Goal: Transaction & Acquisition: Purchase product/service

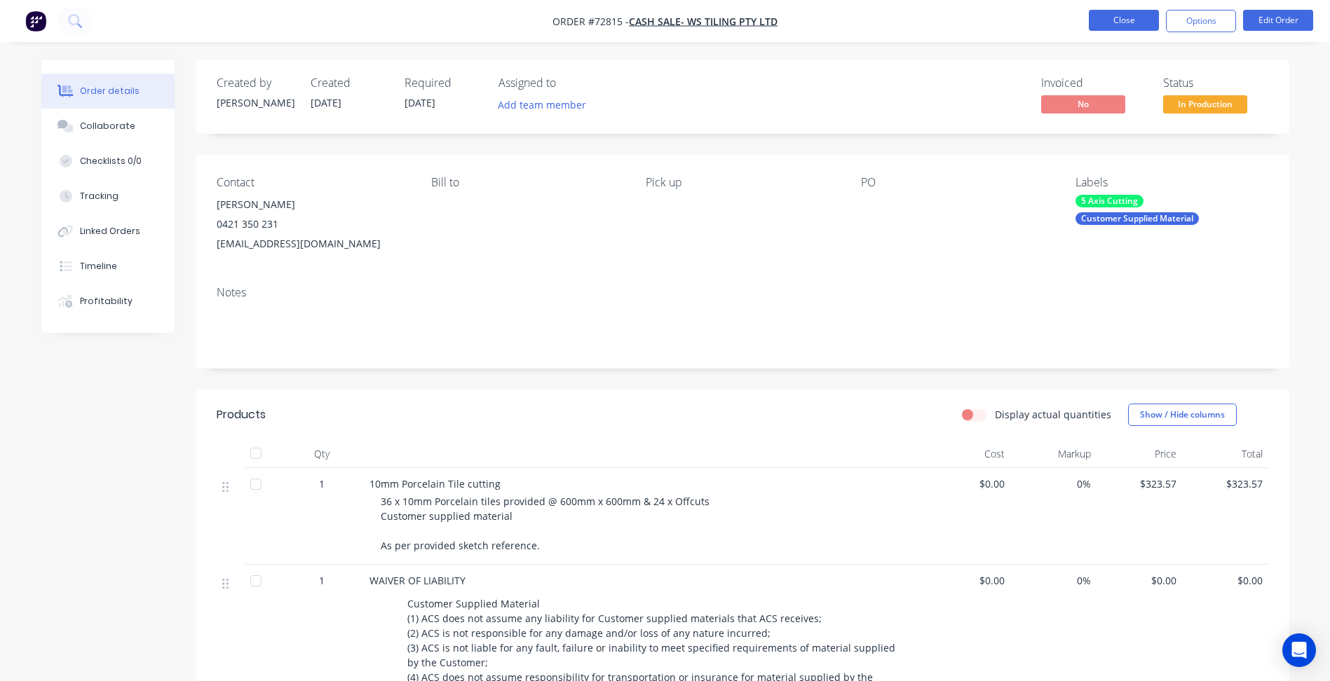
click at [1108, 18] on button "Close" at bounding box center [1124, 20] width 70 height 21
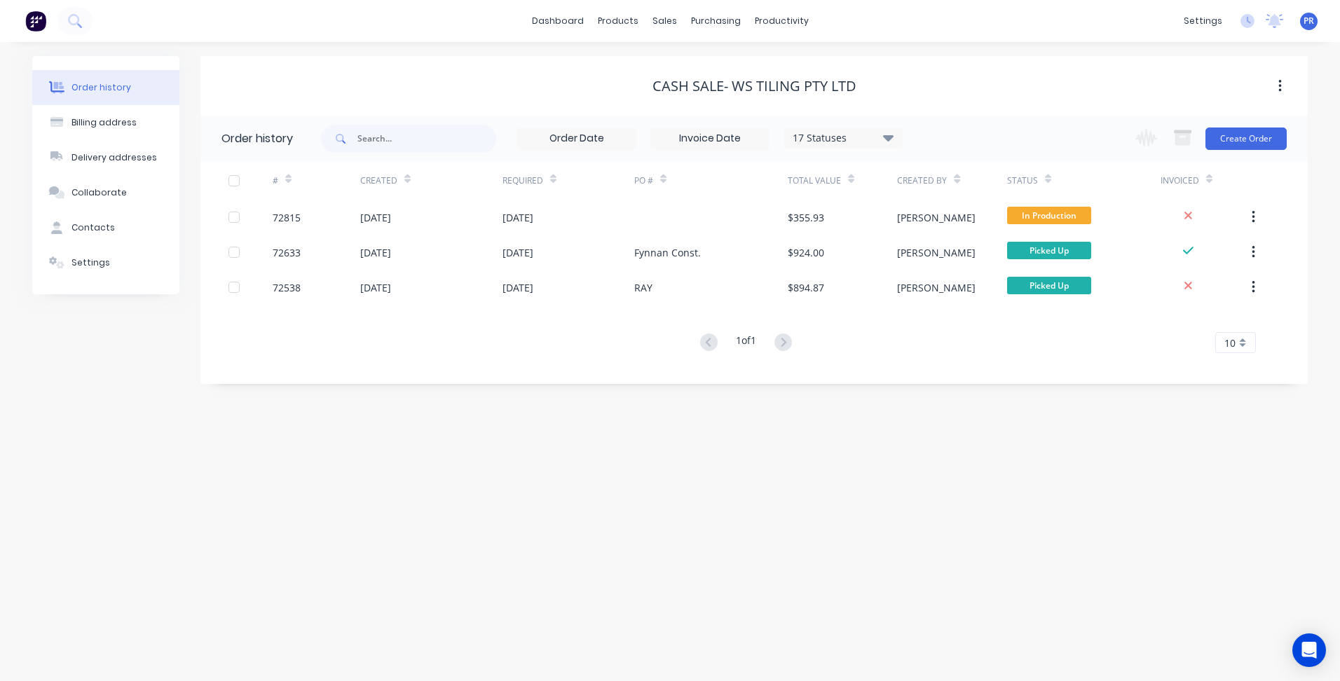
drag, startPoint x: 620, startPoint y: 471, endPoint x: 654, endPoint y: 6, distance: 466.8
click at [623, 466] on div "Order history Billing address Delivery addresses Collaborate Contacts Settings …" at bounding box center [670, 361] width 1340 height 639
click at [681, 67] on div at bounding box center [672, 67] width 21 height 13
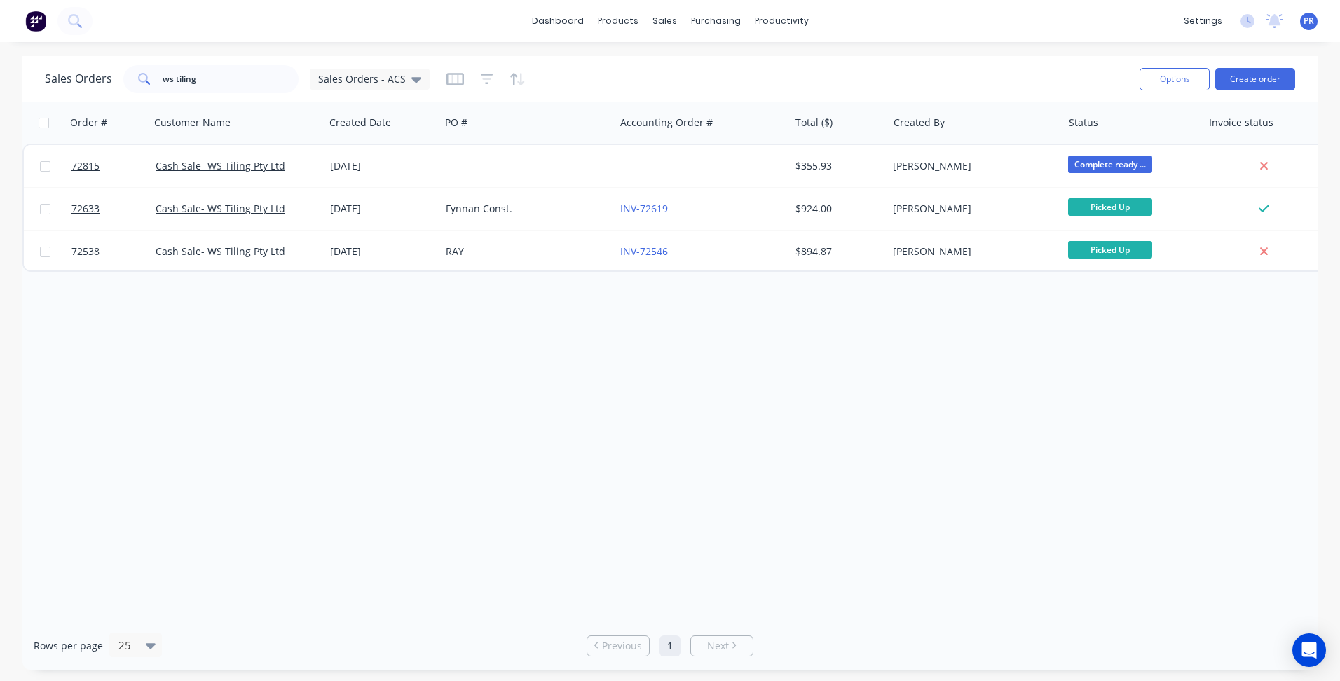
click at [864, 415] on div "Order # Customer Name Created Date PO # Accounting Order # Total ($) Created By…" at bounding box center [670, 362] width 1296 height 520
click at [688, 61] on div "Sales Orders" at bounding box center [716, 67] width 57 height 13
drag, startPoint x: 231, startPoint y: 82, endPoint x: 6, endPoint y: 50, distance: 227.9
click at [6, 50] on div "dashboard products sales purchasing productivity dashboard products Product Cat…" at bounding box center [670, 340] width 1340 height 681
click at [1246, 83] on button "Create order" at bounding box center [1256, 79] width 80 height 22
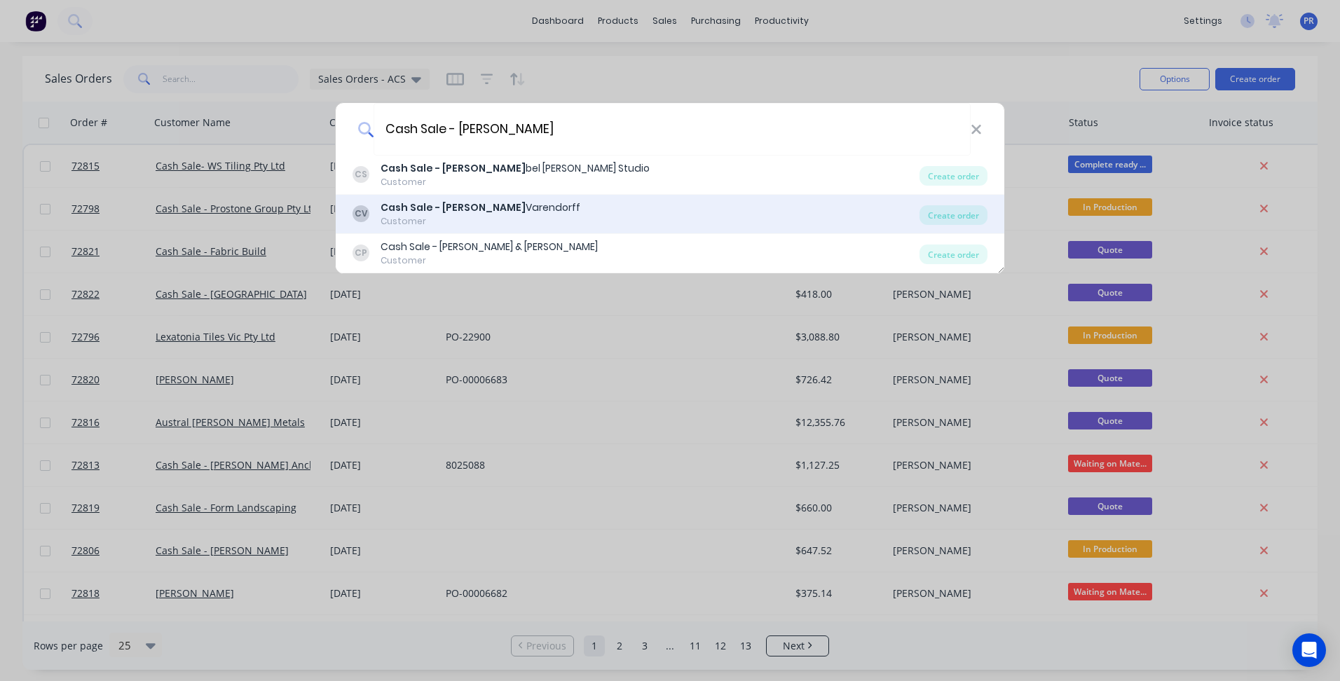
type input "Cash Sale - [PERSON_NAME]"
click at [504, 205] on div "Cash Sale - [PERSON_NAME]" at bounding box center [481, 207] width 200 height 15
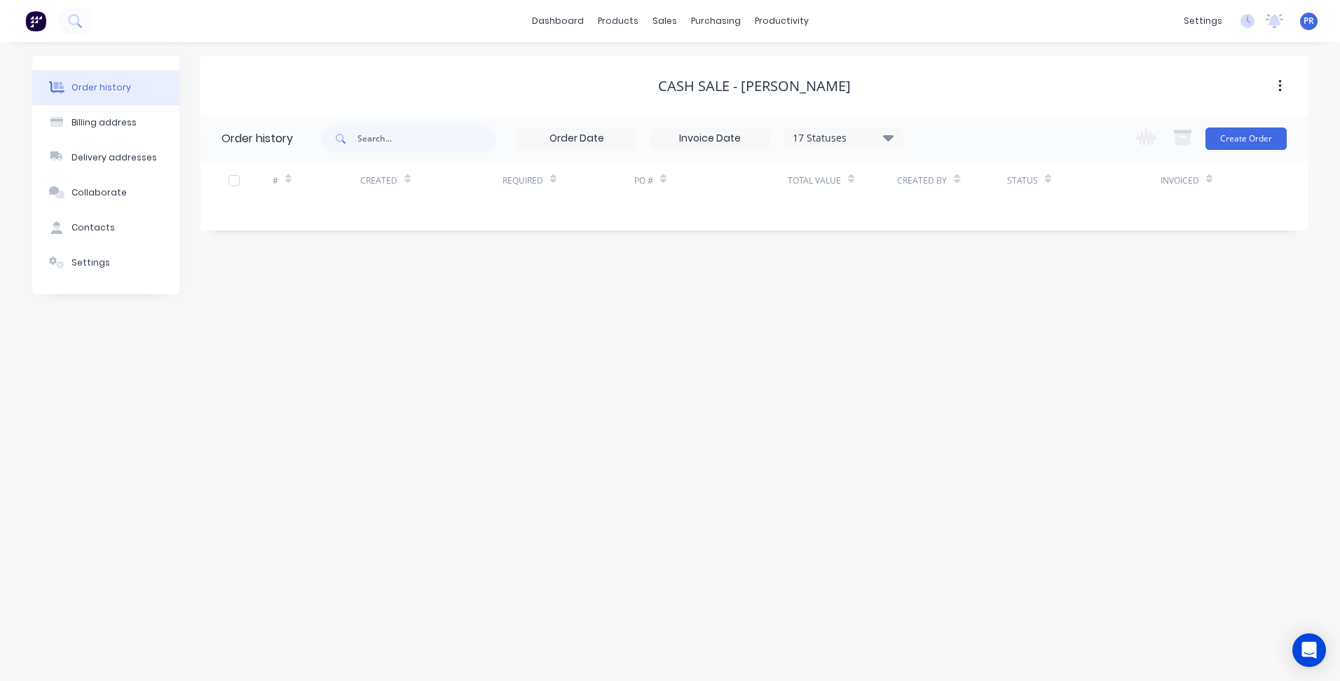
drag, startPoint x: 701, startPoint y: 301, endPoint x: 962, endPoint y: 232, distance: 269.9
click at [701, 301] on div "Order history Billing address Delivery addresses Collaborate Contacts Settings …" at bounding box center [670, 361] width 1340 height 639
click at [1258, 139] on button "Create Order" at bounding box center [1246, 139] width 81 height 22
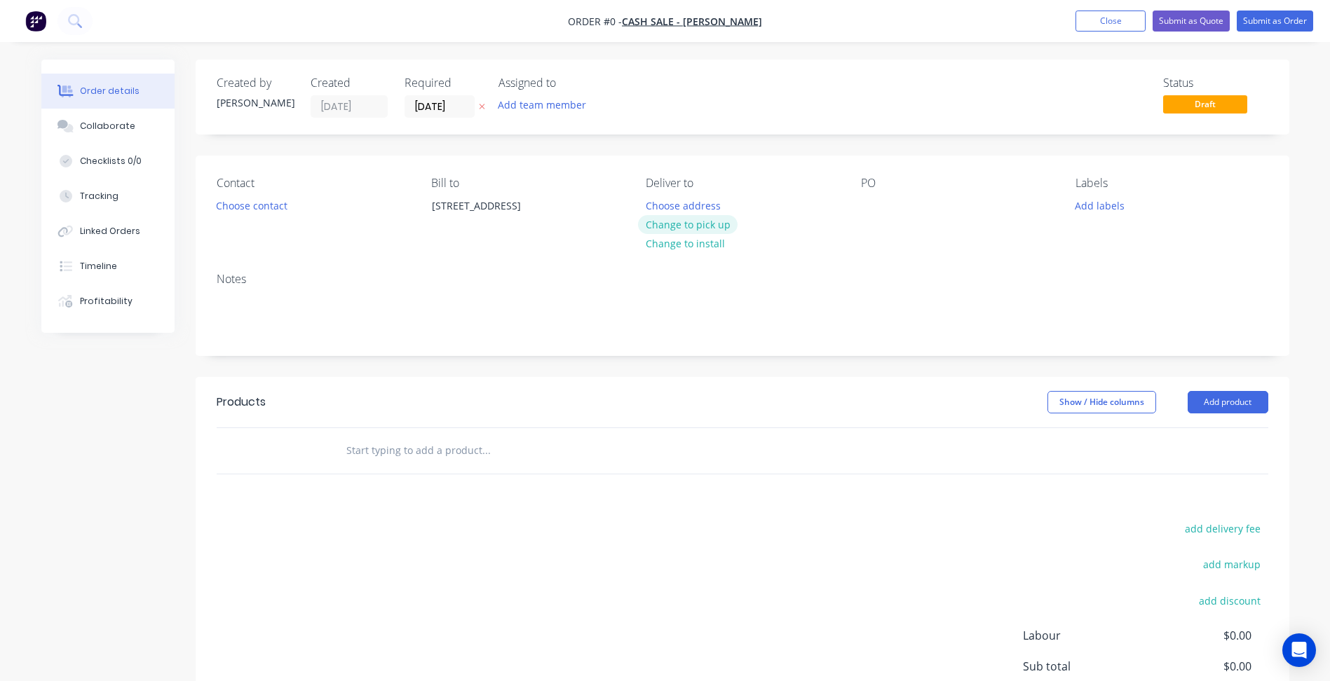
click at [699, 225] on button "Change to pick up" at bounding box center [688, 224] width 100 height 19
click at [269, 203] on button "Choose contact" at bounding box center [251, 205] width 86 height 19
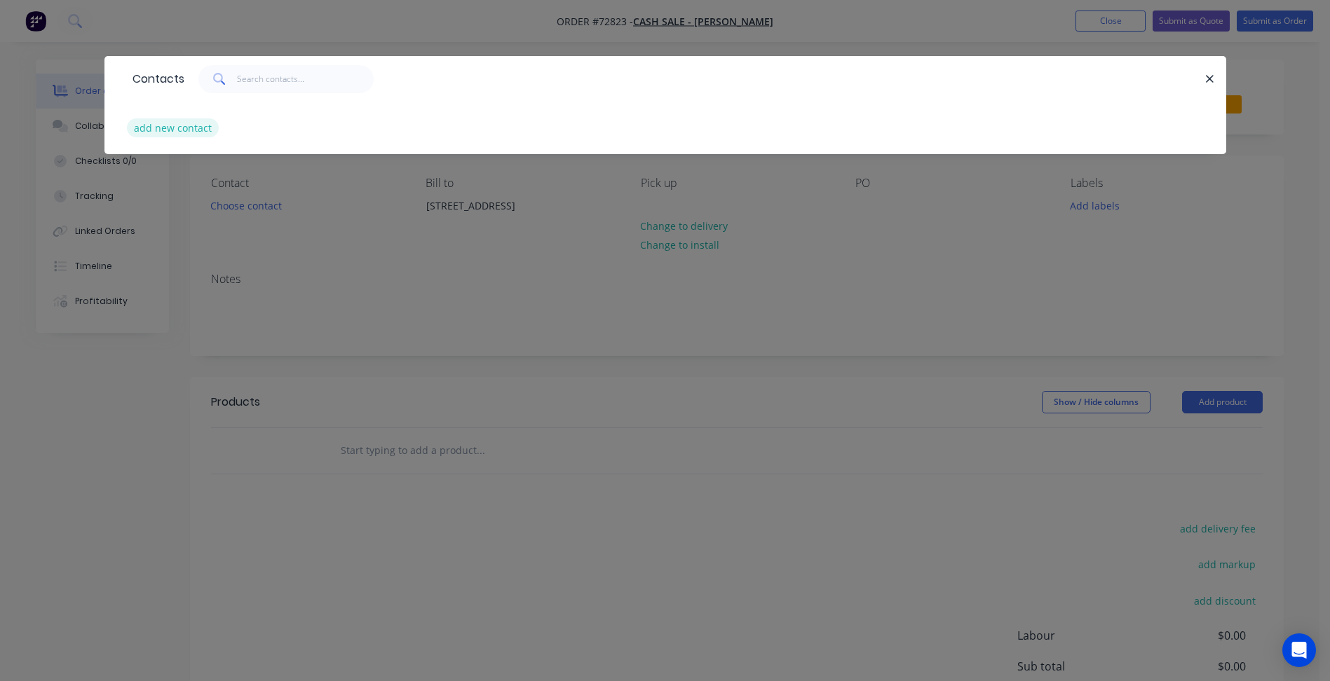
click at [168, 128] on button "add new contact" at bounding box center [173, 127] width 93 height 19
select select "AU"
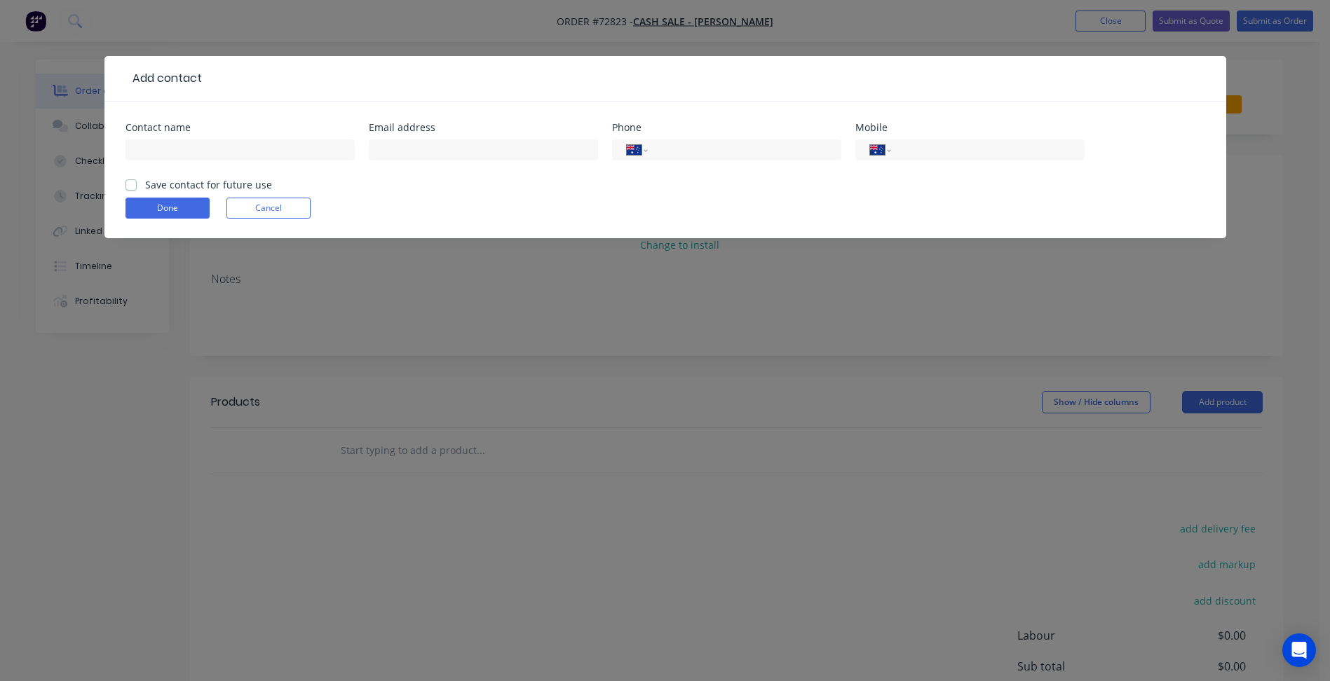
click at [193, 130] on div "Contact name" at bounding box center [239, 128] width 229 height 10
click at [185, 149] on input "text" at bounding box center [239, 150] width 229 height 21
type input "[PERSON_NAME]"
drag, startPoint x: 456, startPoint y: 154, endPoint x: 35, endPoint y: 170, distance: 421.6
click at [456, 154] on input "text" at bounding box center [483, 150] width 229 height 21
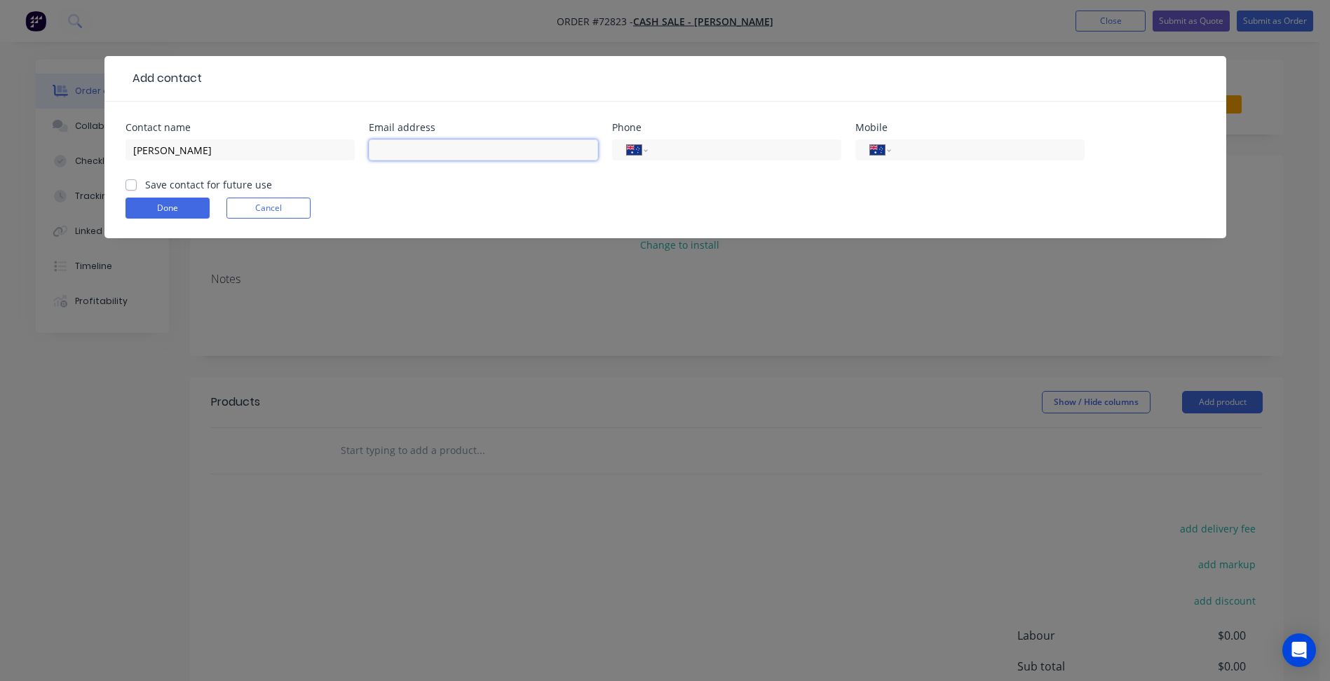
drag, startPoint x: 417, startPoint y: 145, endPoint x: 790, endPoint y: 172, distance: 373.9
click at [417, 145] on input "text" at bounding box center [483, 150] width 229 height 21
paste input "[EMAIL_ADDRESS][DOMAIN_NAME]"
type input "[EMAIL_ADDRESS][DOMAIN_NAME]"
click at [972, 147] on input "tel" at bounding box center [985, 150] width 168 height 16
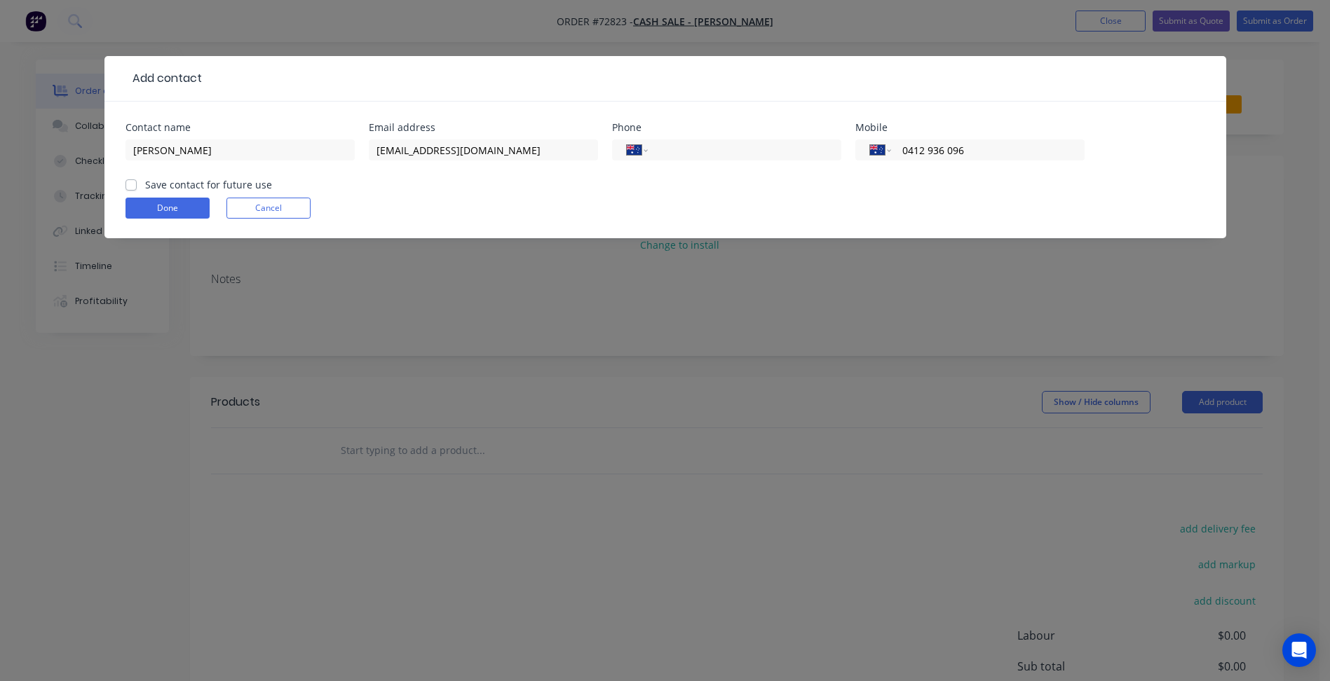
type input "0412 936 096"
click at [222, 186] on label "Save contact for future use" at bounding box center [208, 184] width 127 height 15
click at [137, 186] on input "Save contact for future use" at bounding box center [130, 183] width 11 height 13
checkbox input "true"
click at [168, 208] on button "Done" at bounding box center [167, 208] width 84 height 21
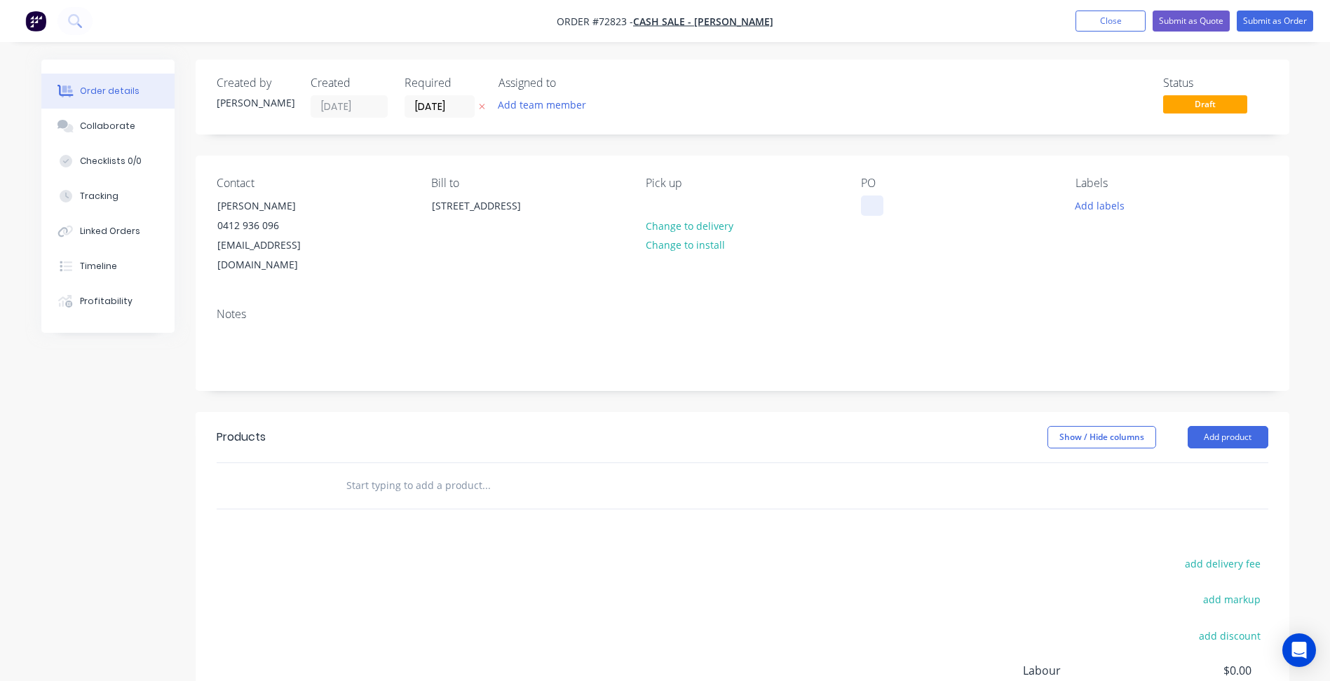
click at [869, 203] on div at bounding box center [872, 206] width 22 height 20
click at [443, 111] on input "[DATE]" at bounding box center [439, 106] width 69 height 21
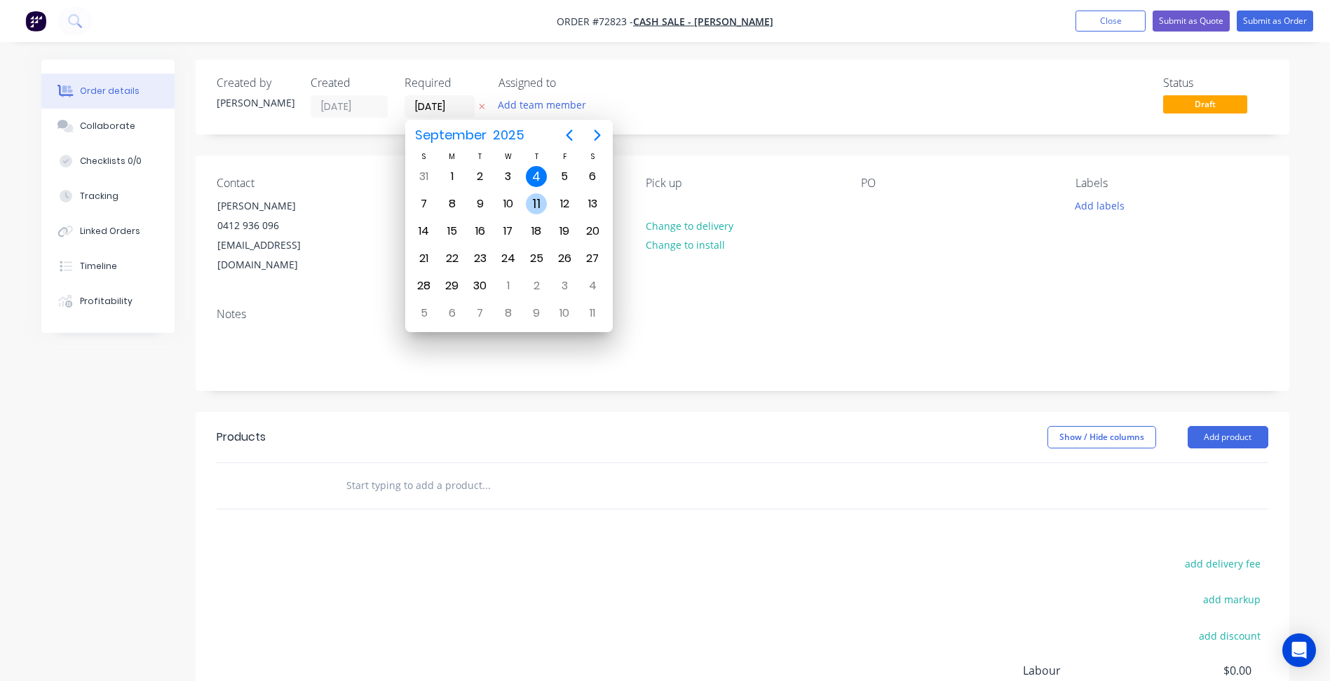
click at [535, 202] on div "11" at bounding box center [536, 203] width 21 height 21
type input "[DATE]"
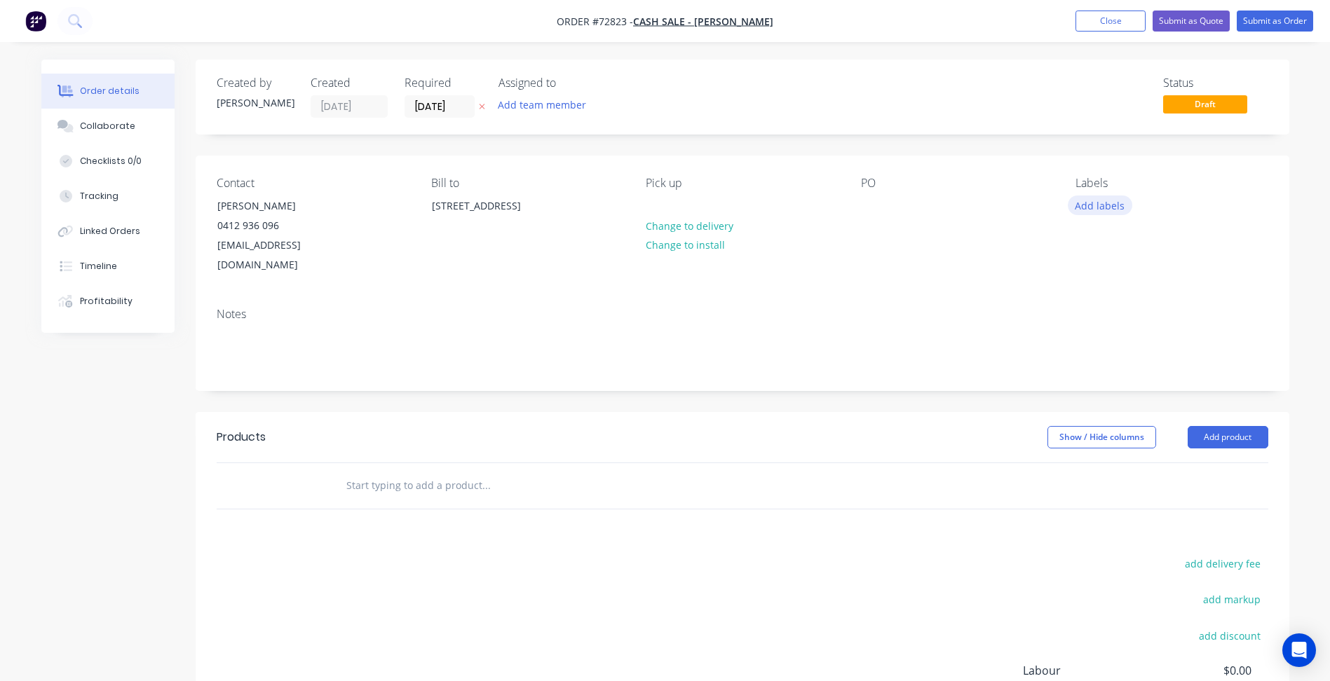
click at [1117, 198] on button "Add labels" at bounding box center [1100, 205] width 64 height 19
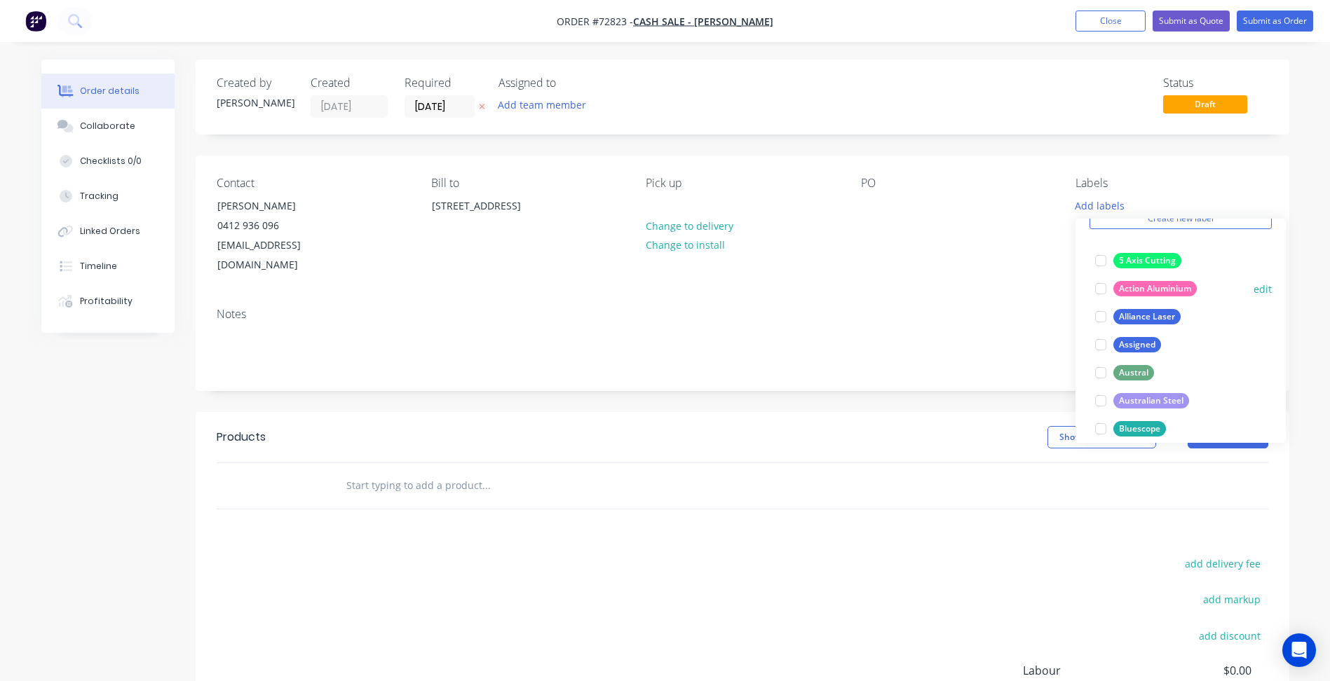
scroll to position [280, 0]
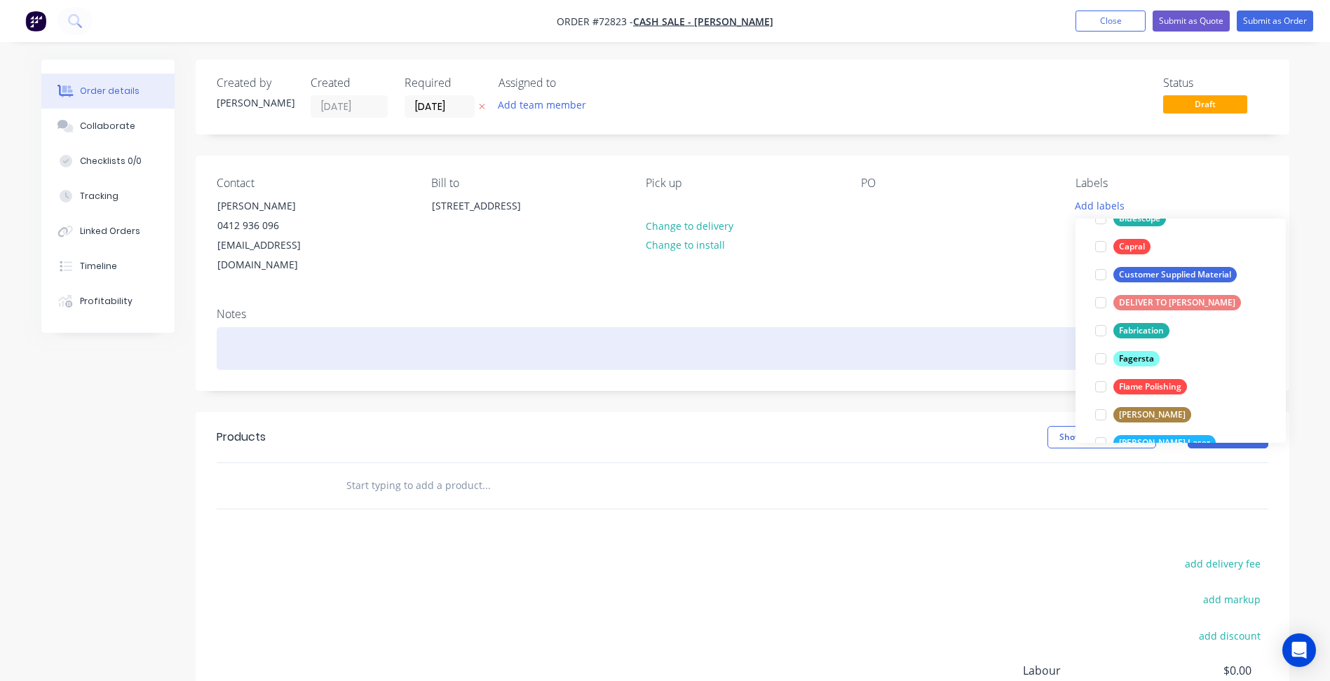
click at [975, 327] on div at bounding box center [743, 348] width 1052 height 43
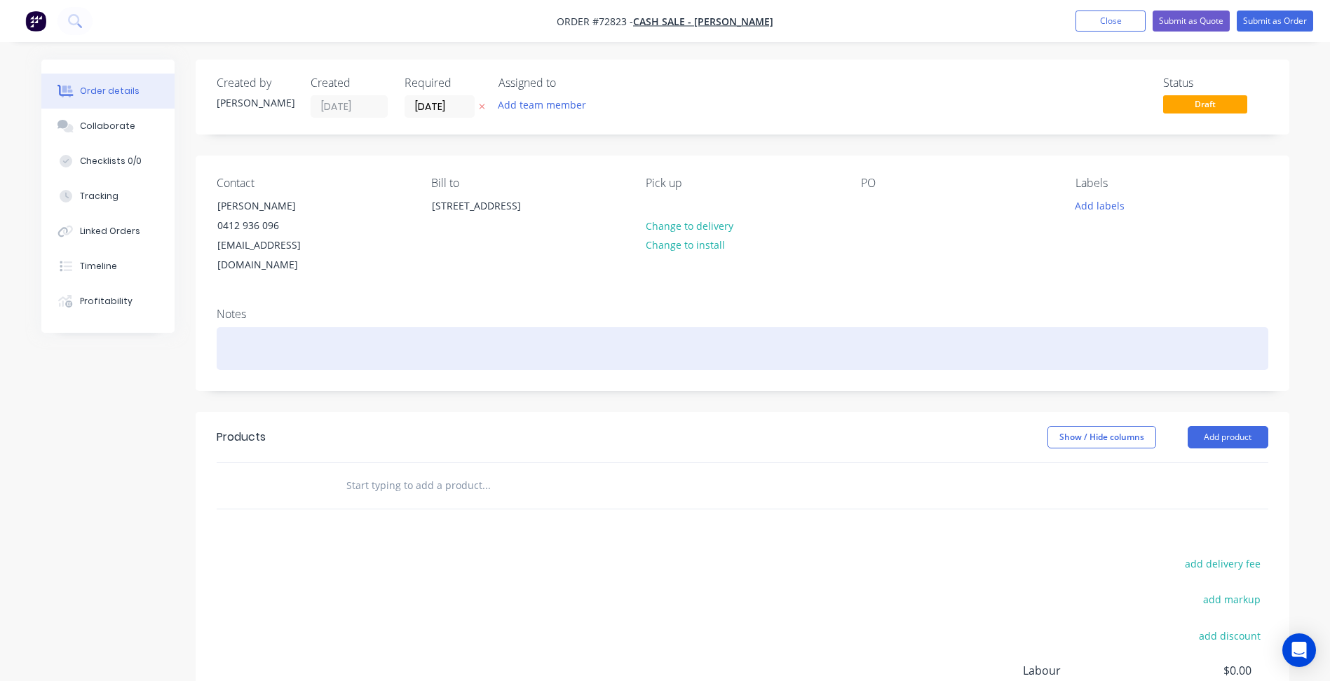
scroll to position [70, 0]
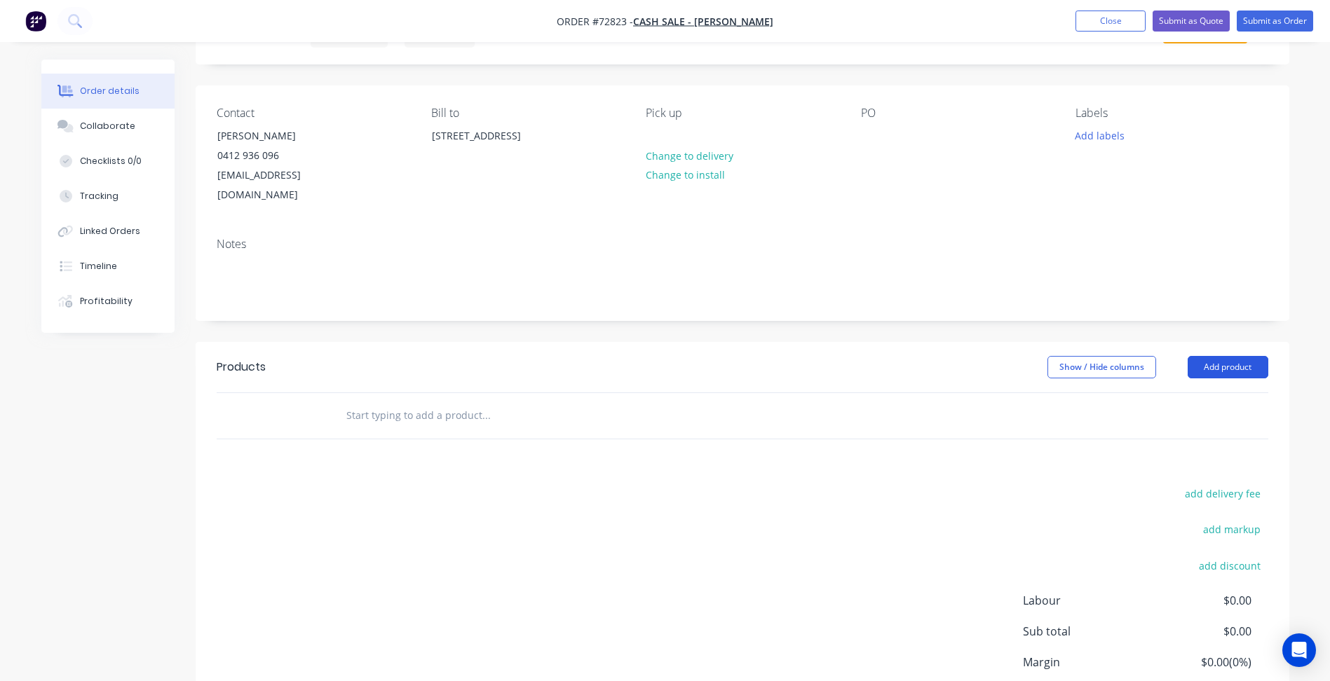
click at [1221, 356] on button "Add product" at bounding box center [1228, 367] width 81 height 22
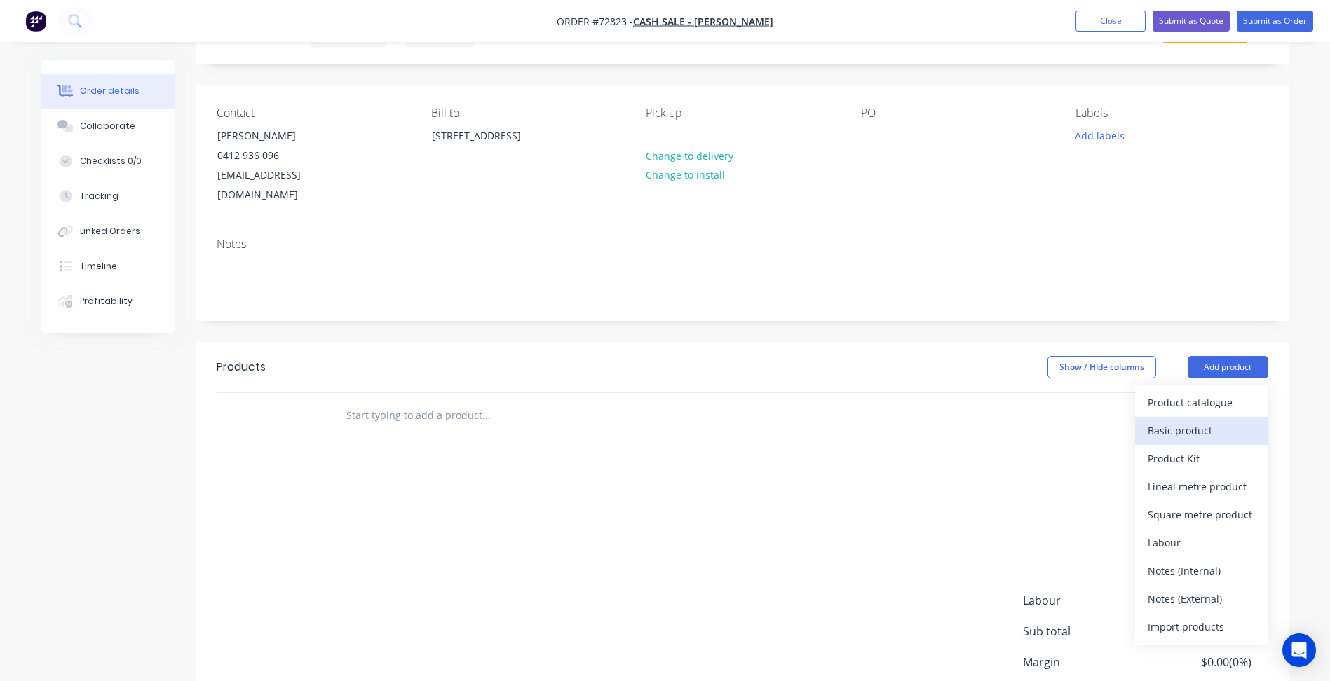
click at [1169, 421] on div "Basic product" at bounding box center [1202, 431] width 108 height 20
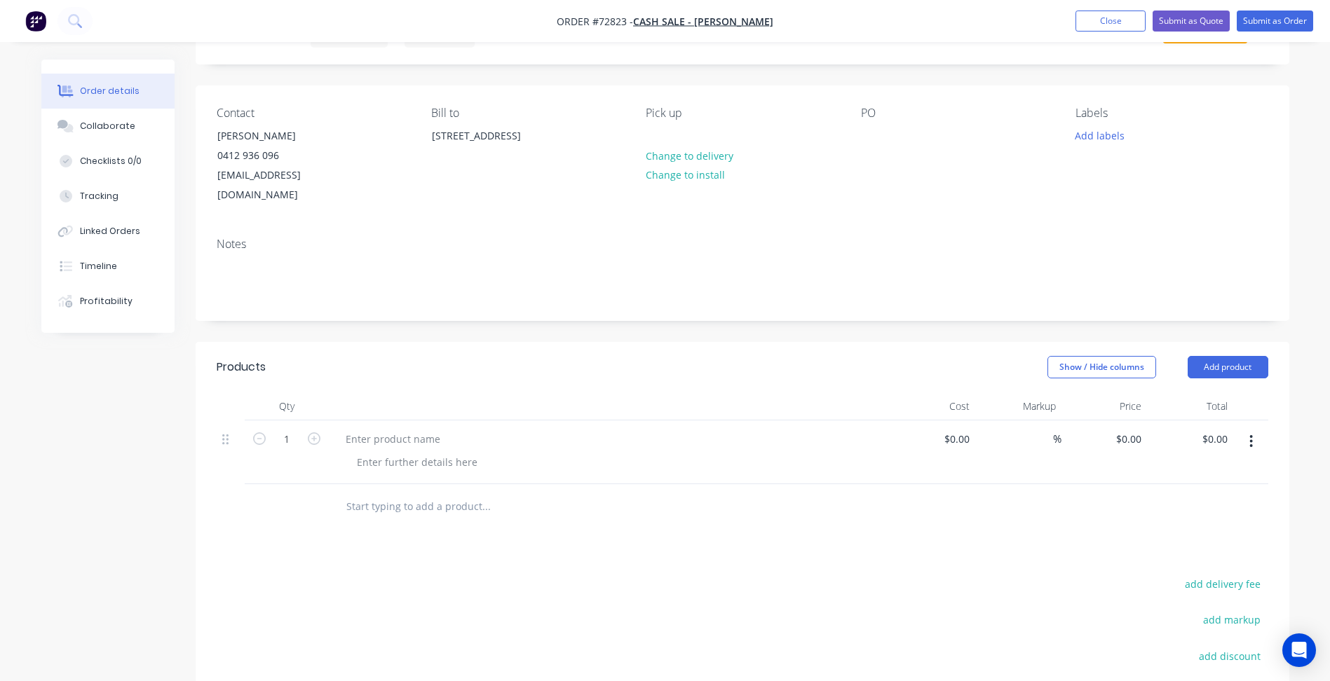
scroll to position [0, 0]
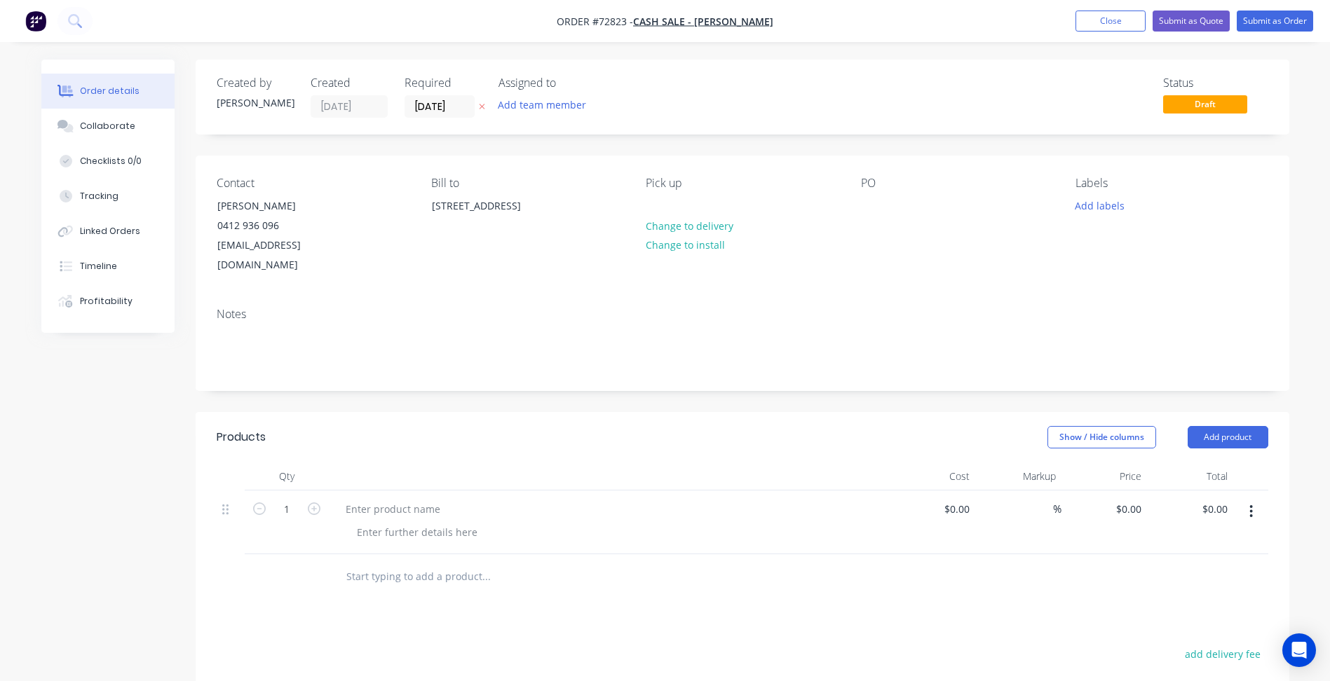
click at [1246, 499] on button "button" at bounding box center [1251, 511] width 33 height 25
click at [1171, 623] on div "Delete" at bounding box center [1202, 633] width 108 height 20
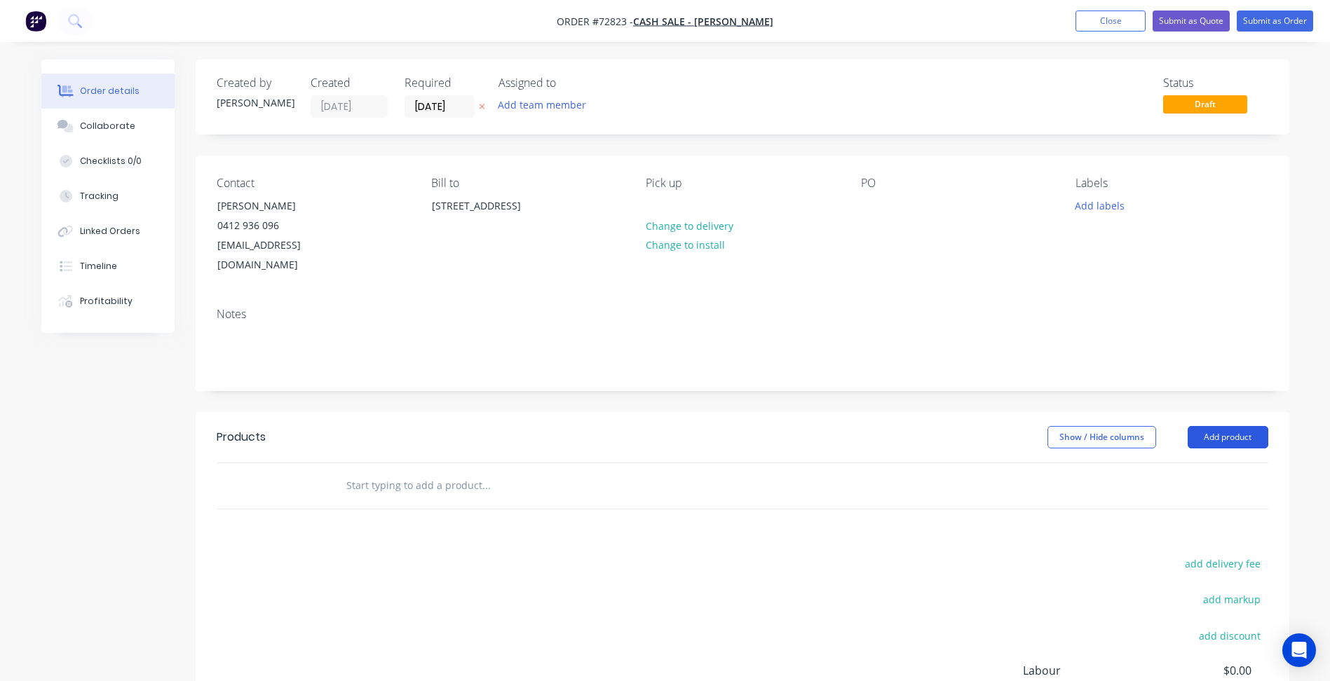
click at [1220, 426] on button "Add product" at bounding box center [1228, 437] width 81 height 22
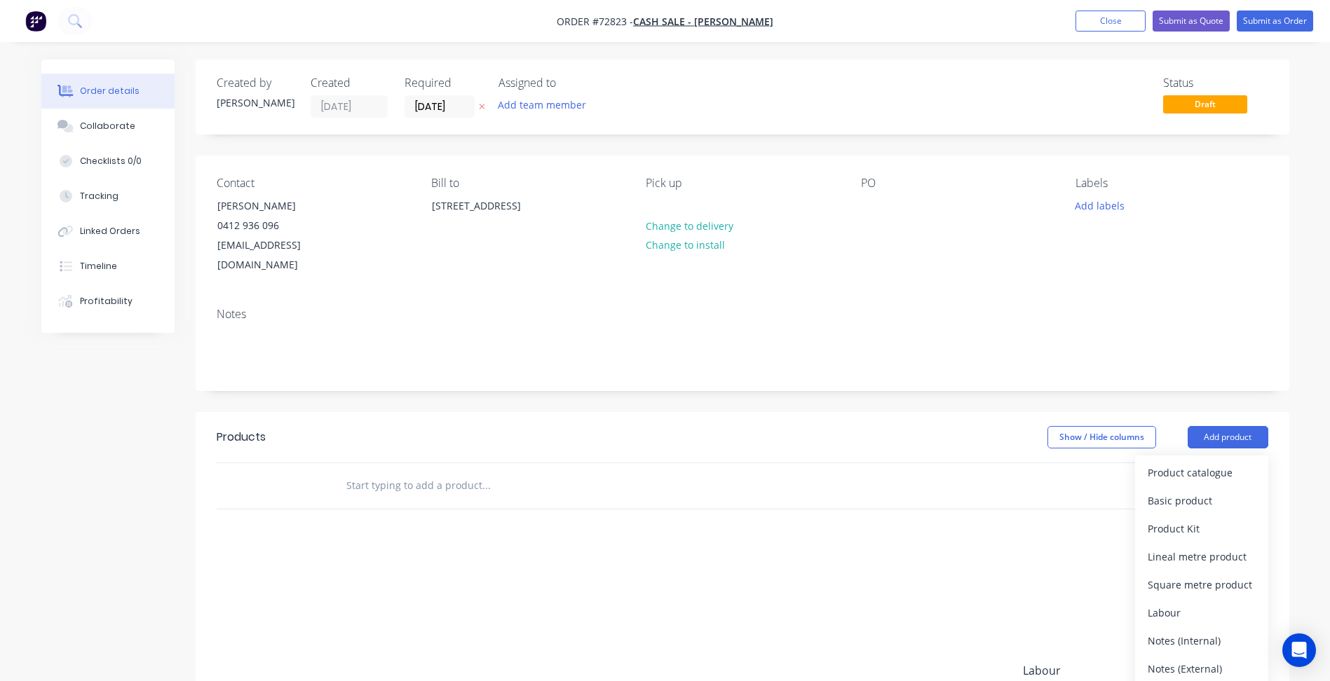
scroll to position [166, 0]
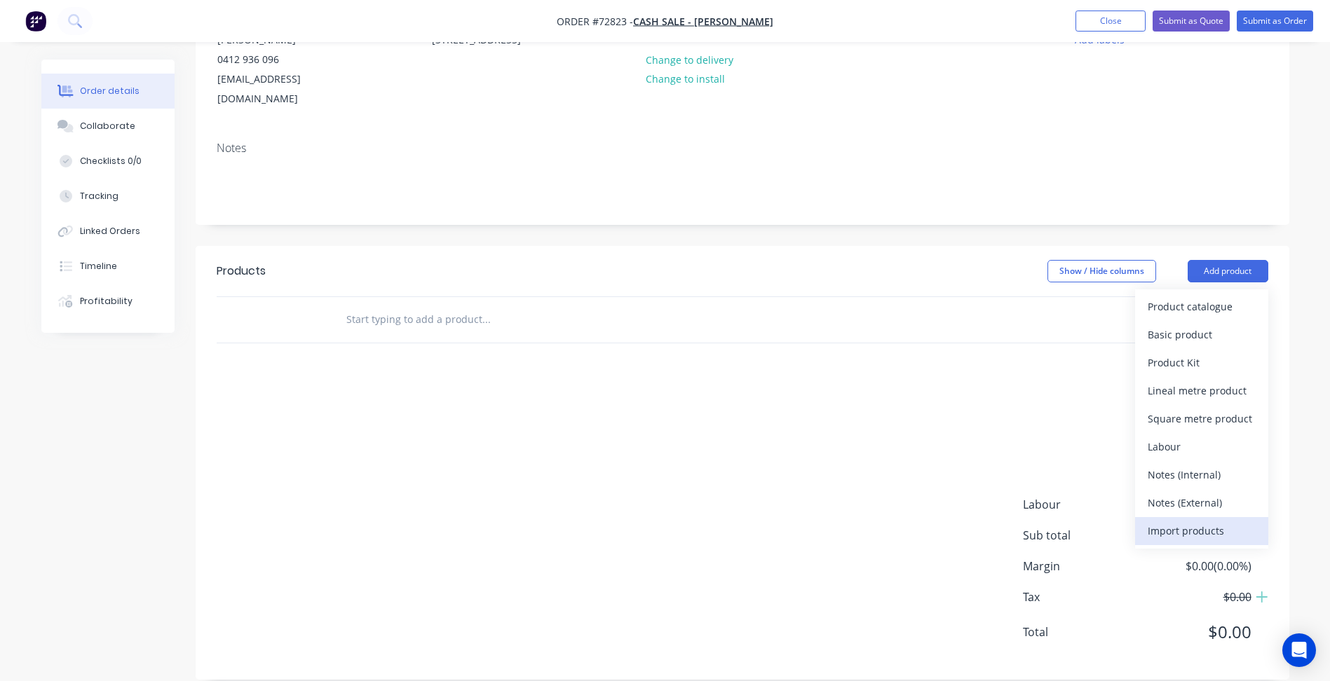
click at [1188, 521] on div "Import products" at bounding box center [1202, 531] width 108 height 20
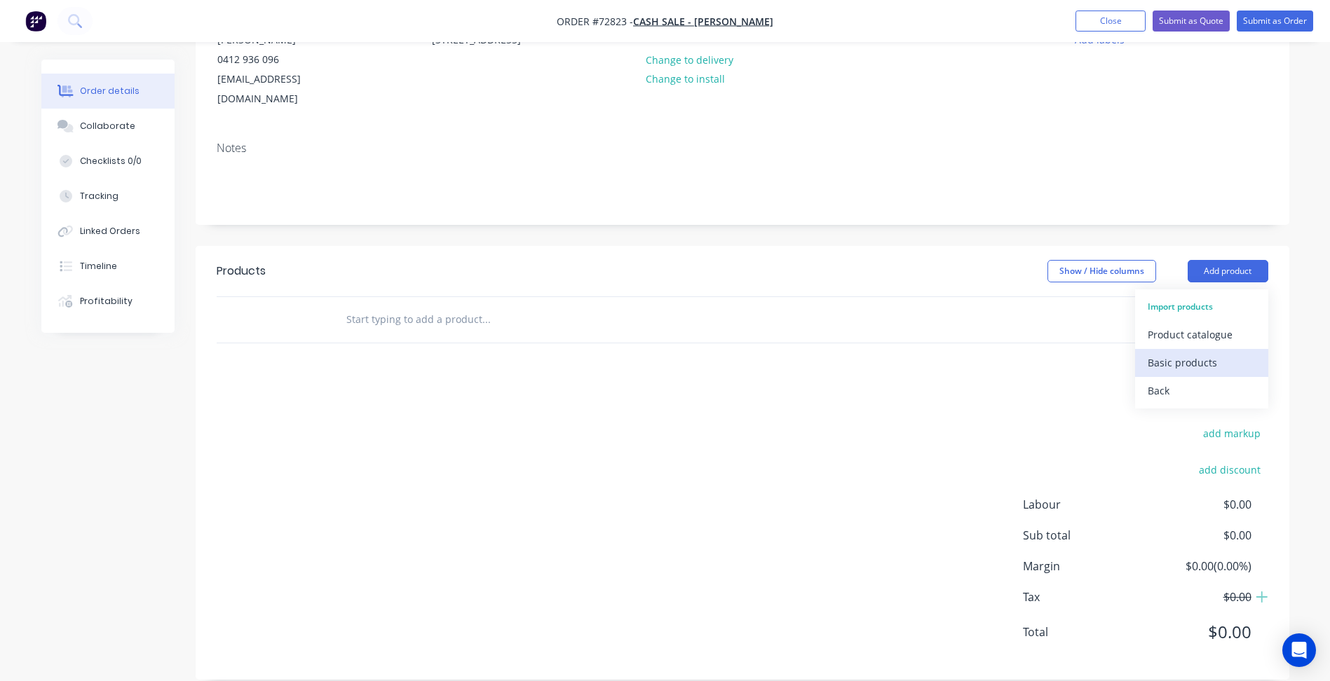
click at [1180, 353] on div "Basic products" at bounding box center [1202, 363] width 108 height 20
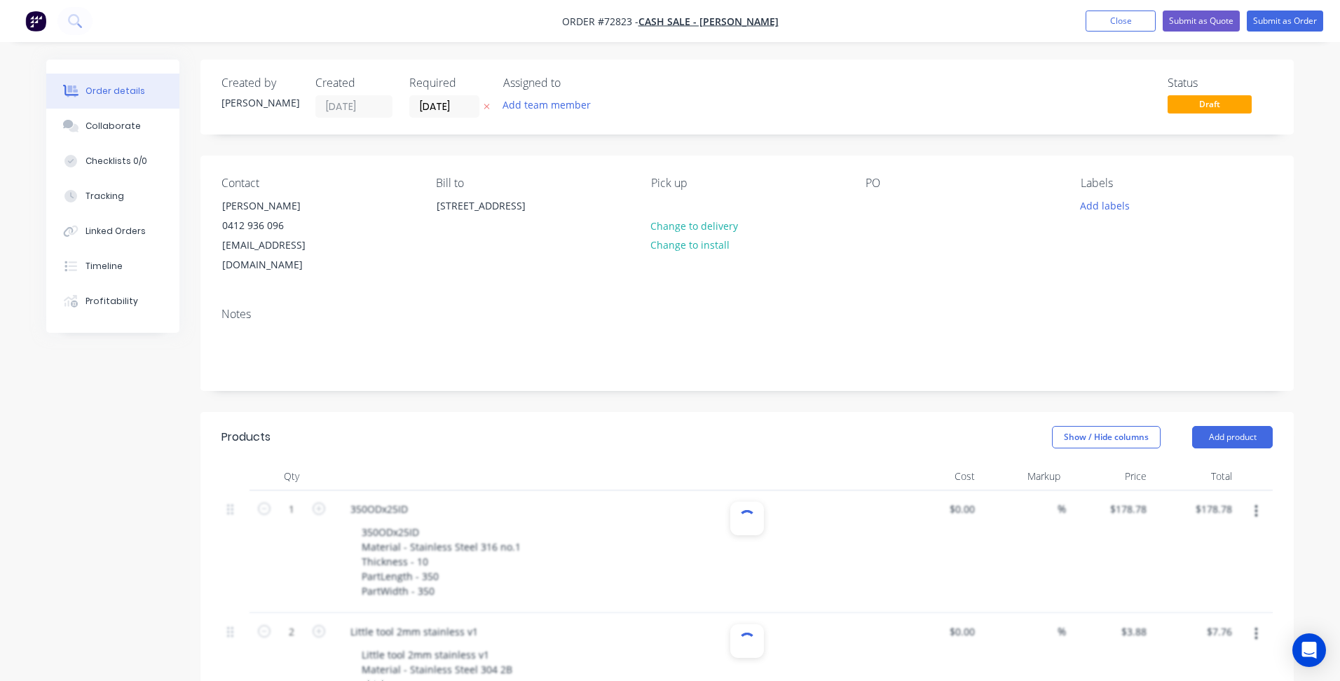
type input "1"
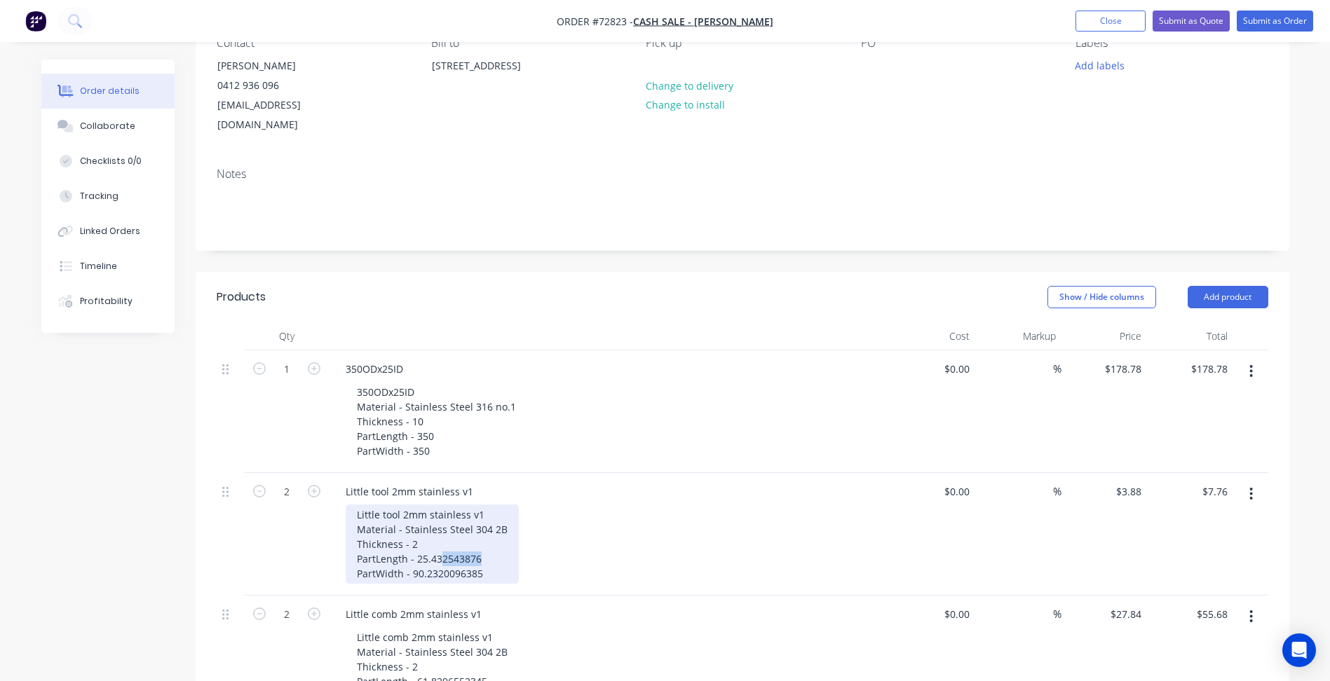
drag, startPoint x: 441, startPoint y: 541, endPoint x: 435, endPoint y: 565, distance: 24.7
click at [478, 545] on div "Little tool 2mm stainless v1 Material - Stainless Steel 304 2B Thickness - 2 Pa…" at bounding box center [432, 544] width 173 height 79
drag, startPoint x: 437, startPoint y: 558, endPoint x: 485, endPoint y: 562, distance: 48.6
click at [485, 562] on div "Little tool 2mm stainless v1 Material - Stainless Steel 304 2B Thickness - 2 Pa…" at bounding box center [432, 544] width 173 height 79
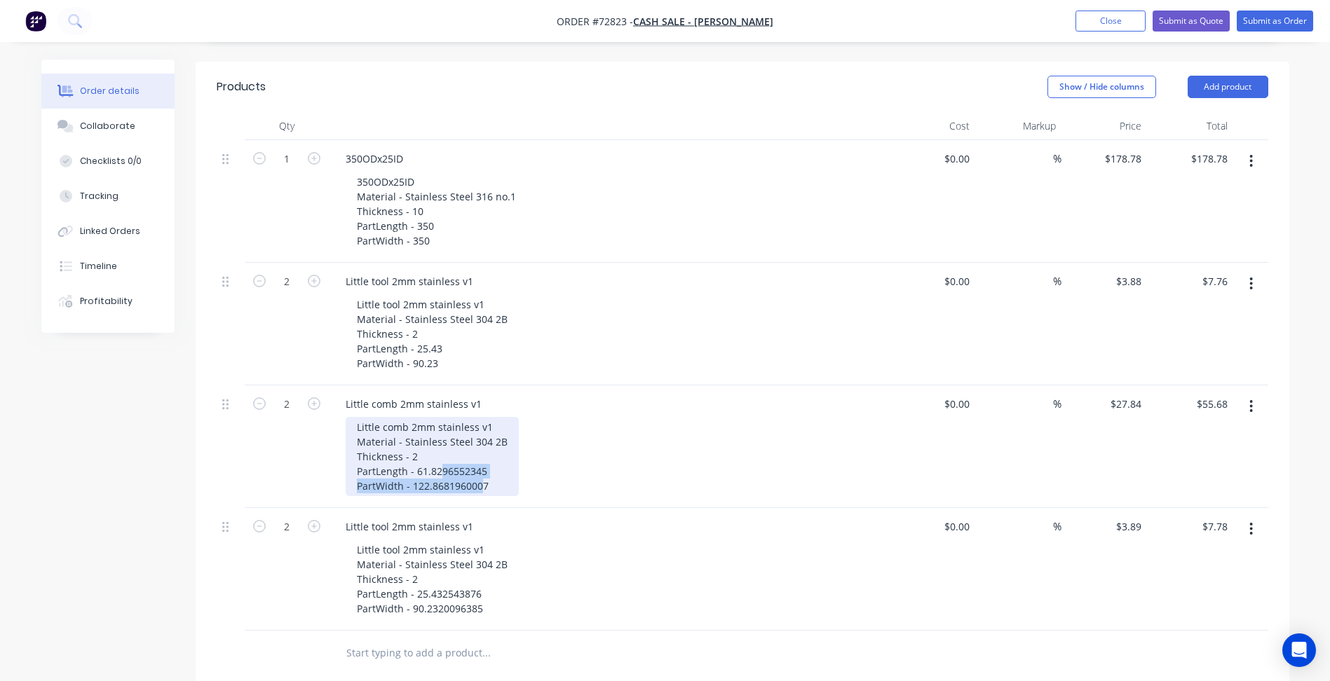
drag, startPoint x: 440, startPoint y: 454, endPoint x: 483, endPoint y: 460, distance: 43.9
click at [483, 460] on div "Little comb 2mm stainless v1 Material - Stainless Steel 304 2B Thickness - 2 Pa…" at bounding box center [432, 456] width 173 height 79
click at [453, 454] on div "Little comb 2mm stainless v1 Material - Stainless Steel 304 2B Thickness - 2 Pa…" at bounding box center [432, 456] width 173 height 79
drag, startPoint x: 440, startPoint y: 451, endPoint x: 485, endPoint y: 454, distance: 45.0
click at [485, 454] on div "Little comb 2mm stainless v1 Material - Stainless Steel 304 2B Thickness - 2 Pa…" at bounding box center [432, 456] width 173 height 79
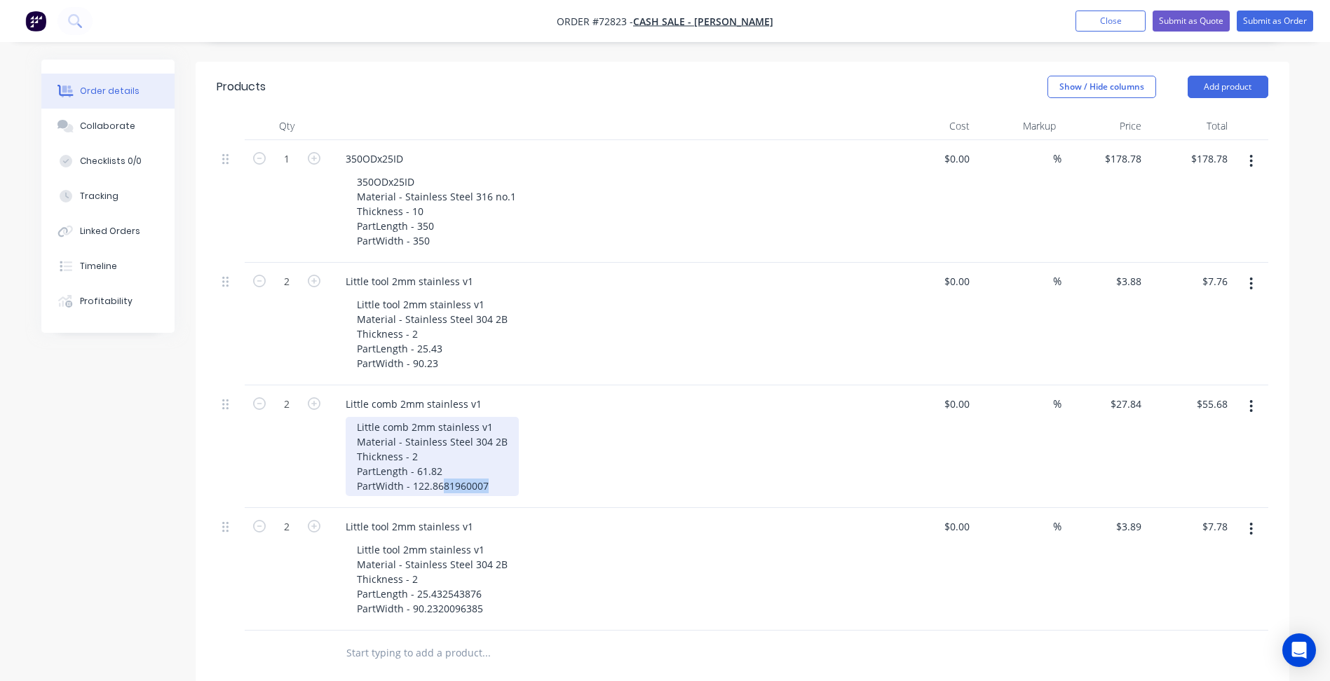
drag, startPoint x: 440, startPoint y: 468, endPoint x: 484, endPoint y: 470, distance: 44.9
click at [484, 470] on div "Little comb 2mm stainless v1 Material - Stainless Steel 304 2B Thickness - 2 Pa…" at bounding box center [432, 456] width 173 height 79
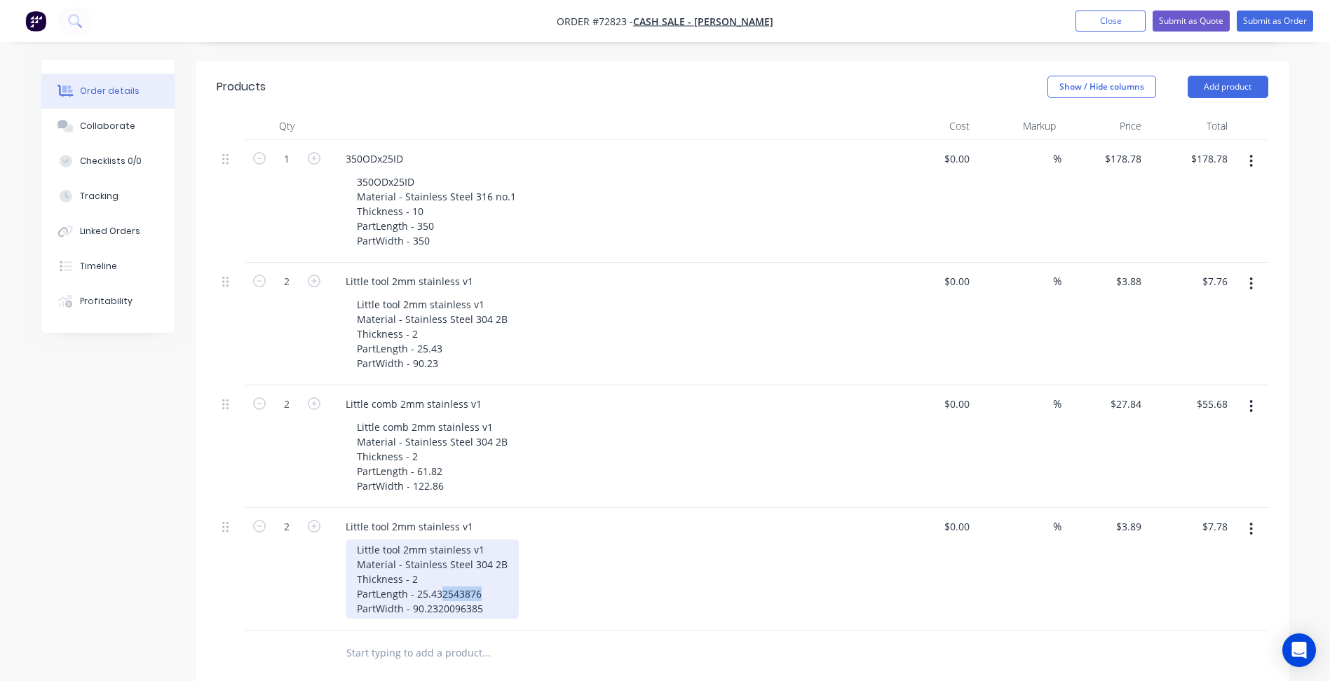
drag, startPoint x: 440, startPoint y: 571, endPoint x: 479, endPoint y: 573, distance: 39.3
click at [479, 573] on div "Little tool 2mm stainless v1 Material - Stainless Steel 304 2B Thickness - 2 Pa…" at bounding box center [432, 579] width 173 height 79
drag, startPoint x: 435, startPoint y: 592, endPoint x: 480, endPoint y: 590, distance: 44.9
click at [480, 590] on div "Little tool 2mm stainless v1 Material - Stainless Steel 304 2B Thickness - 2 Pa…" at bounding box center [432, 579] width 173 height 79
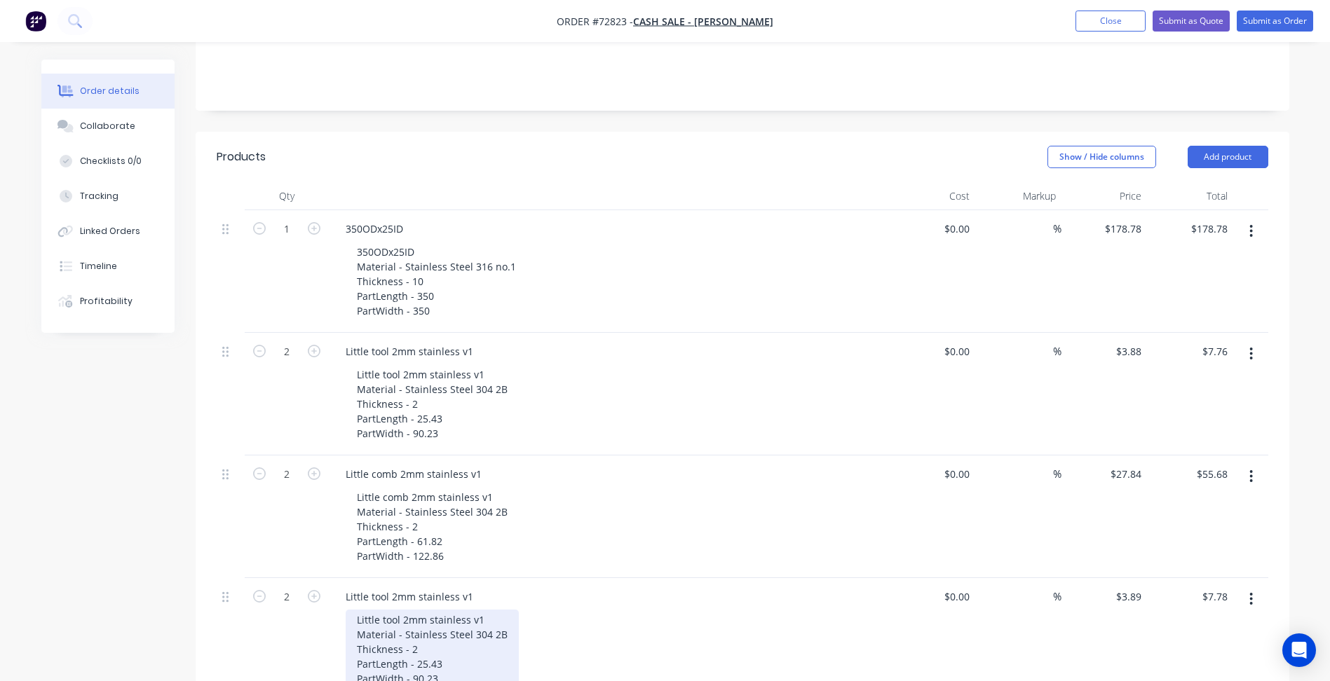
scroll to position [421, 0]
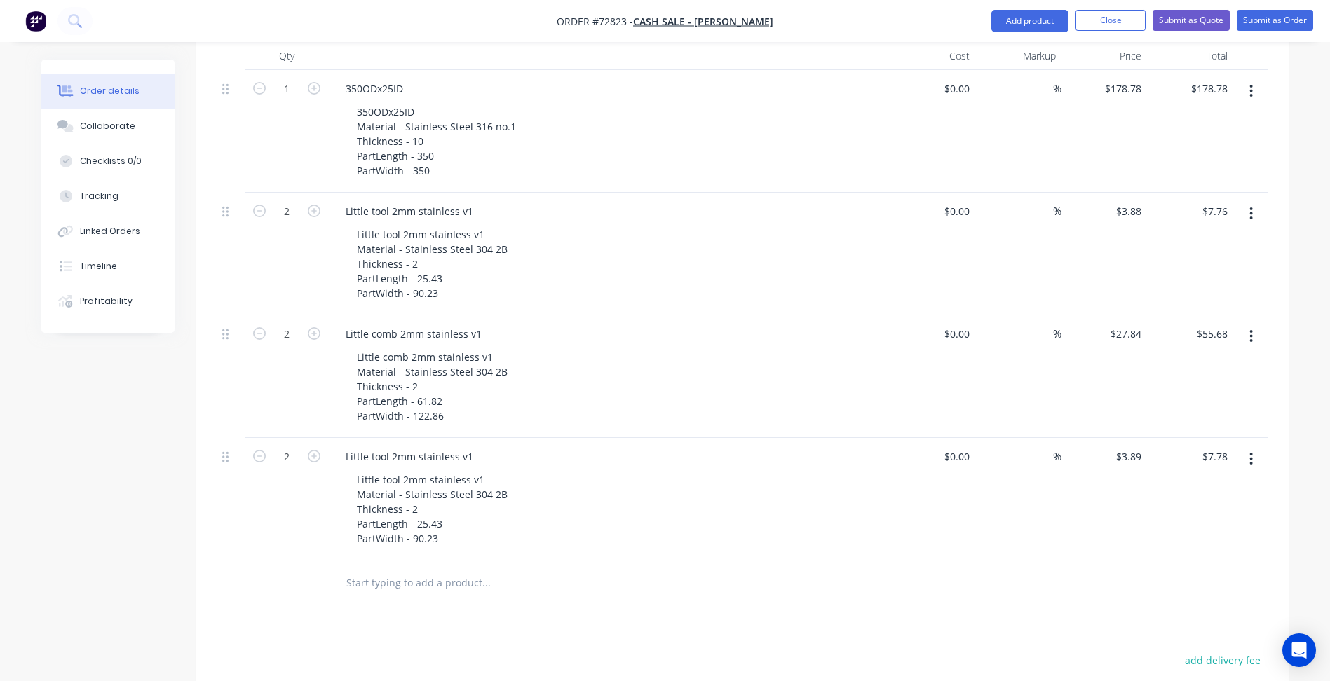
click at [502, 597] on div "Products Show / Hide columns Add product Qty Cost Markup Price Total 1 350ODx25…" at bounding box center [743, 467] width 1094 height 951
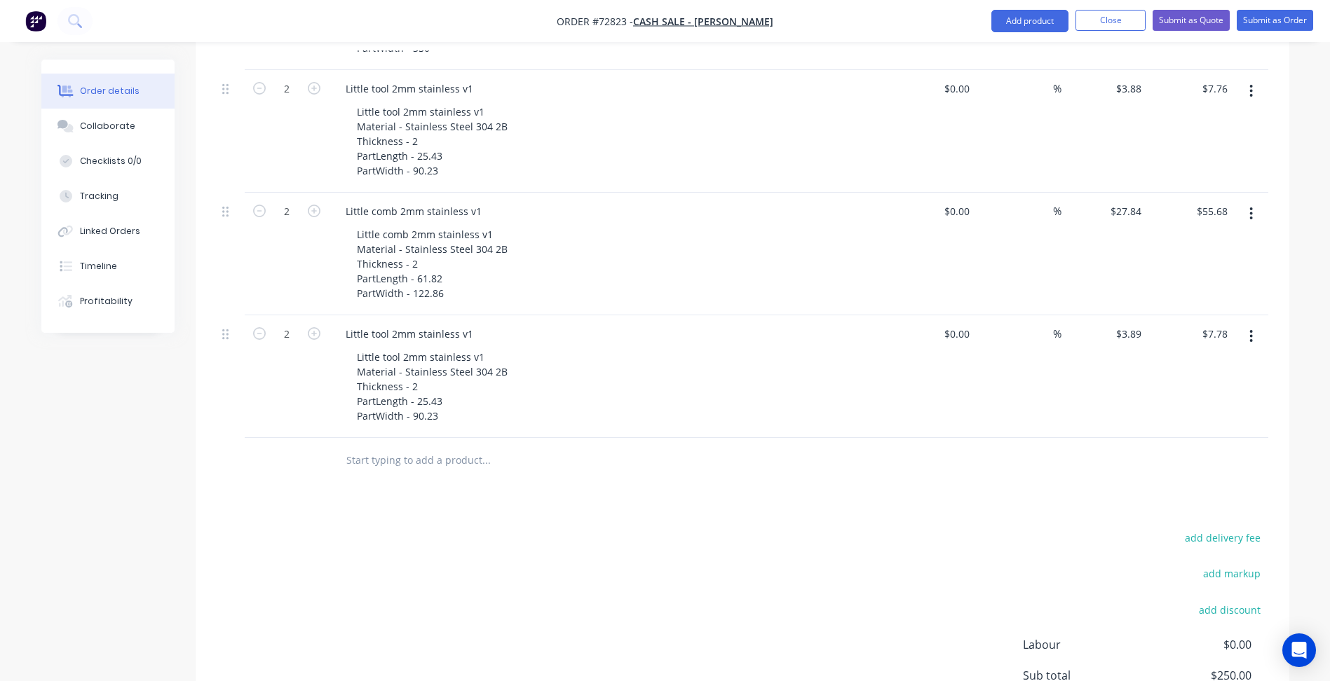
scroll to position [684, 0]
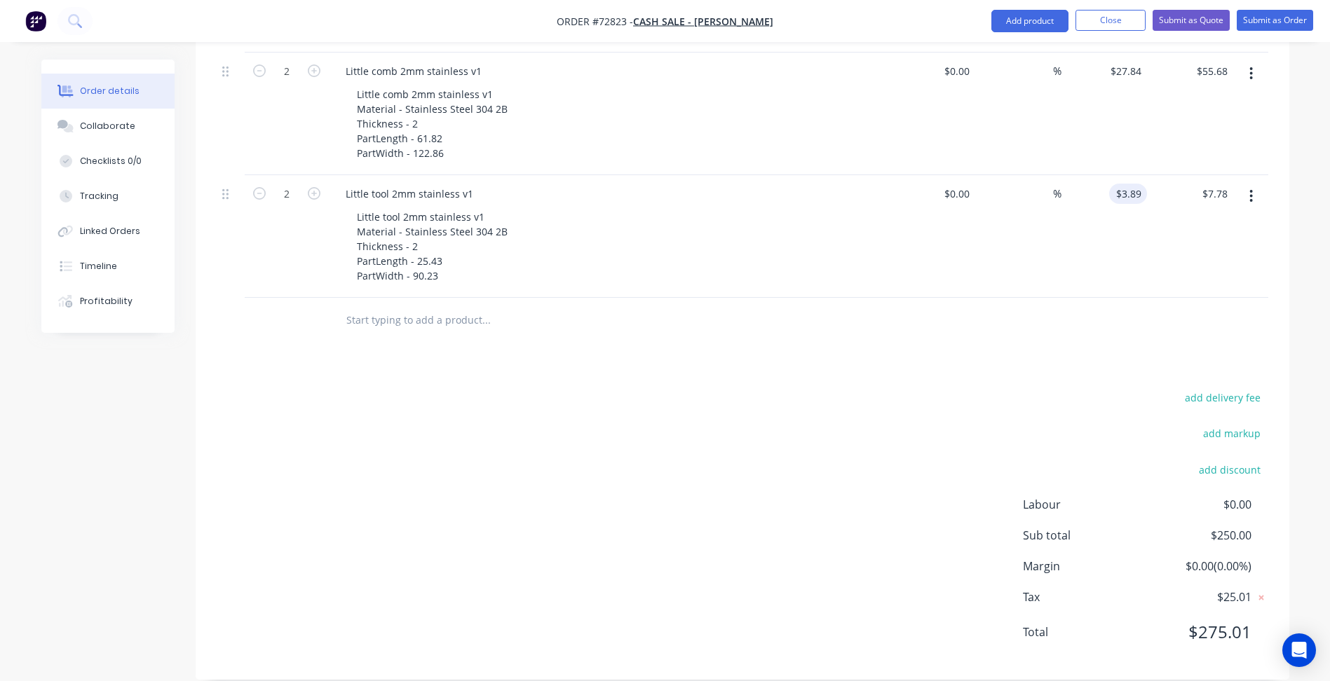
type input "3.89"
click at [1138, 184] on input "3.89" at bounding box center [1133, 194] width 27 height 20
click at [1141, 184] on input "3.89" at bounding box center [1133, 194] width 27 height 20
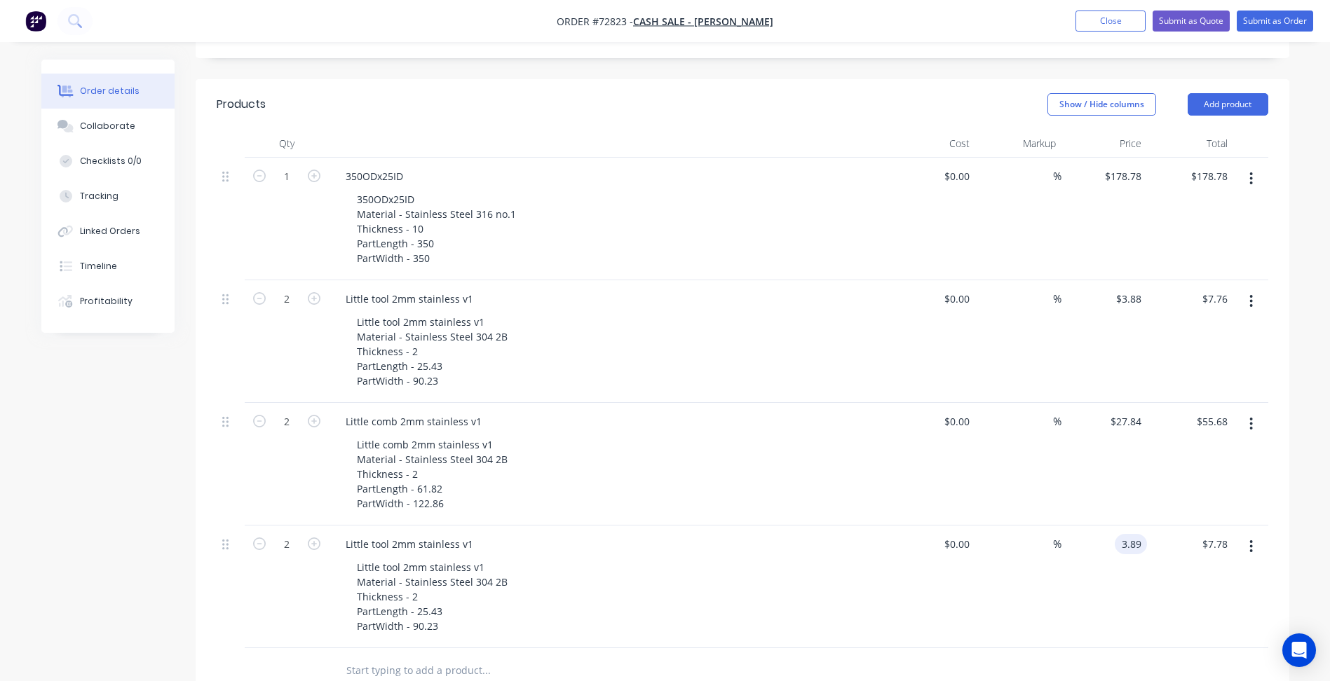
scroll to position [123, 0]
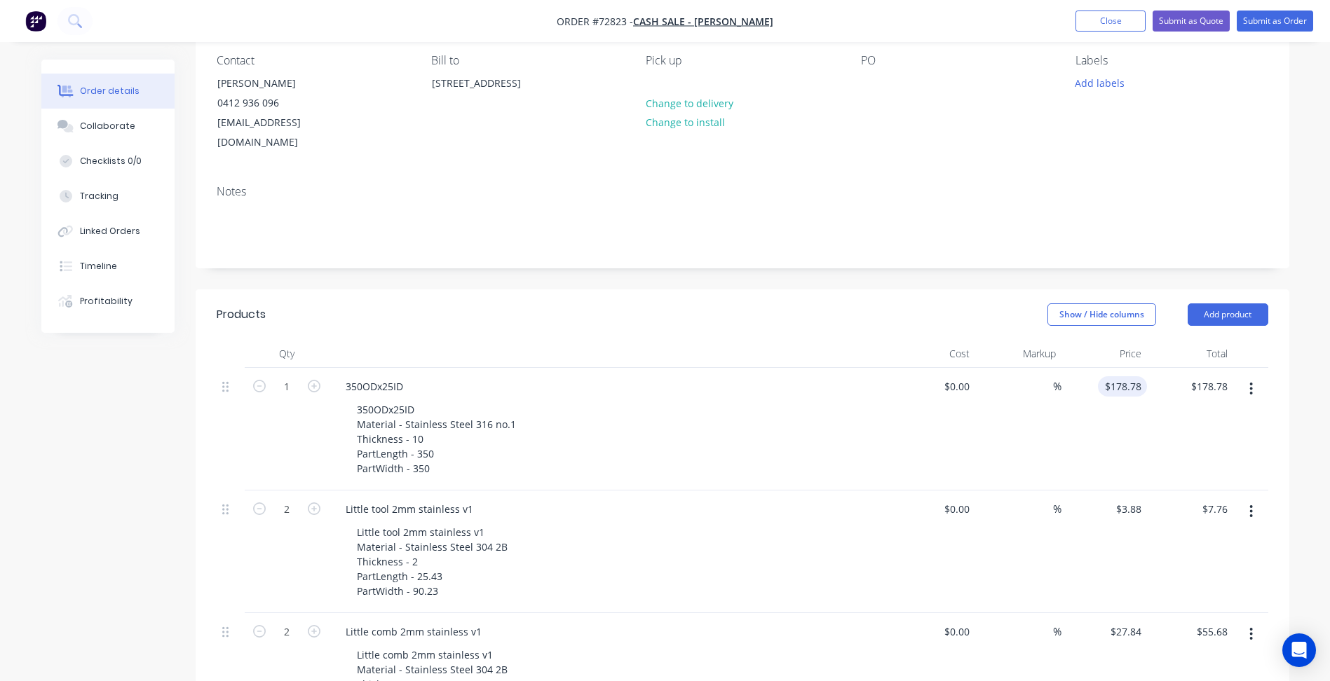
type input "178.78"
type input "$3.89"
click at [1134, 376] on input "178.78" at bounding box center [1124, 386] width 43 height 20
click at [1143, 376] on input "178.78" at bounding box center [1128, 386] width 38 height 20
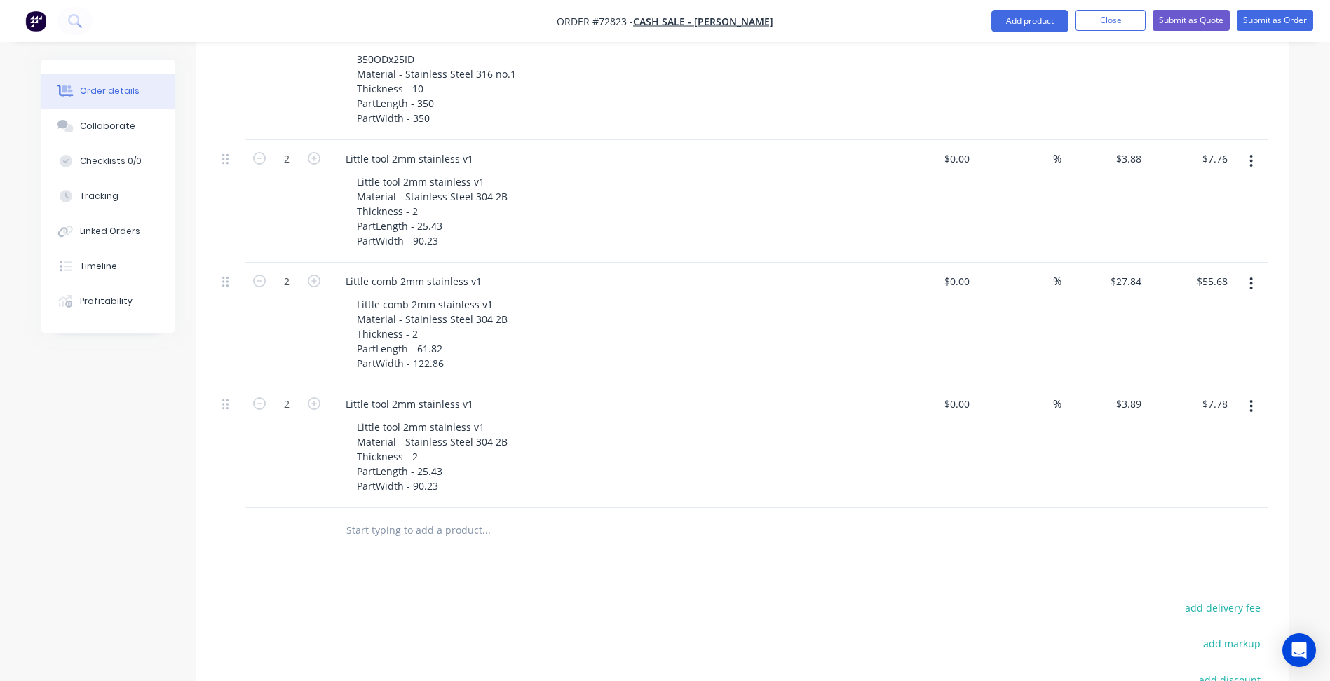
scroll to position [684, 0]
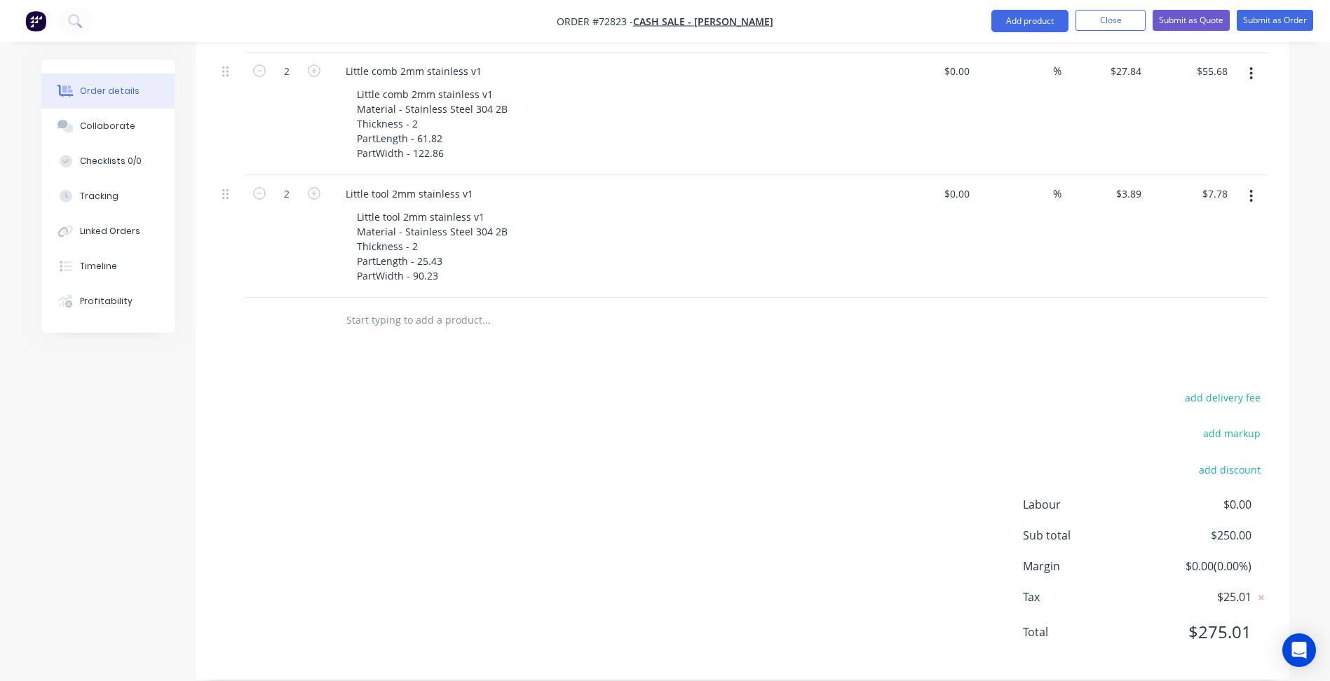
click at [843, 498] on div "add delivery fee add markup add discount Labour $0.00 Sub total $250.00 Margin …" at bounding box center [743, 523] width 1052 height 271
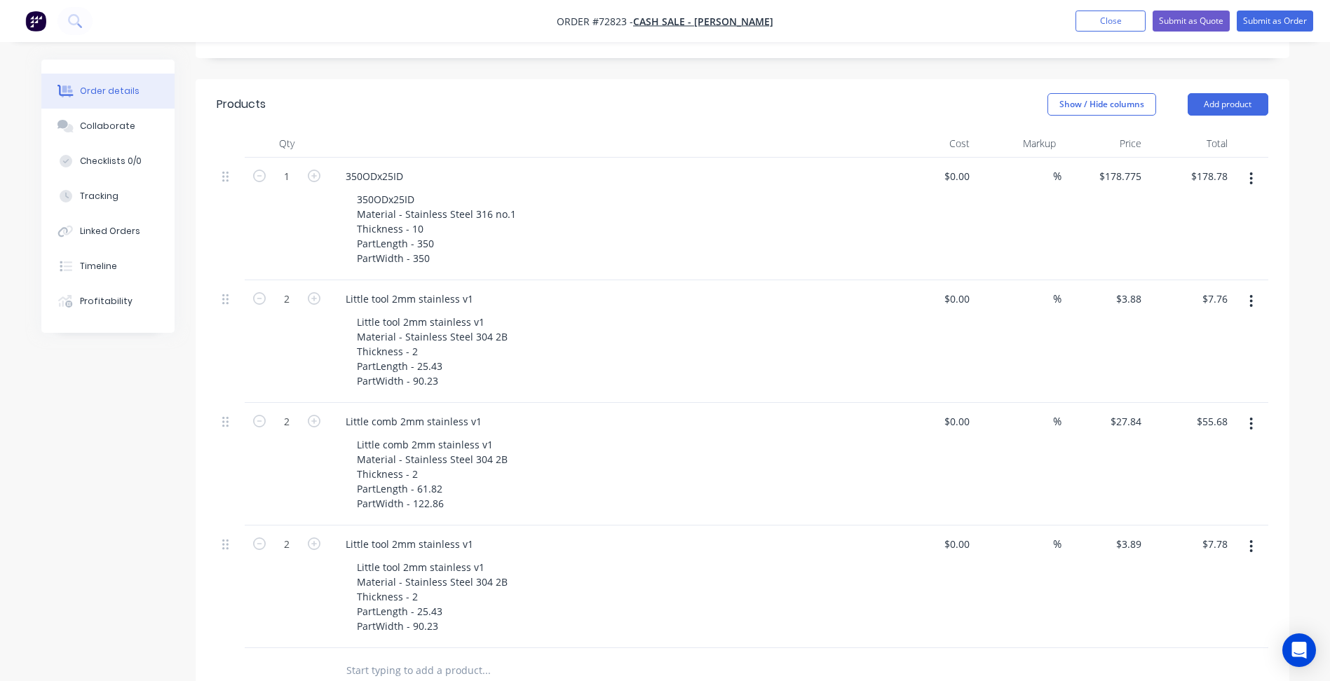
scroll to position [53, 0]
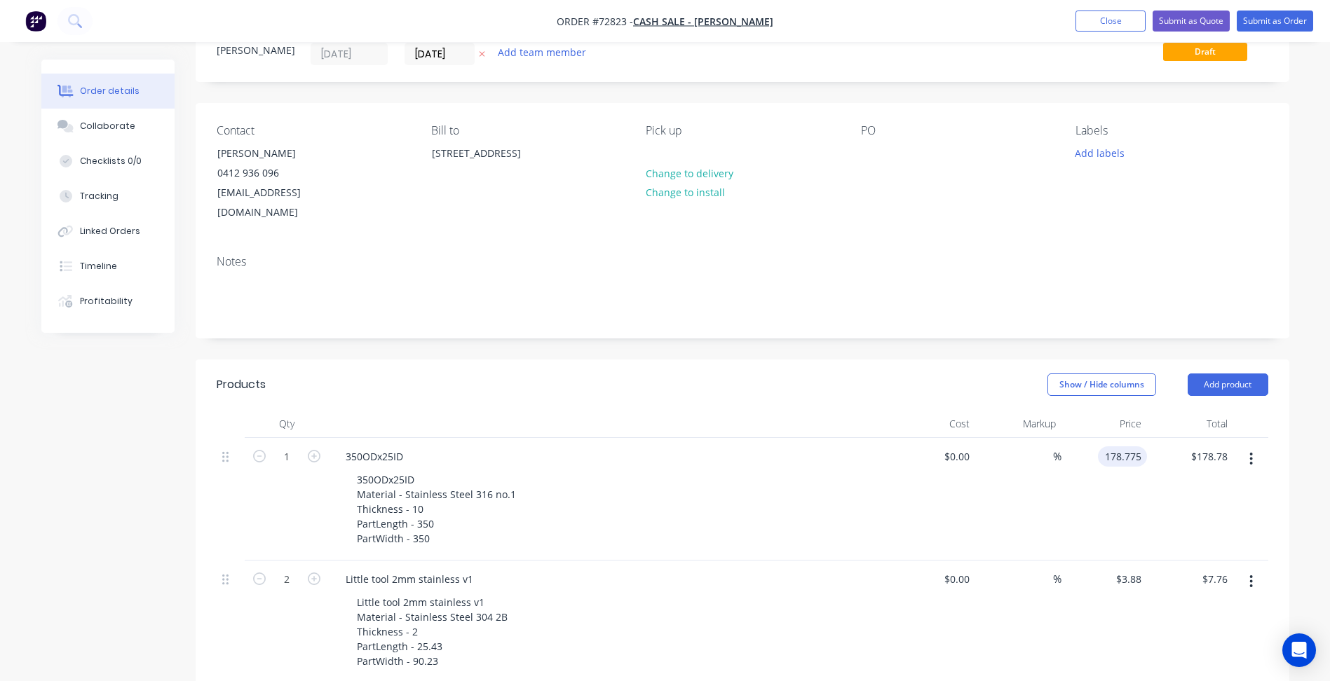
click at [1134, 447] on input "178.775" at bounding box center [1124, 457] width 43 height 20
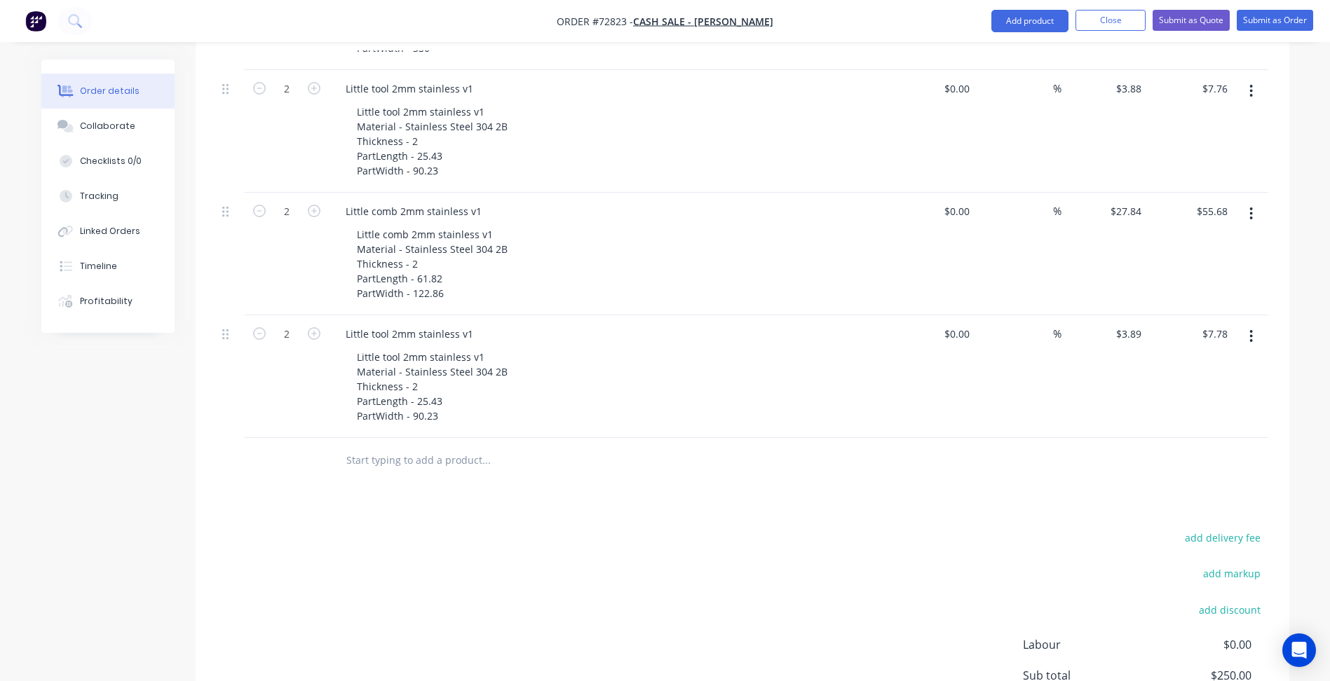
scroll to position [684, 0]
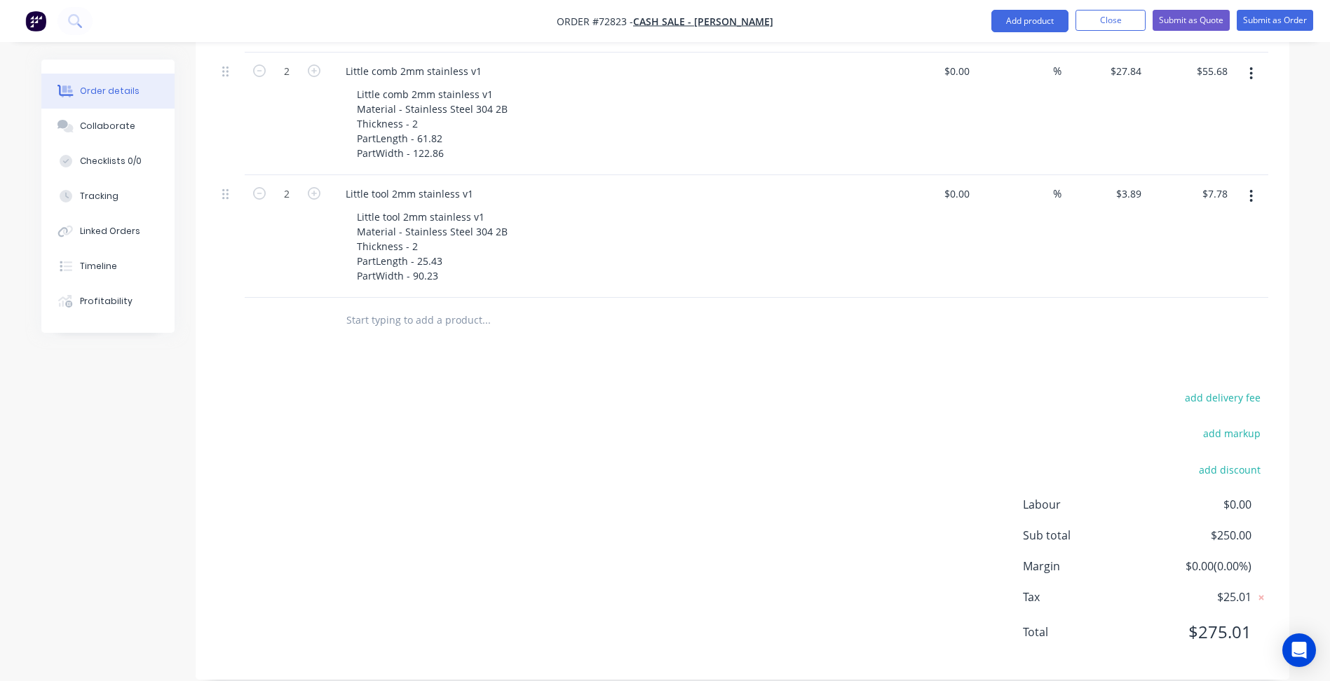
type input "$178.772"
type input "$178.77"
click at [882, 430] on div "add delivery fee add markup add discount Labour $0.00 Sub total $250.00 Margin …" at bounding box center [743, 523] width 1052 height 271
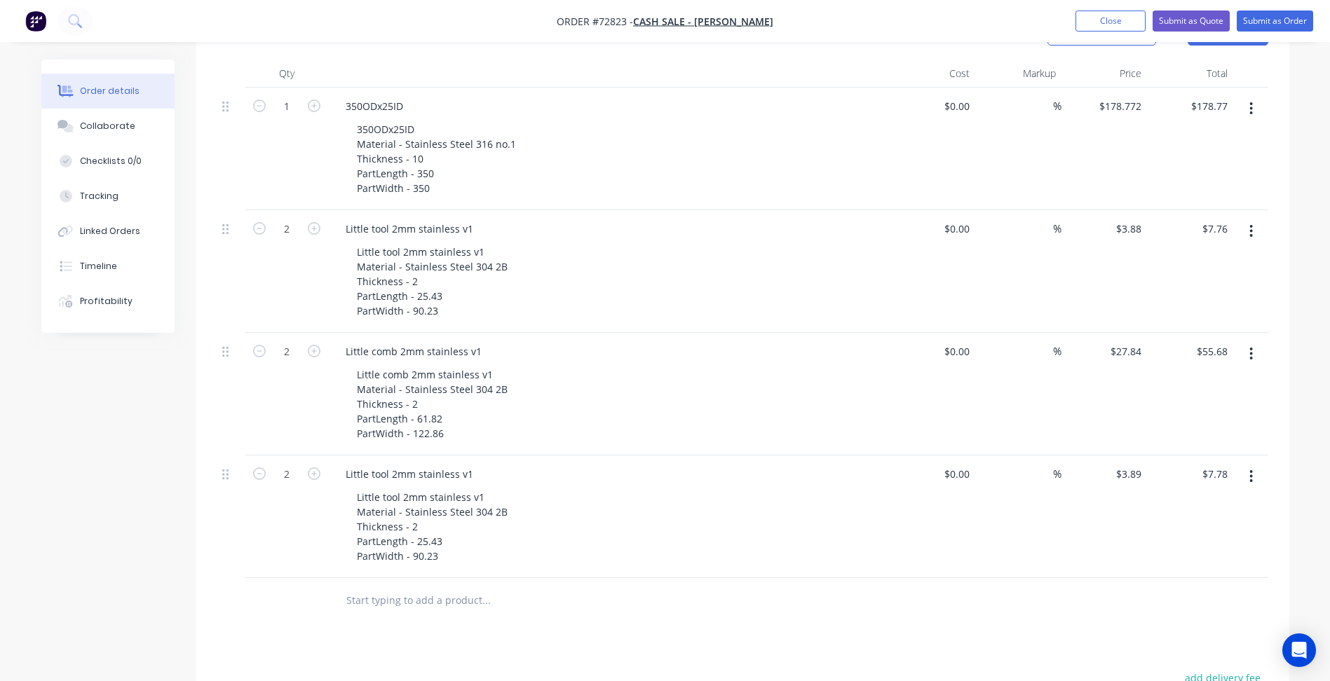
scroll to position [123, 0]
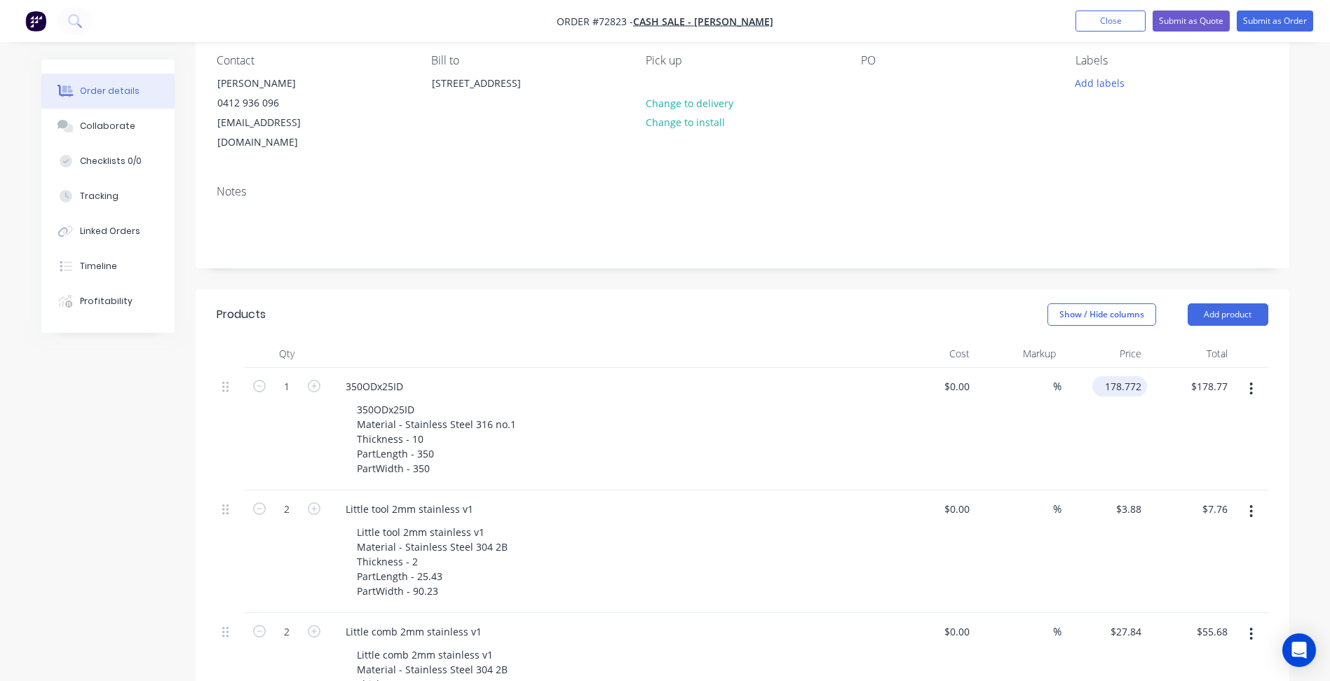
click at [1143, 376] on input "178.772" at bounding box center [1122, 386] width 49 height 20
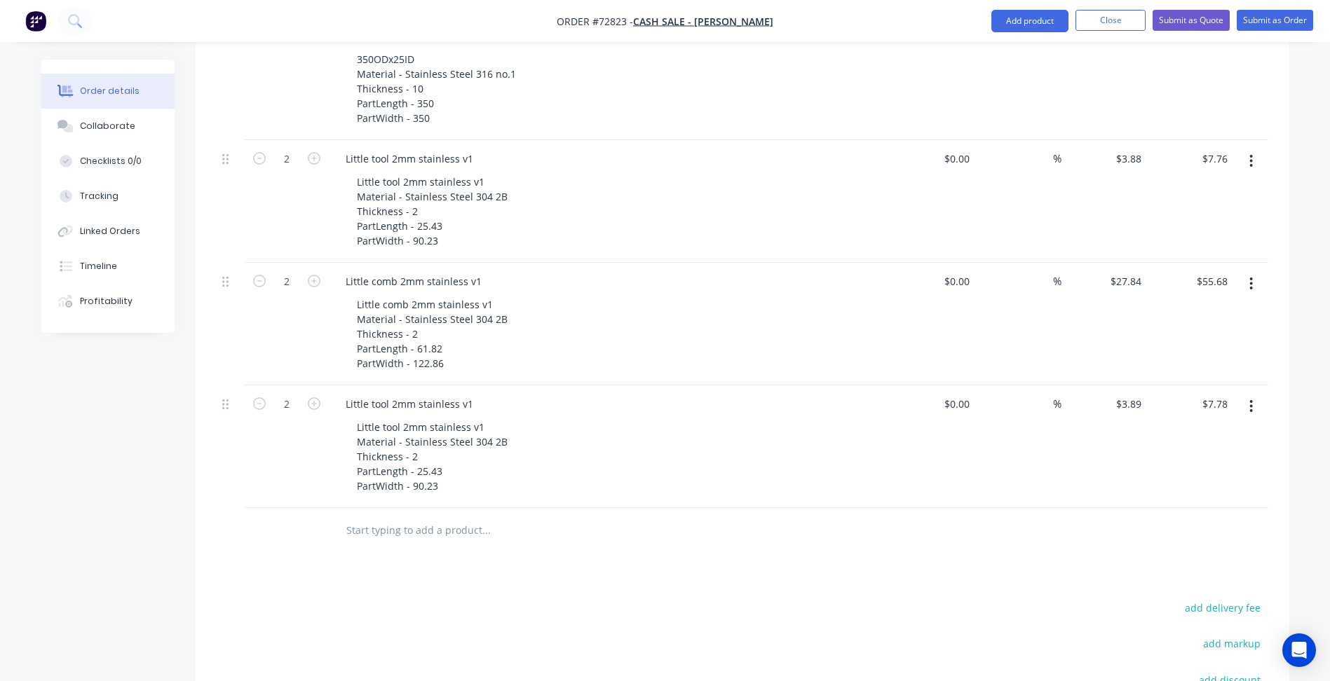
scroll to position [684, 0]
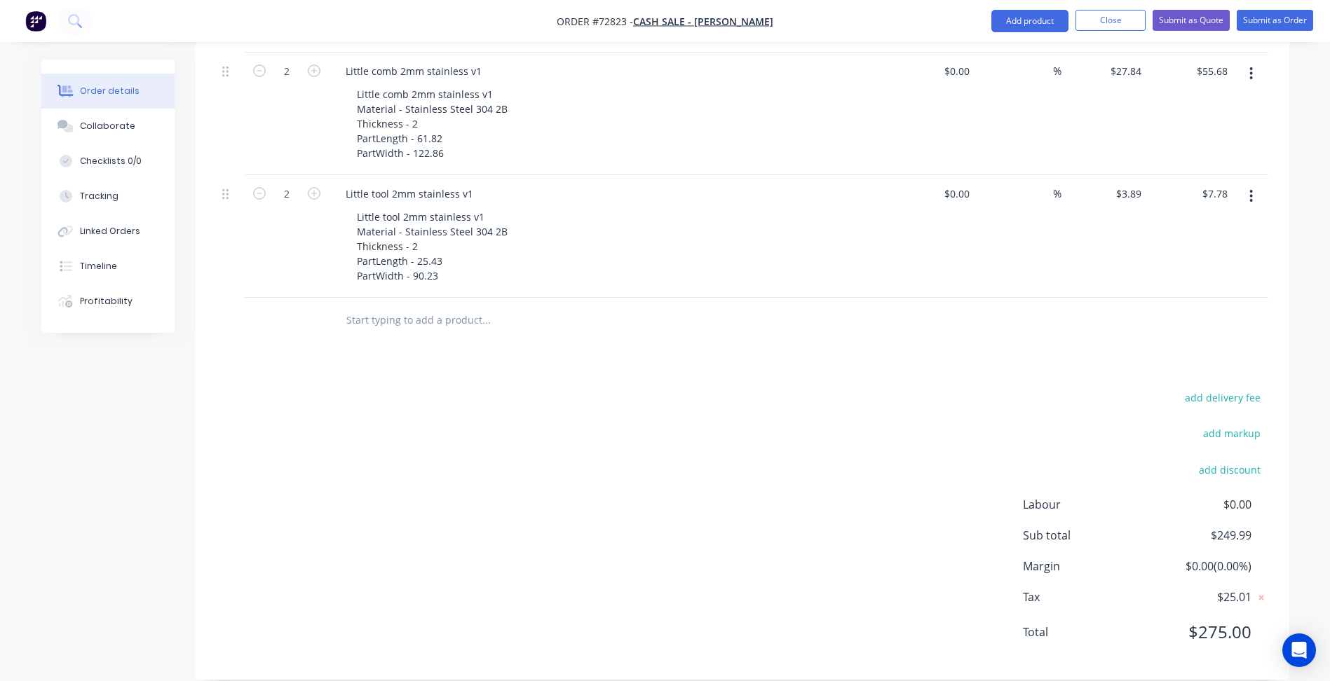
click at [803, 457] on div "add delivery fee add markup add discount Labour $0.00 Sub total $249.99 Margin …" at bounding box center [743, 523] width 1052 height 271
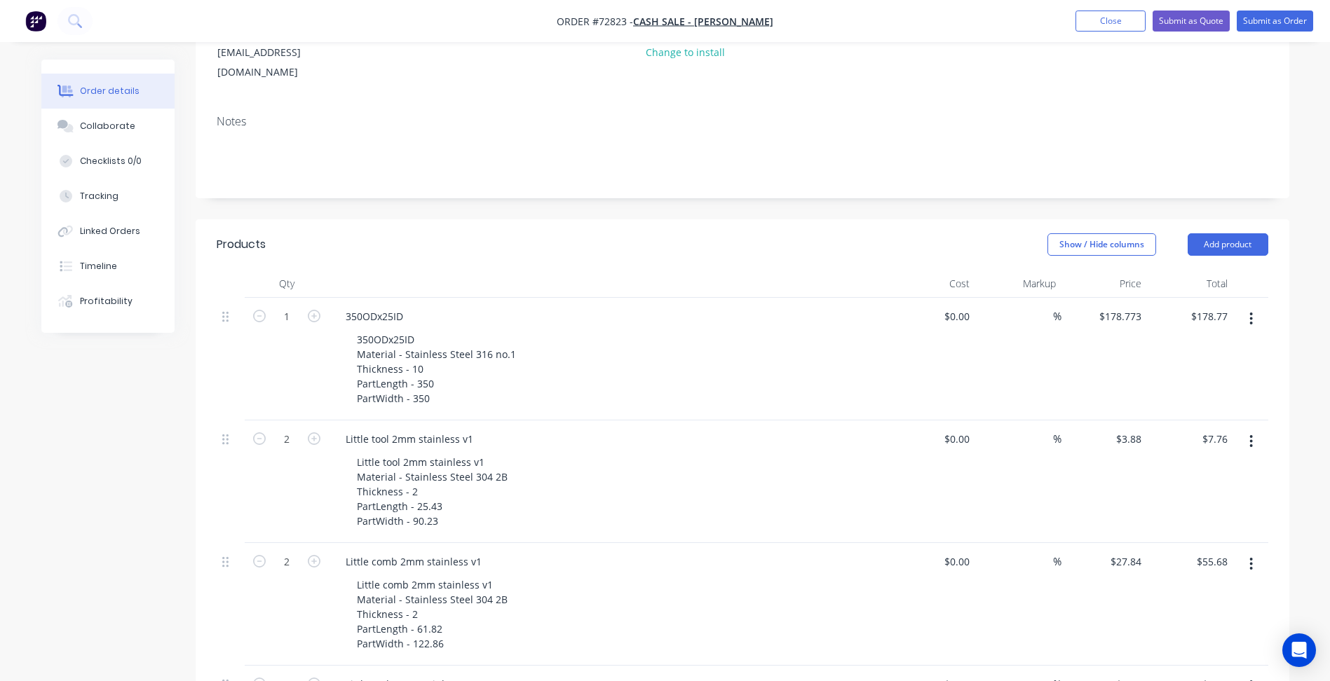
scroll to position [123, 0]
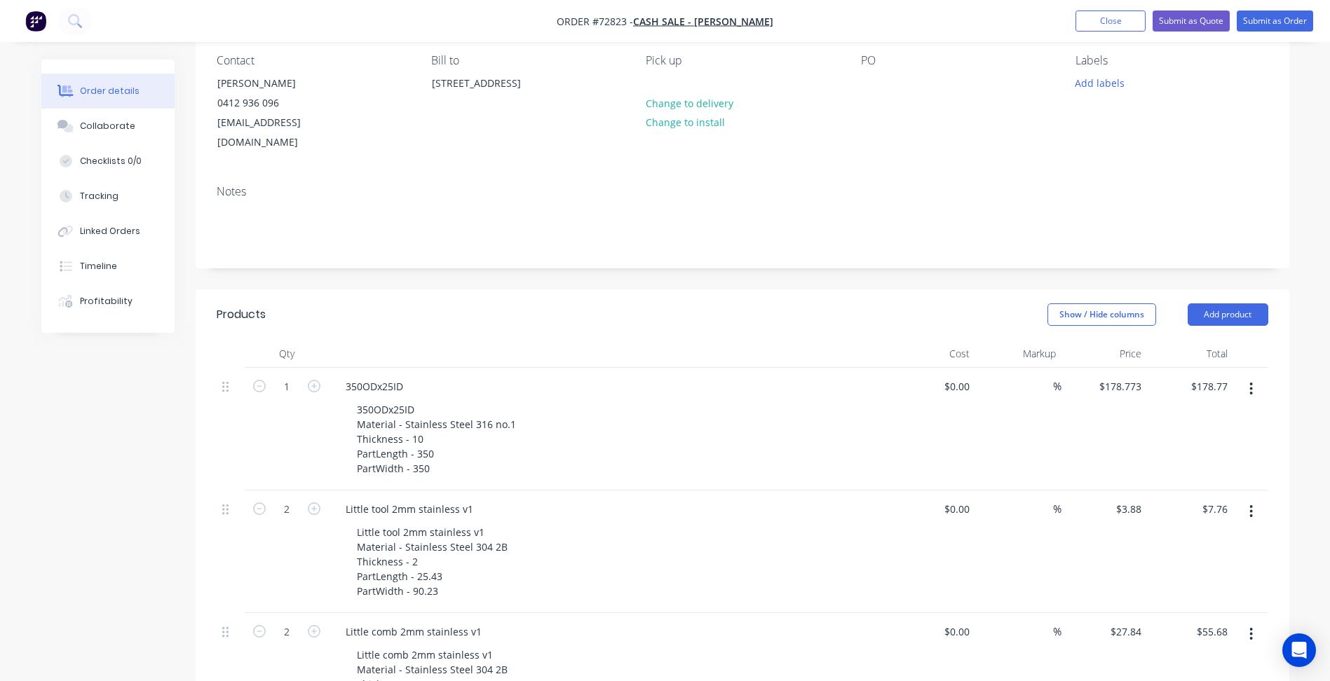
click at [1132, 378] on div "$178.773 $178.773" at bounding box center [1104, 429] width 86 height 123
click at [1132, 376] on input "178.773" at bounding box center [1124, 386] width 43 height 20
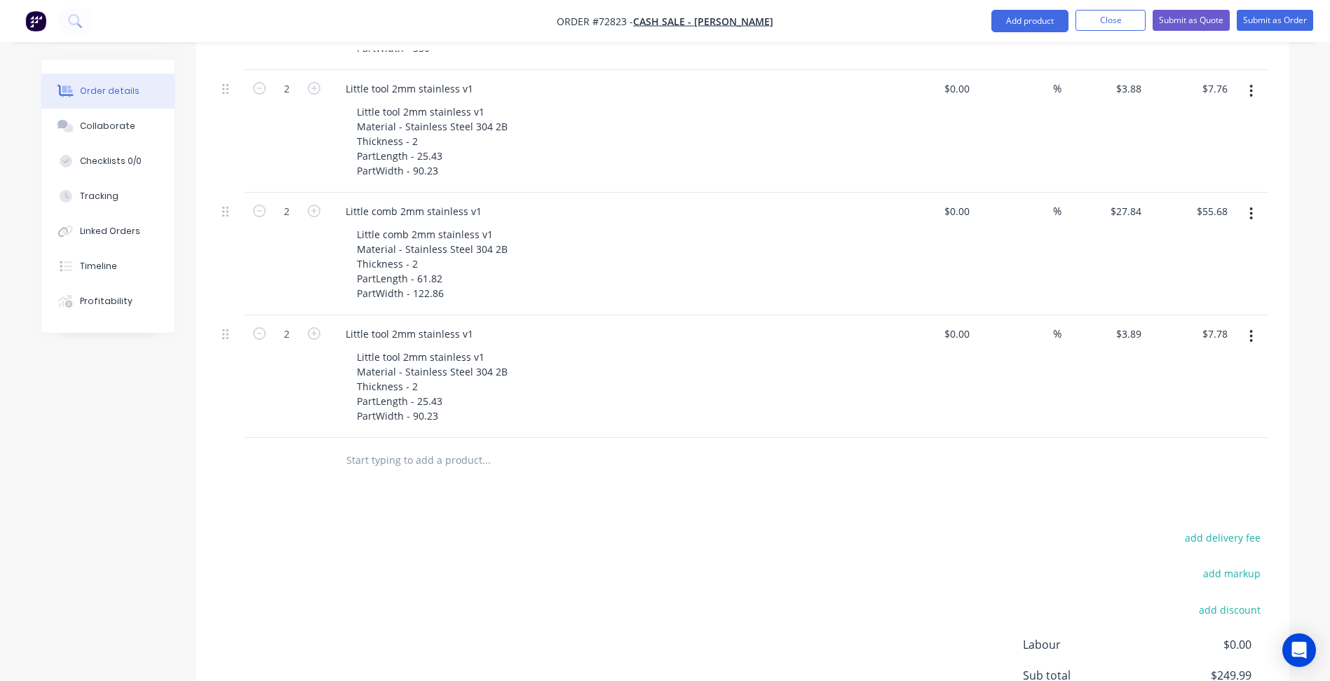
scroll to position [684, 0]
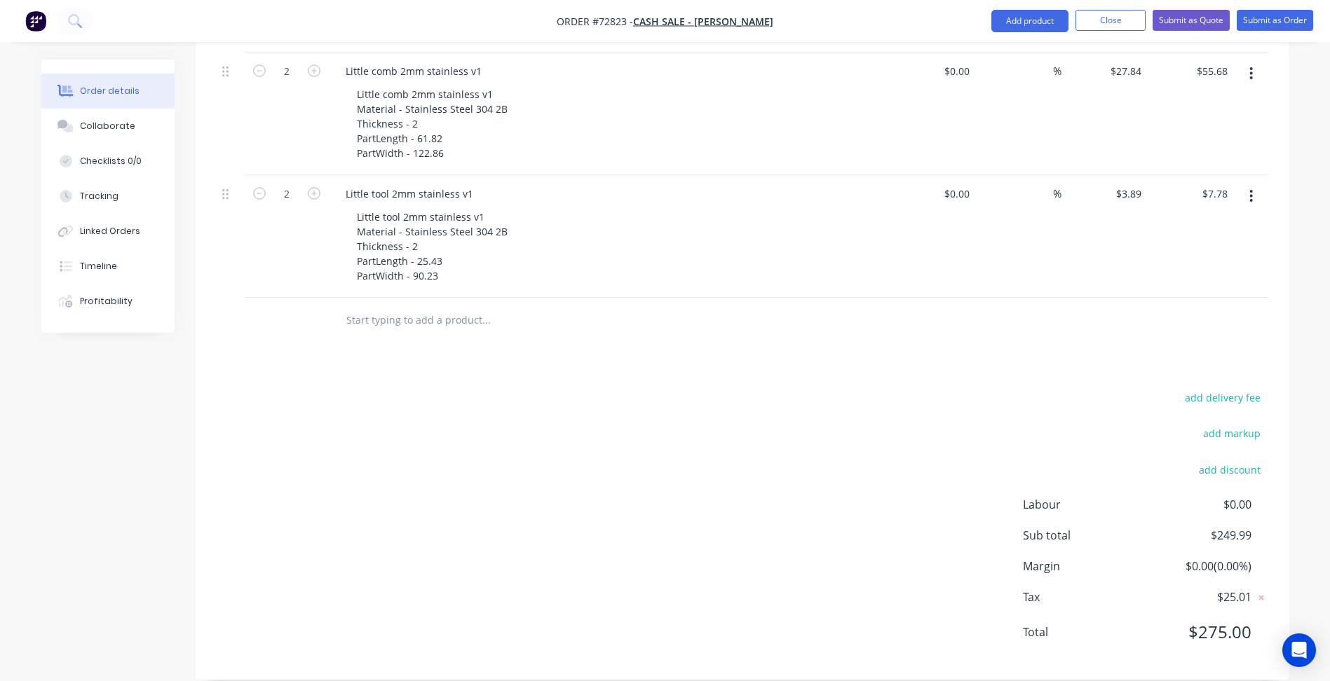
click at [885, 451] on div "add delivery fee add markup add discount Labour $0.00 Sub total $249.99 Margin …" at bounding box center [743, 523] width 1052 height 271
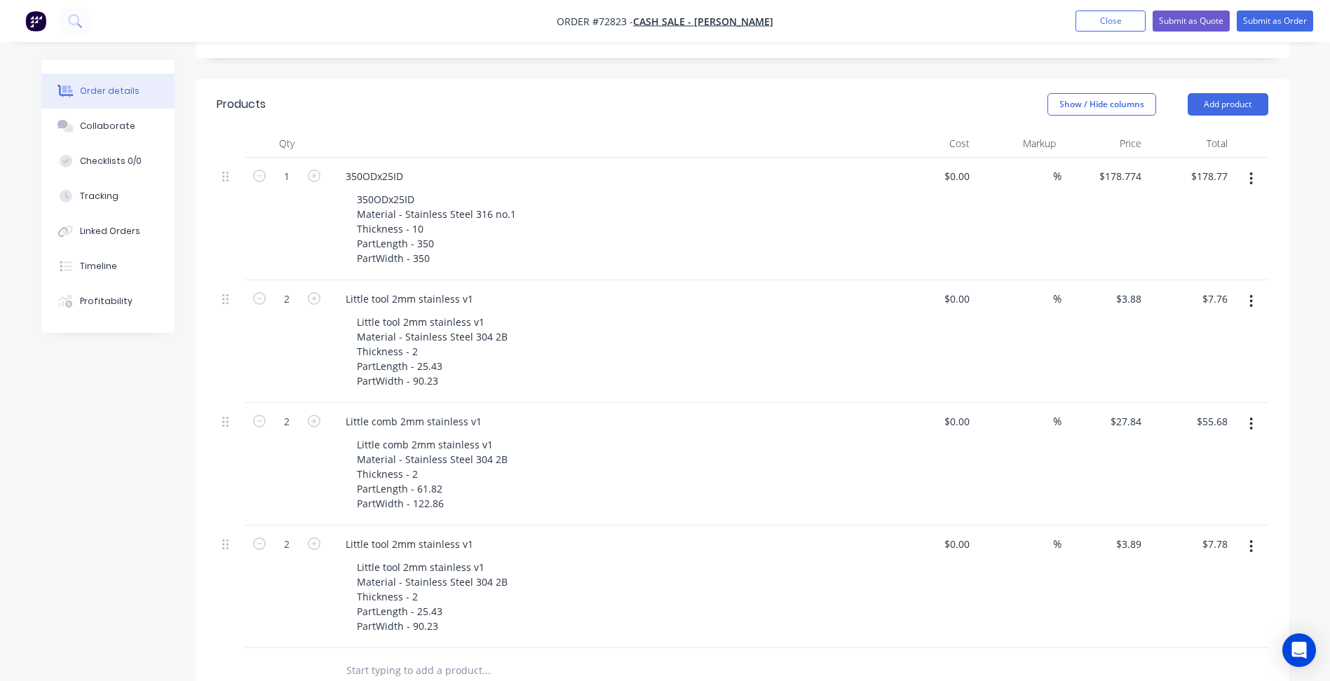
scroll to position [123, 0]
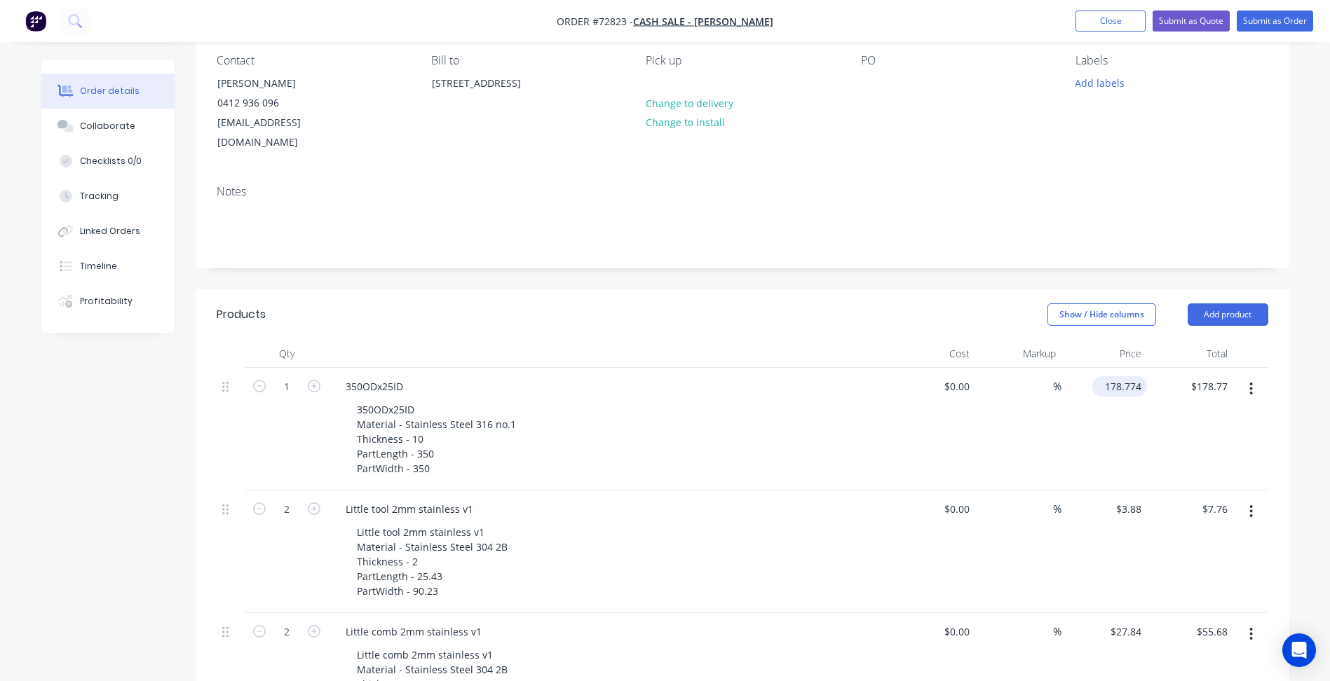
click at [1126, 376] on input "178.774" at bounding box center [1122, 386] width 49 height 20
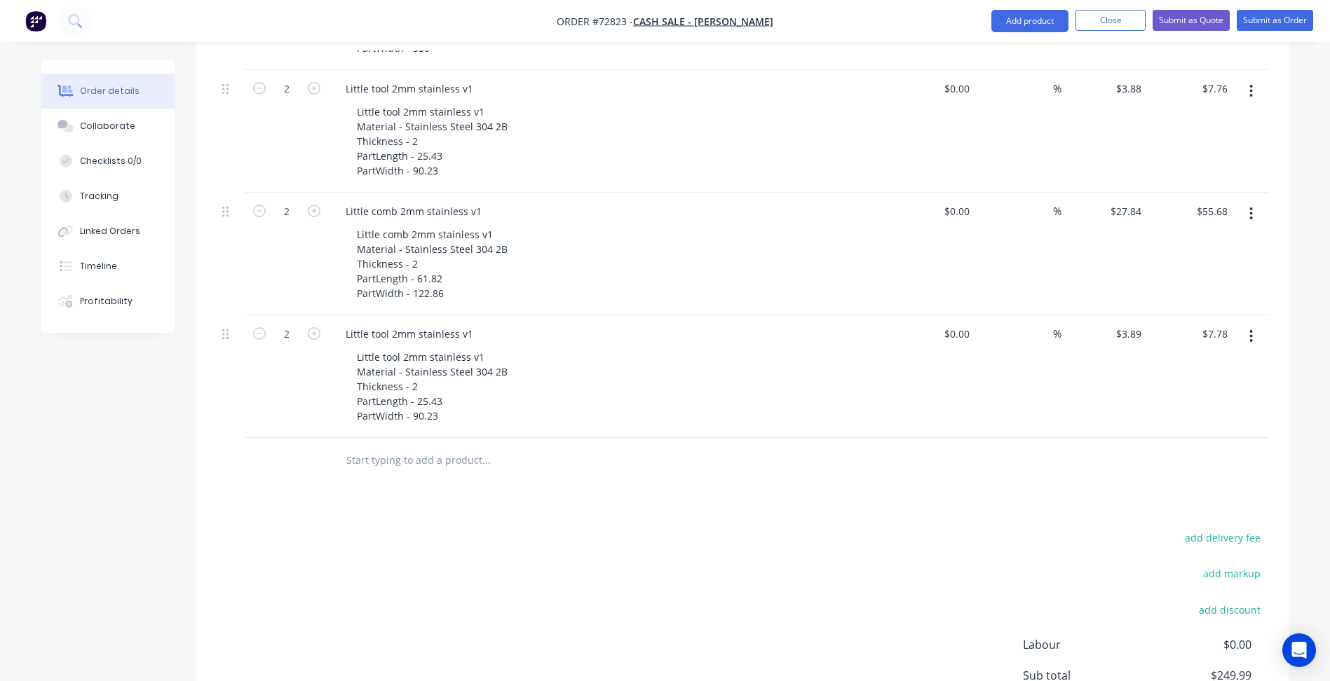
type input "$178.775"
type input "$178.78"
click at [791, 529] on div "add delivery fee add markup add discount Labour $0.00 Sub total $250.00 Margin …" at bounding box center [743, 664] width 1052 height 271
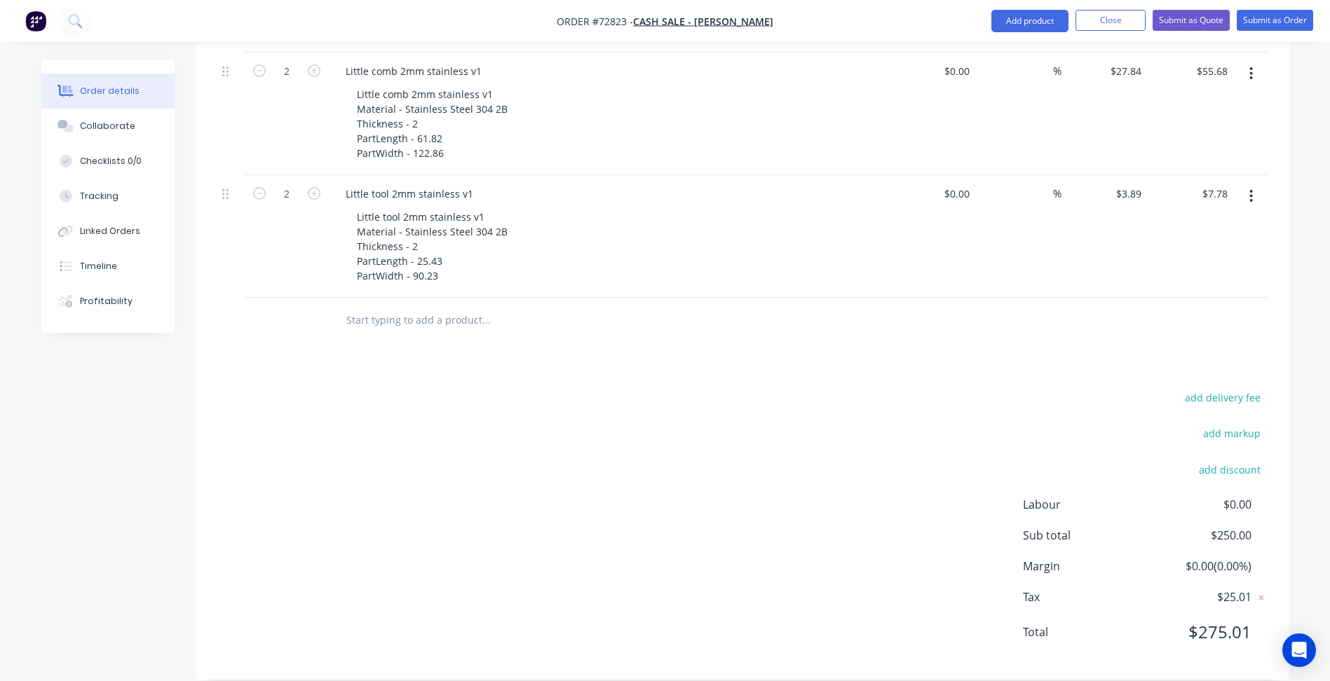
scroll to position [403, 0]
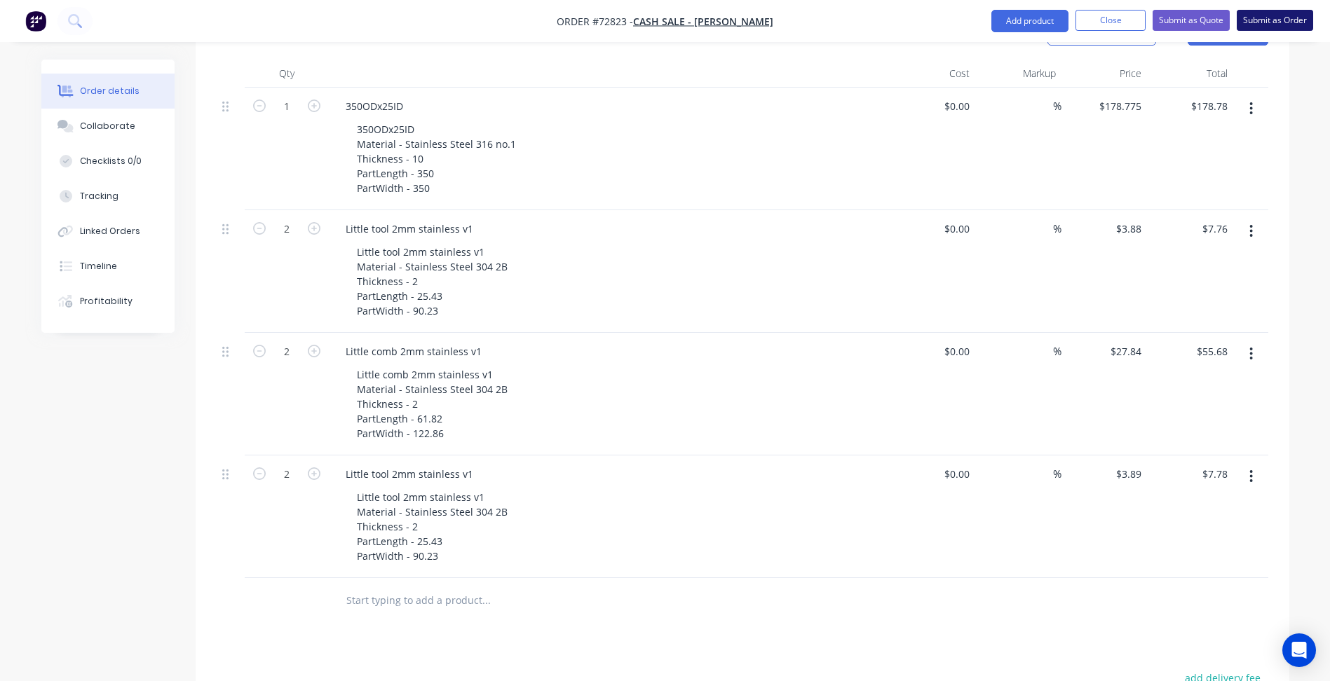
click at [1277, 21] on button "Submit as Order" at bounding box center [1275, 20] width 76 height 21
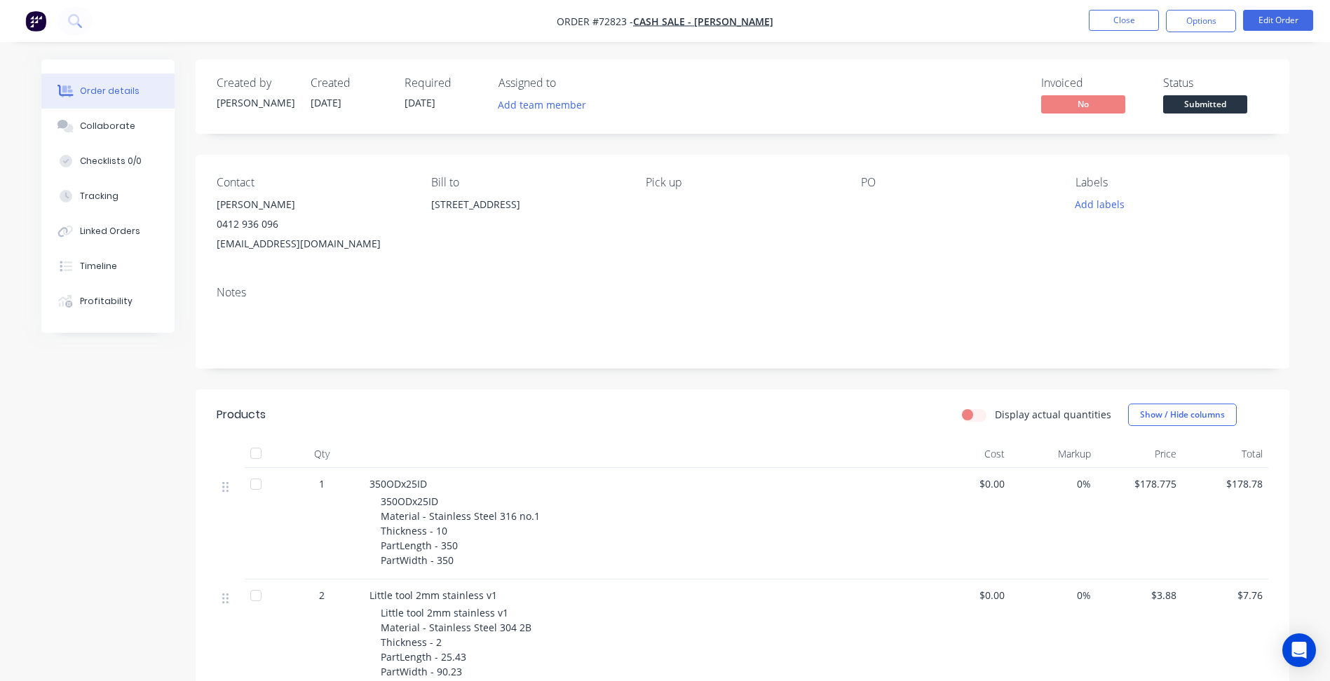
click at [1196, 107] on span "Submitted" at bounding box center [1205, 104] width 84 height 18
click at [1185, 102] on span "Submitted" at bounding box center [1205, 104] width 84 height 18
click at [1114, 27] on button "Close" at bounding box center [1124, 20] width 70 height 21
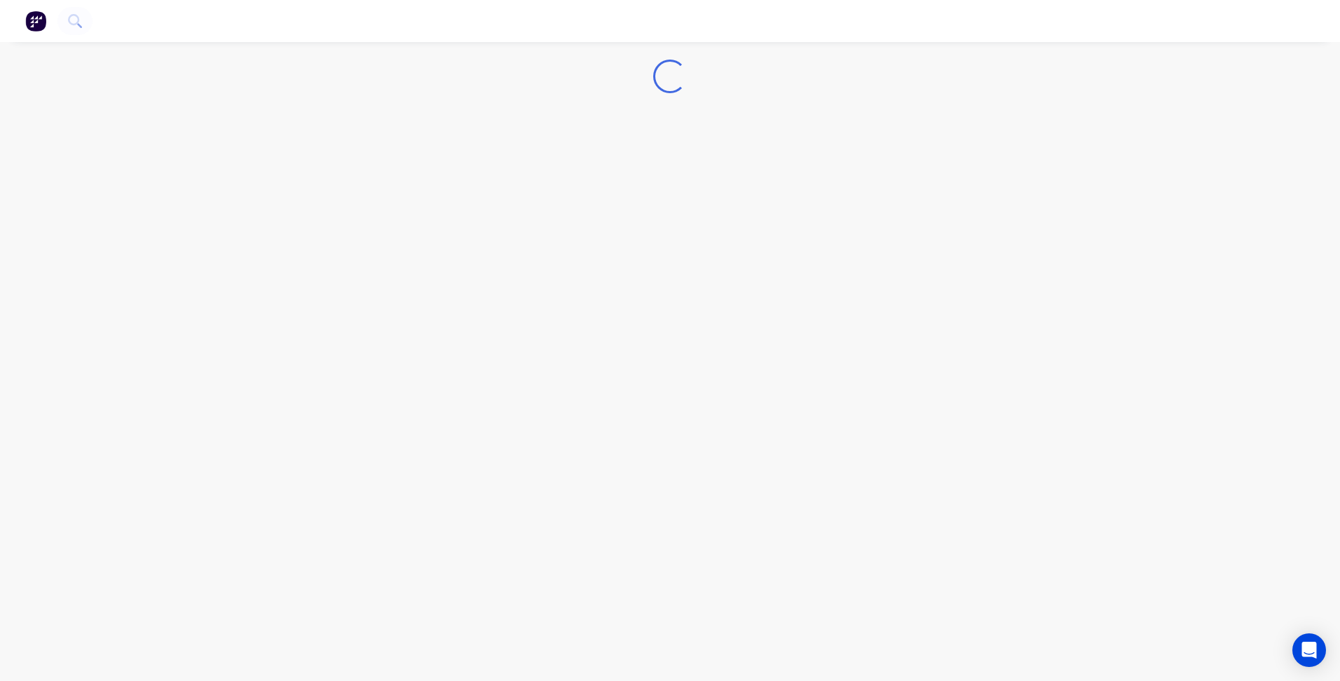
click at [1041, 217] on div "Loading..." at bounding box center [670, 340] width 1340 height 681
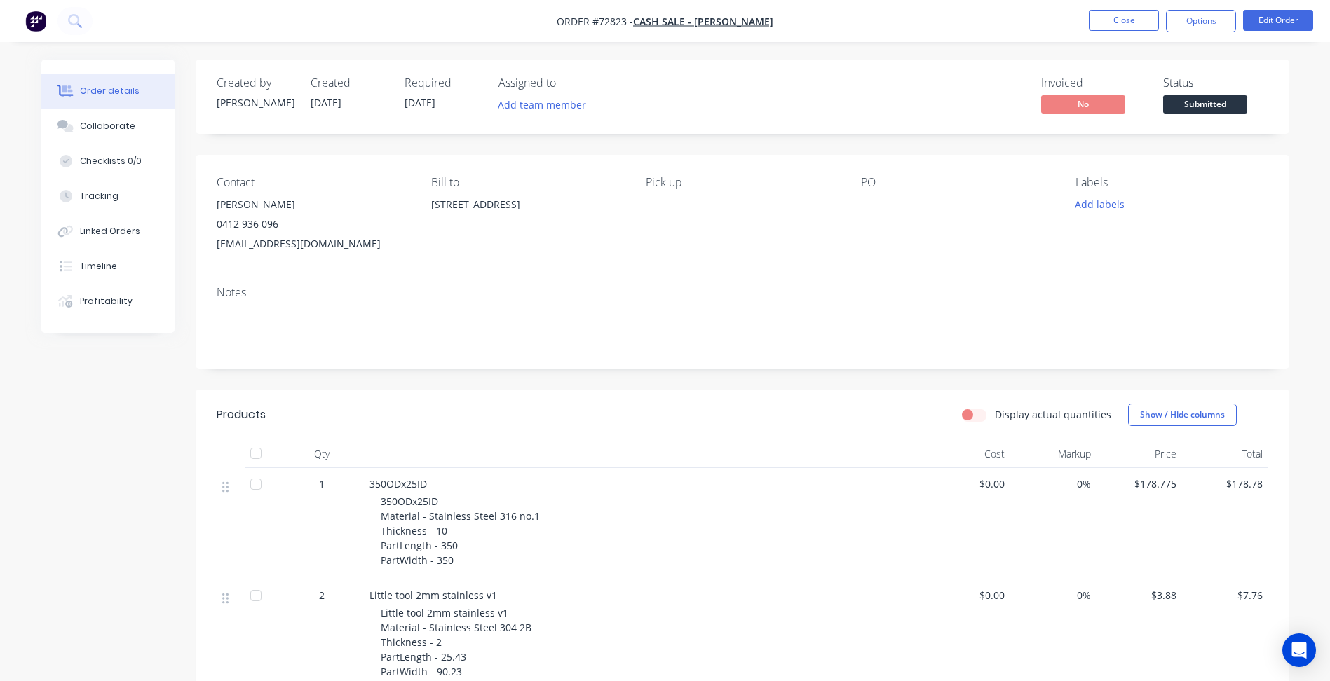
click at [1192, 87] on div "Submitted" at bounding box center [1204, 81] width 51 height 18
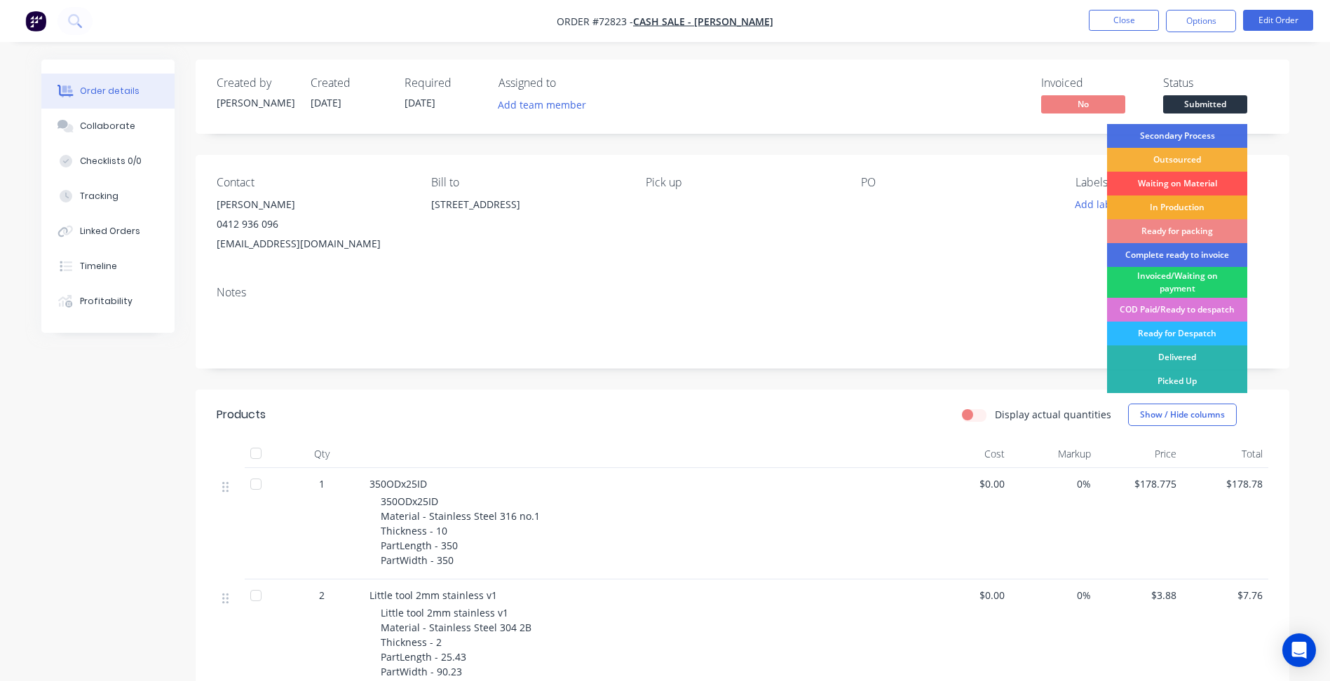
click at [1176, 203] on div "In Production" at bounding box center [1177, 208] width 140 height 24
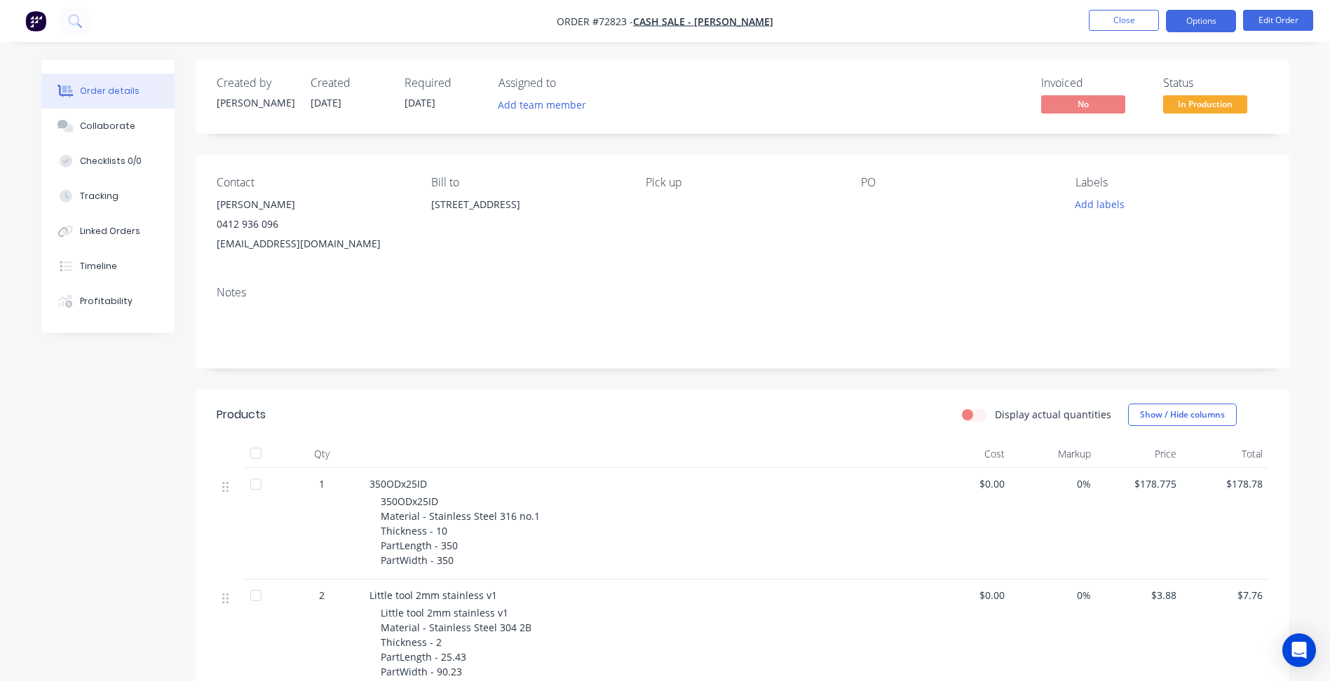
click at [1198, 21] on button "Options" at bounding box center [1201, 21] width 70 height 22
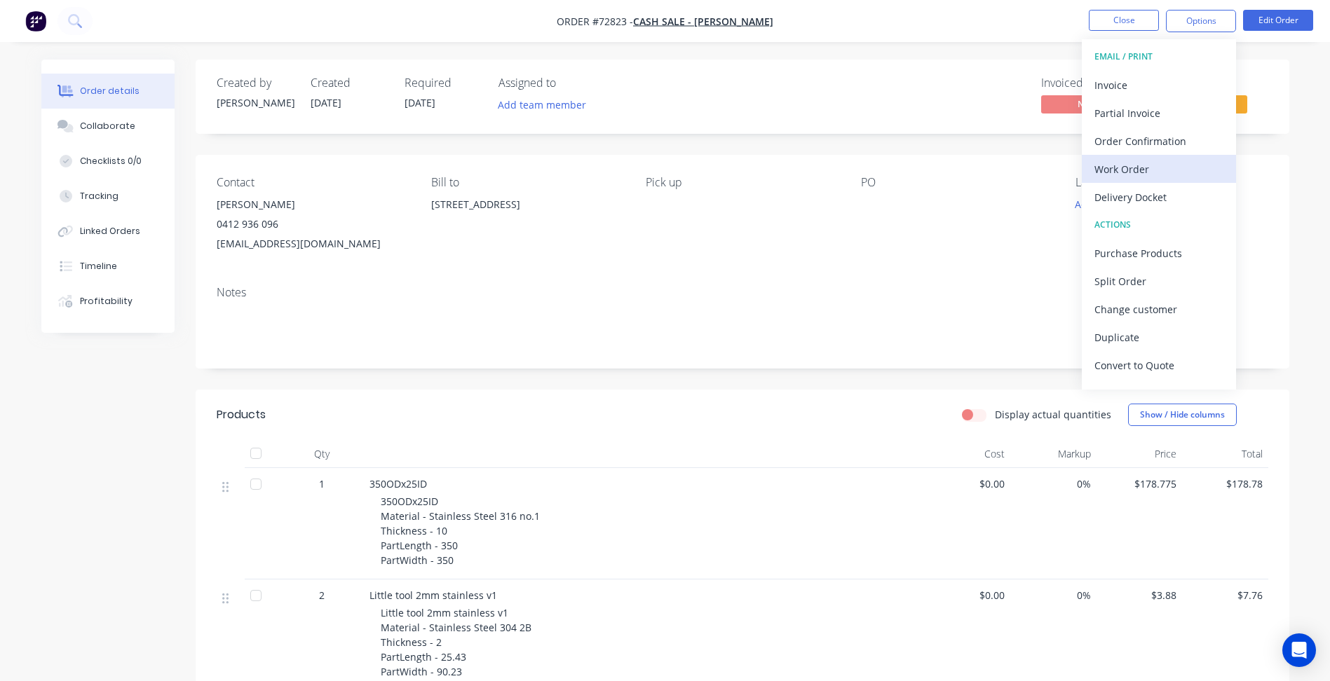
click at [1144, 156] on button "Work Order" at bounding box center [1159, 169] width 154 height 28
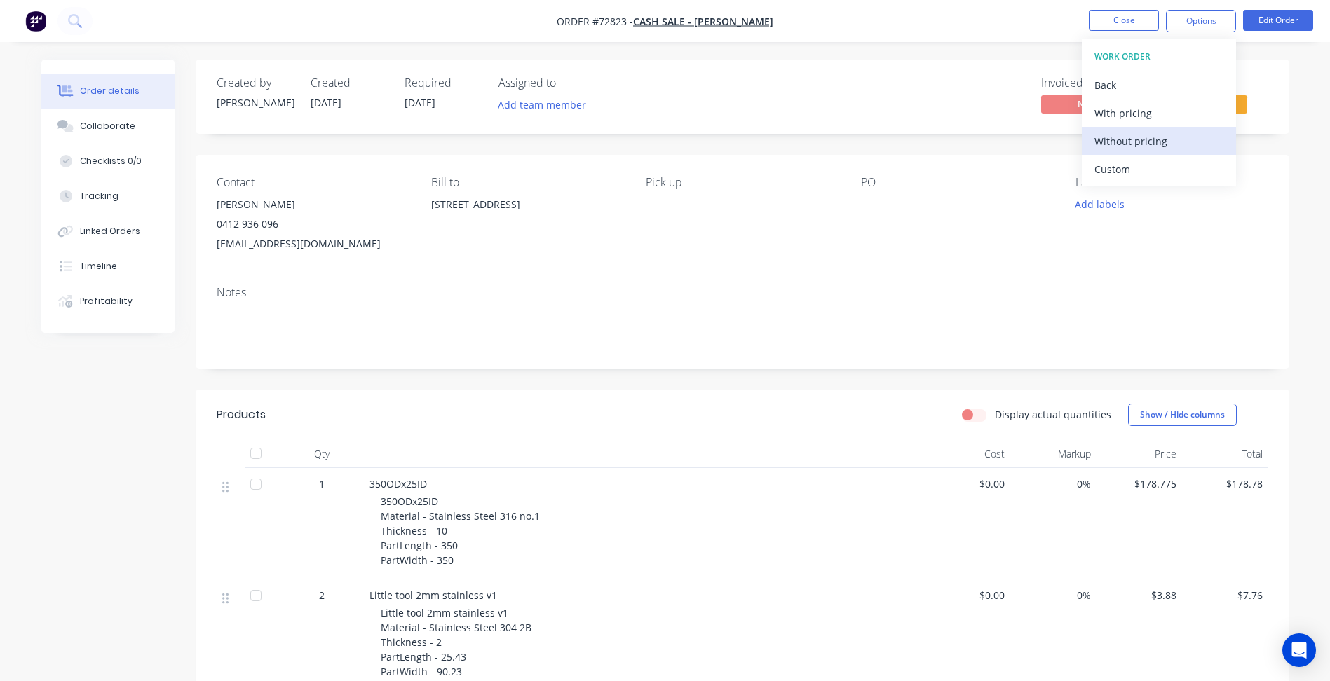
click at [1143, 145] on div "Without pricing" at bounding box center [1158, 141] width 129 height 20
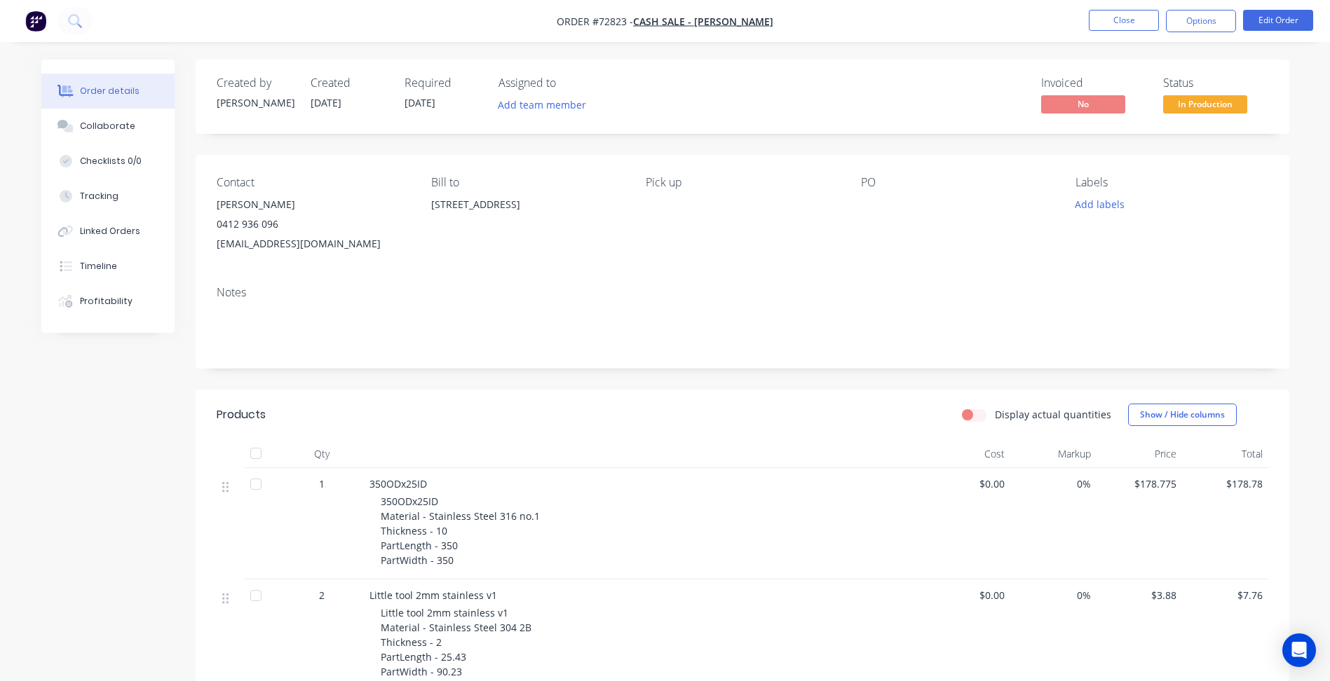
click at [606, 22] on span "Order #72823 -" at bounding box center [595, 21] width 76 height 13
copy span "72823"
click at [1152, 16] on button "Close" at bounding box center [1124, 20] width 70 height 21
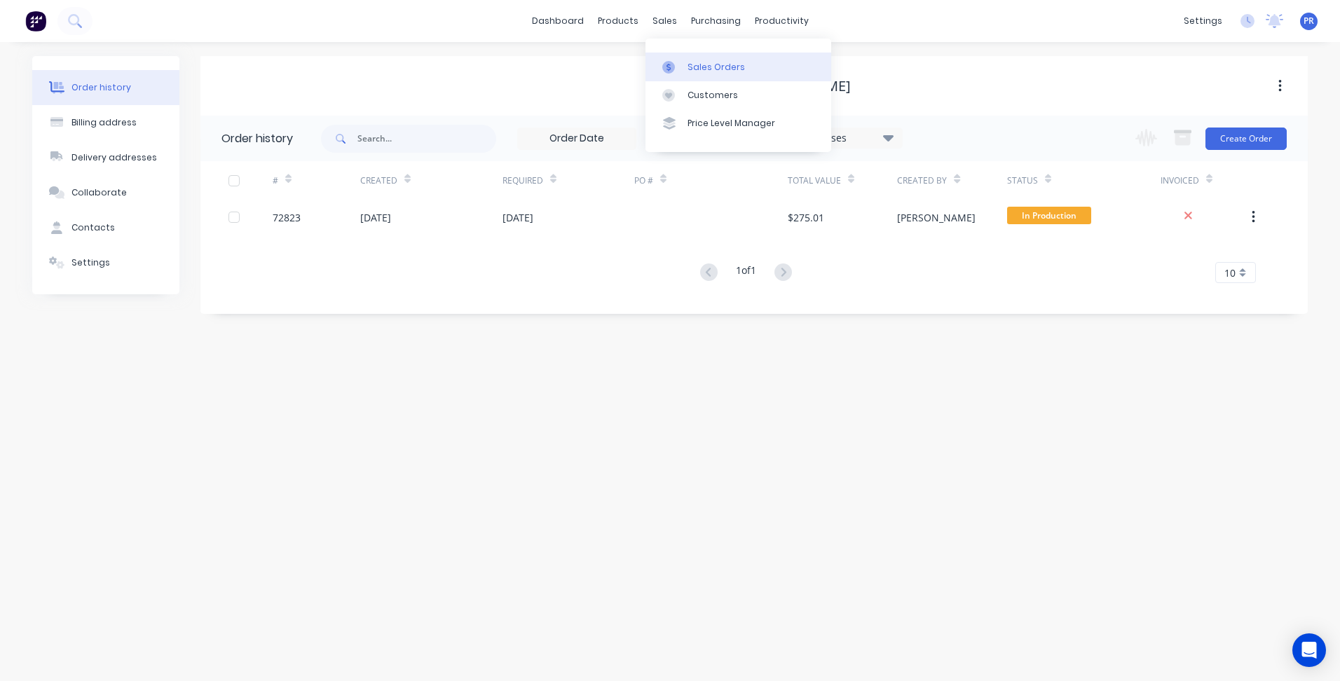
click at [709, 69] on div "Sales Orders" at bounding box center [716, 67] width 57 height 13
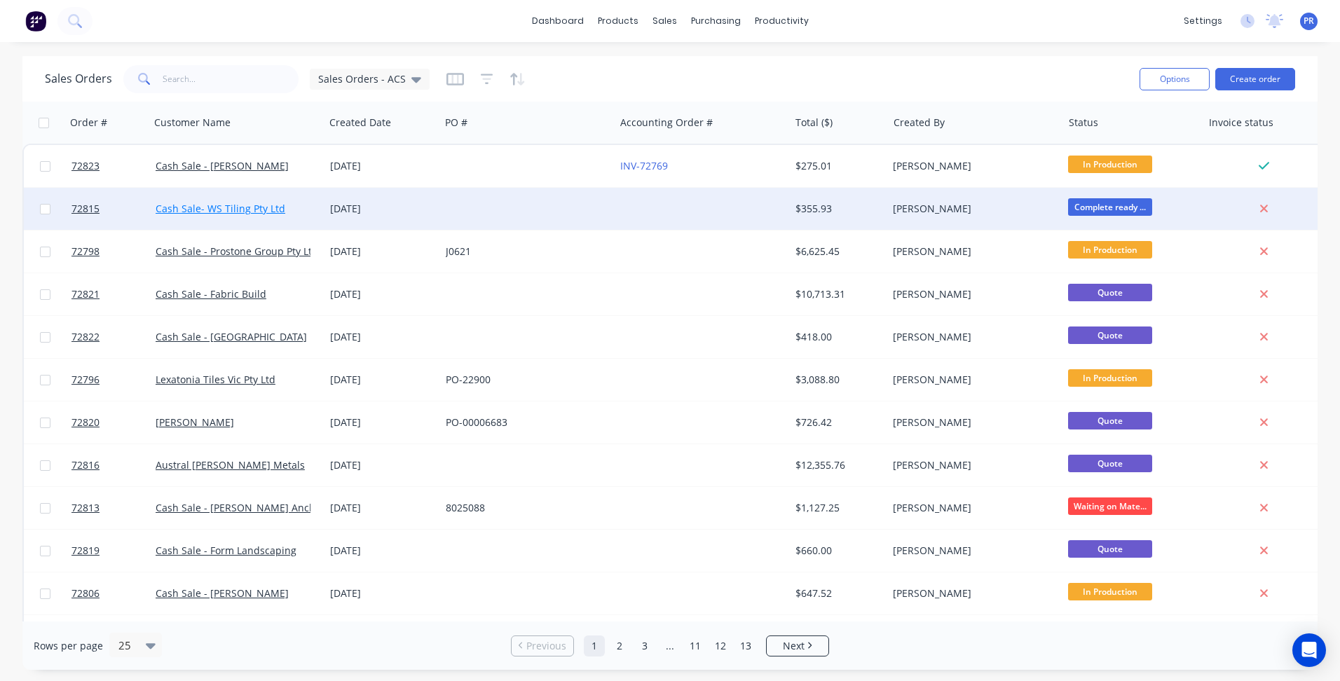
click at [224, 212] on link "Cash Sale- WS Tiling Pty Ltd" at bounding box center [221, 208] width 130 height 13
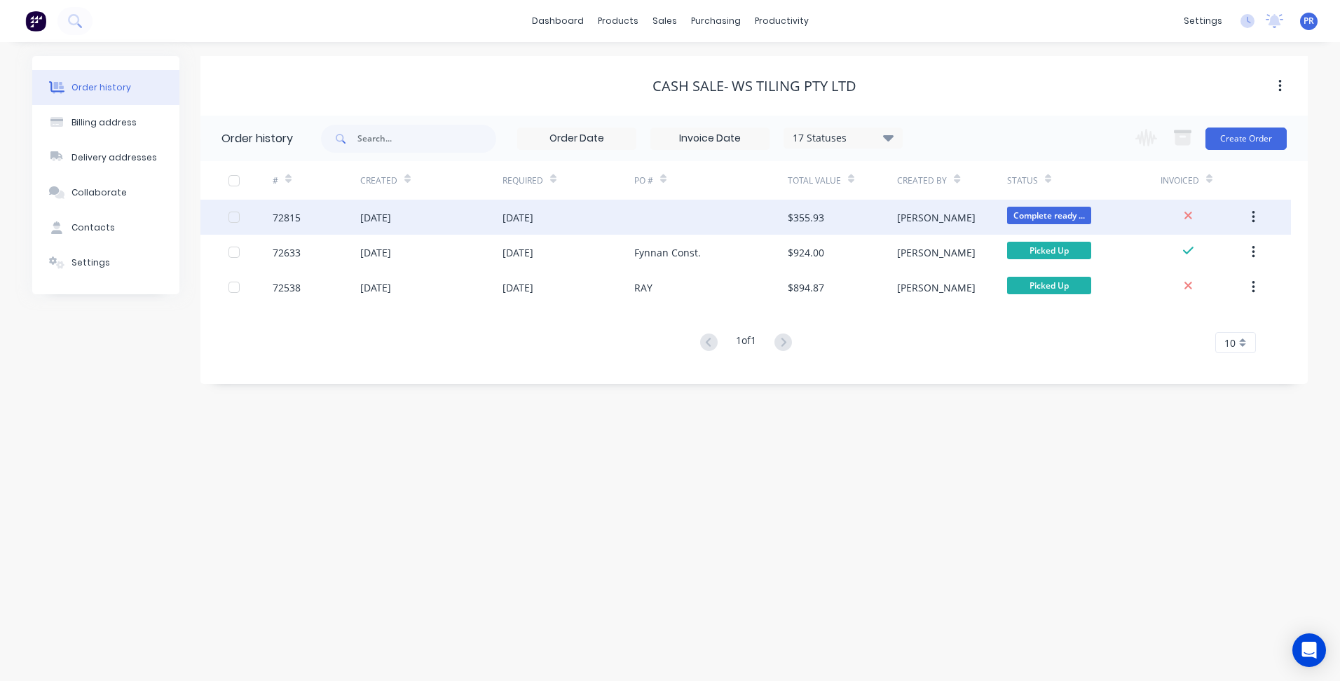
click at [659, 225] on div at bounding box center [711, 217] width 154 height 35
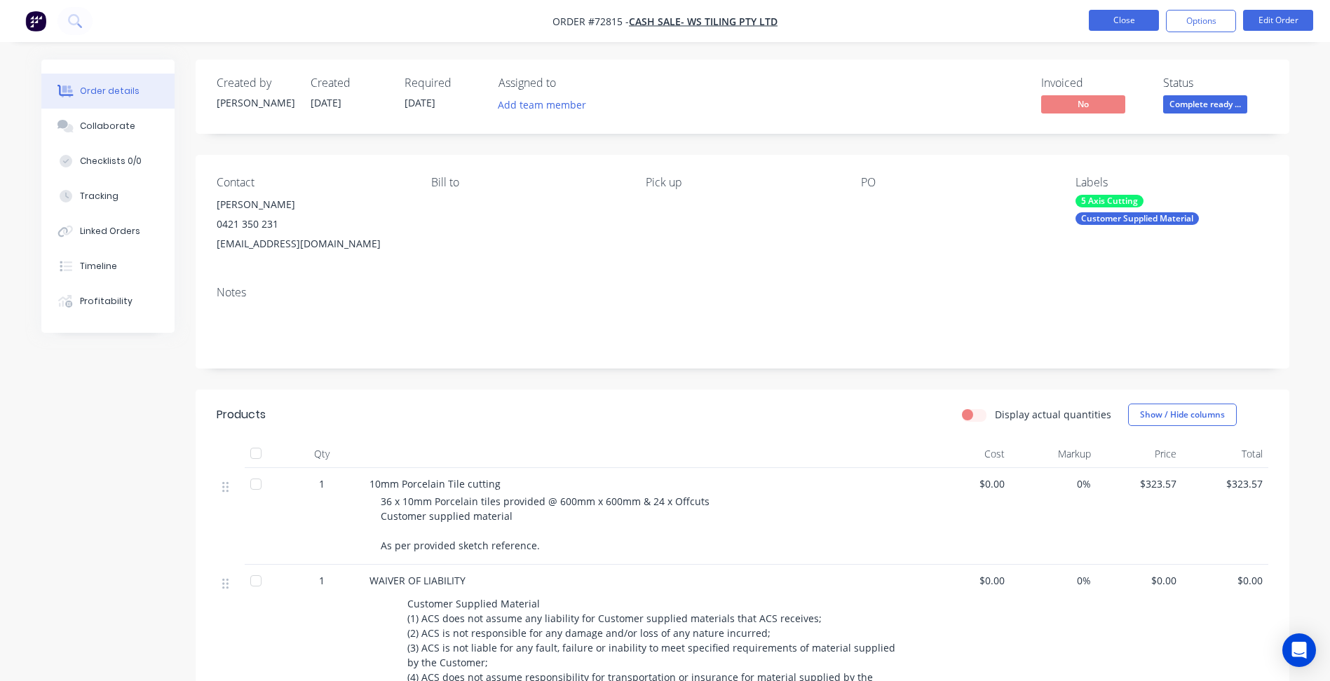
click at [1120, 18] on button "Close" at bounding box center [1124, 20] width 70 height 21
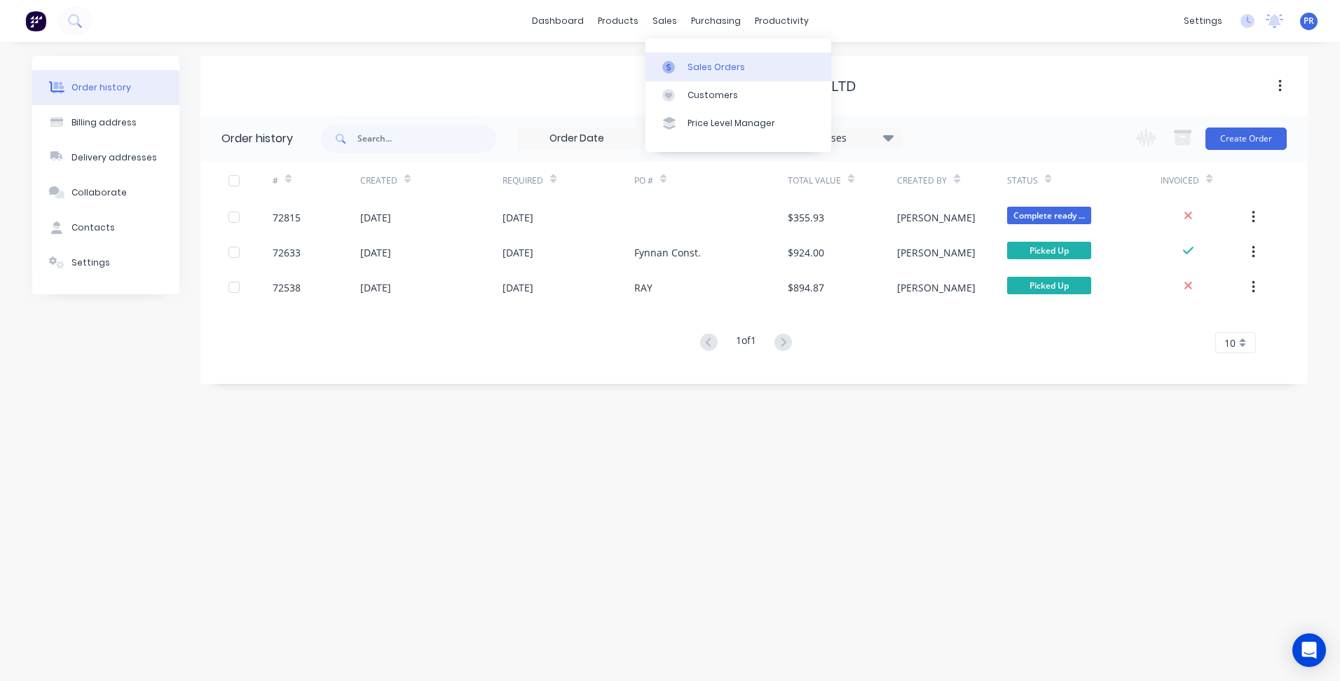
click at [684, 56] on link "Sales Orders" at bounding box center [739, 67] width 186 height 28
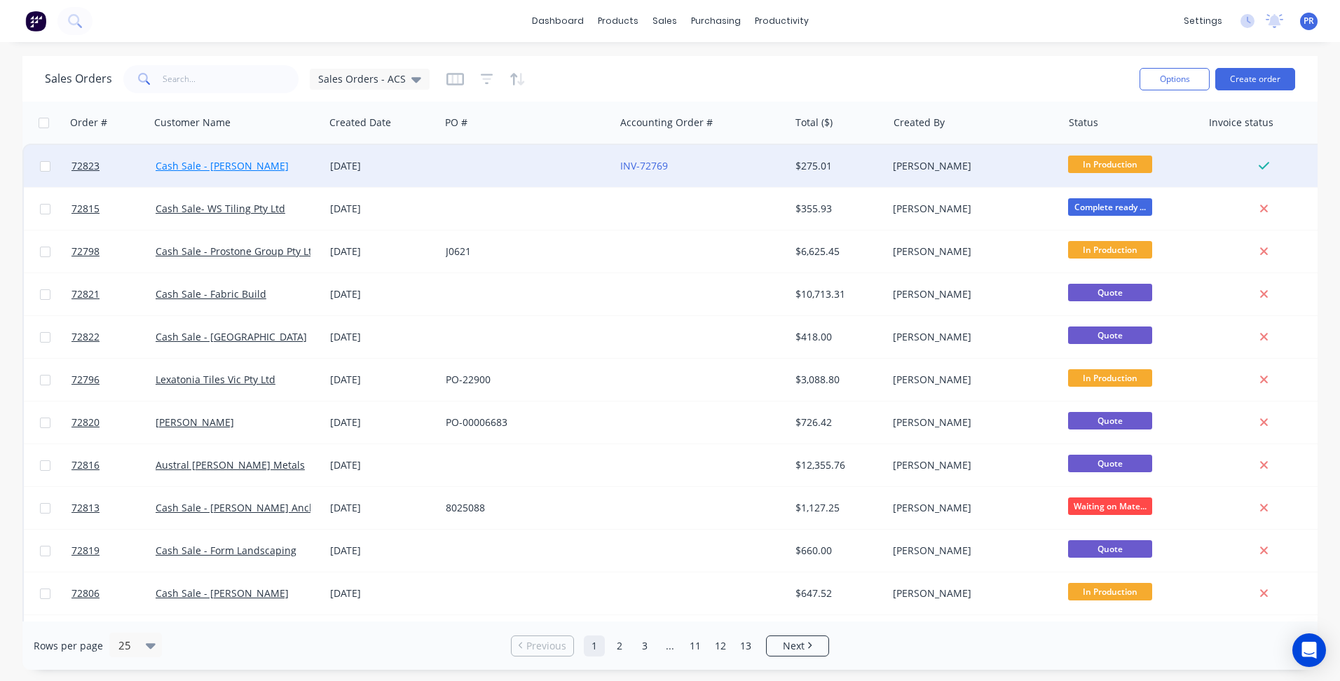
click at [251, 165] on link "Cash Sale - [PERSON_NAME]" at bounding box center [222, 165] width 133 height 13
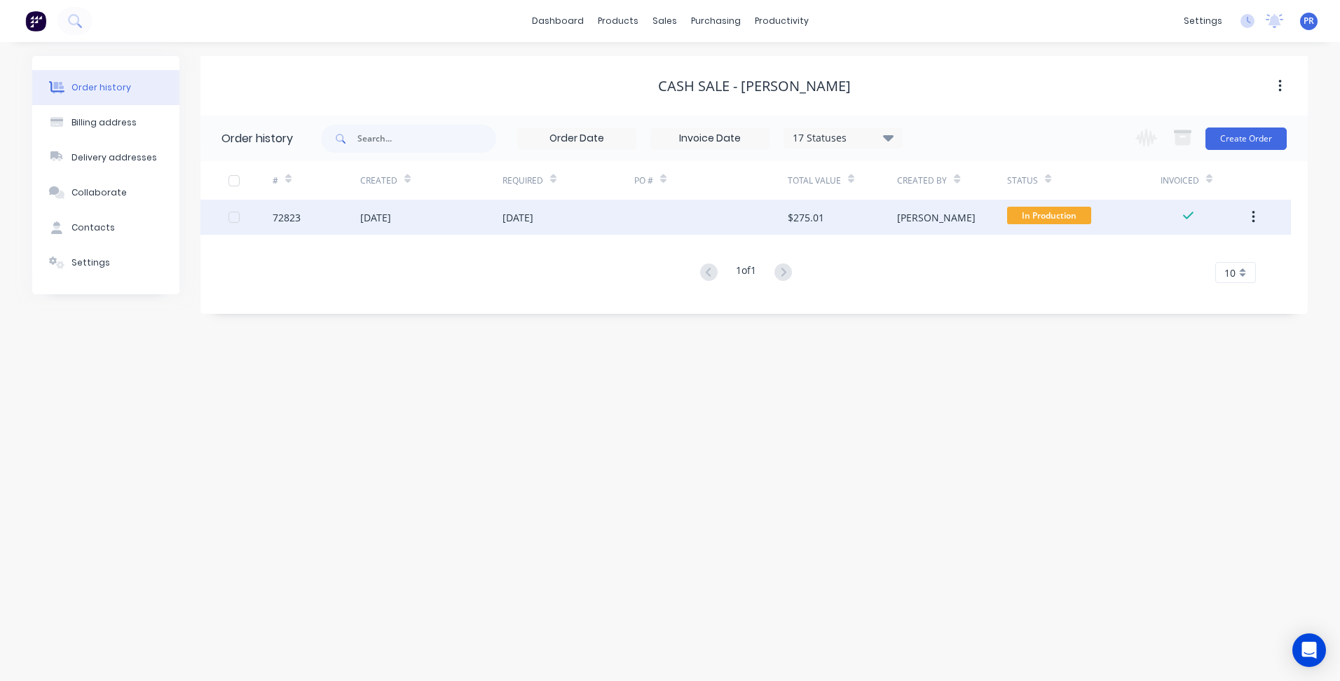
click at [391, 222] on div "[DATE]" at bounding box center [375, 217] width 31 height 15
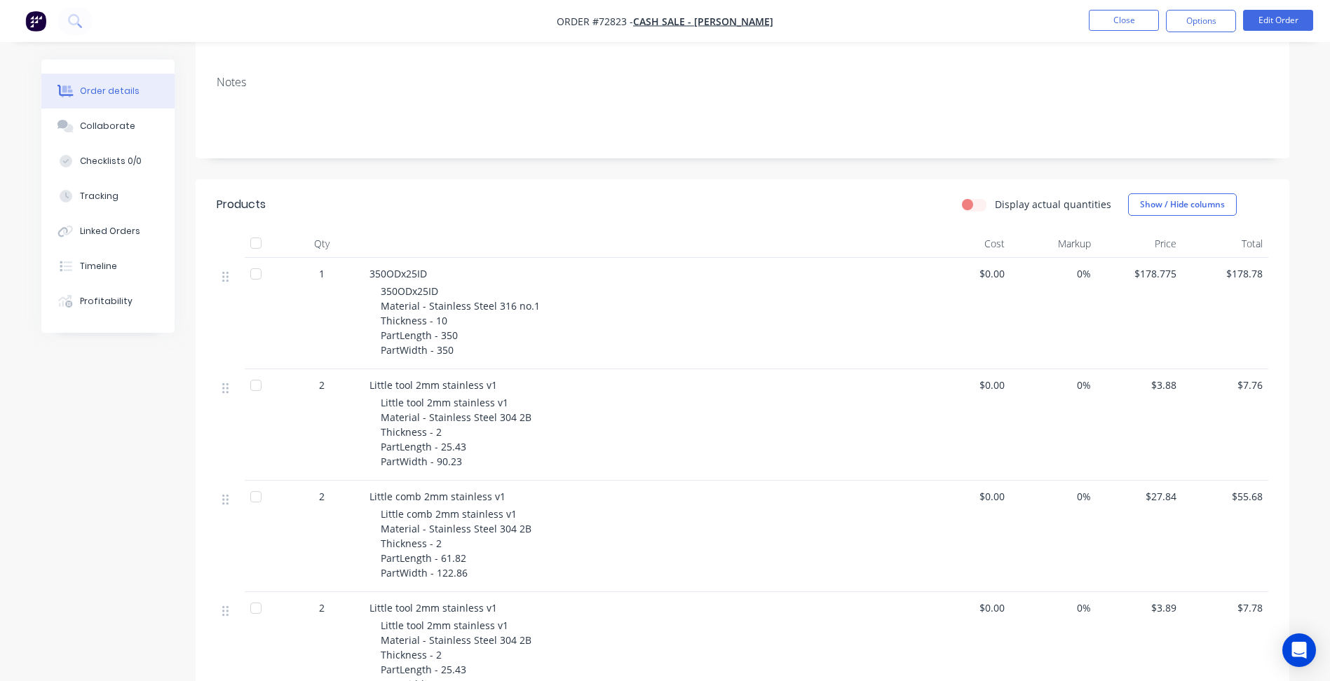
scroll to position [280, 0]
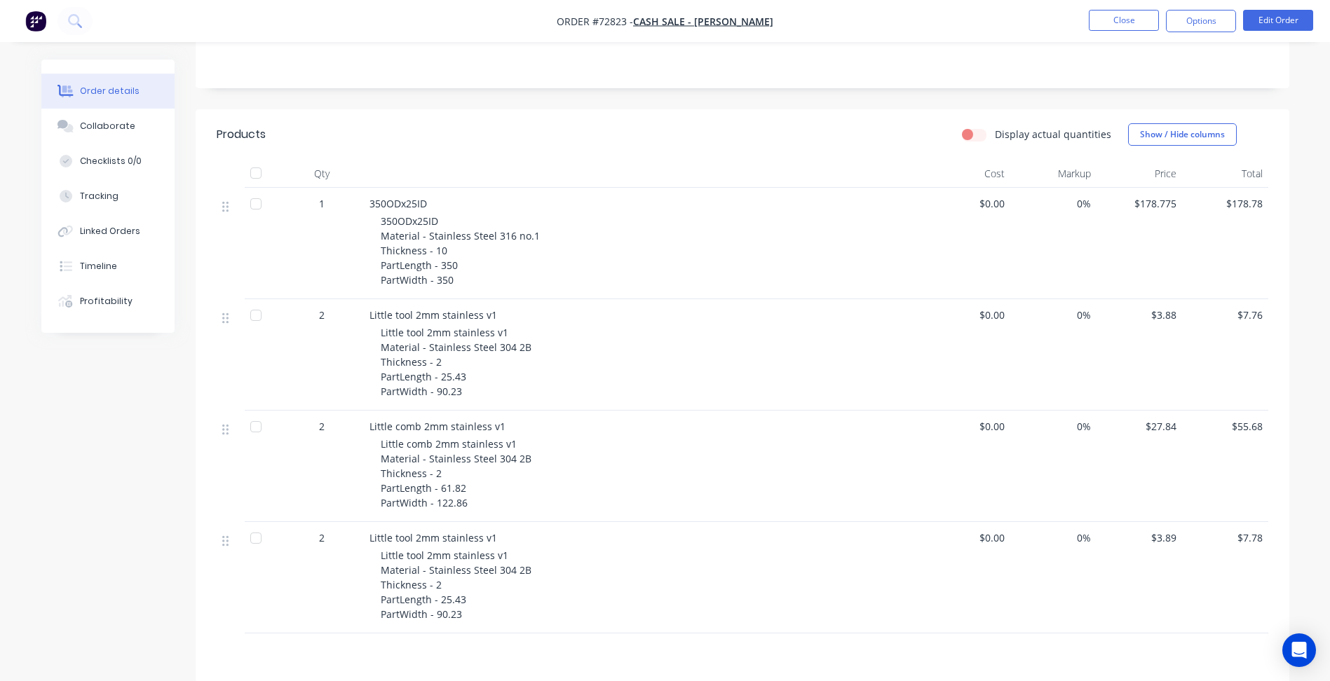
drag, startPoint x: 493, startPoint y: 557, endPoint x: 489, endPoint y: 549, distance: 9.1
click at [493, 557] on span "Little tool 2mm stainless v1 Material - Stainless Steel 304 2B Thickness - 2 Pa…" at bounding box center [456, 585] width 151 height 72
click at [476, 536] on span "Little tool 2mm stainless v1" at bounding box center [433, 537] width 128 height 13
drag, startPoint x: 496, startPoint y: 540, endPoint x: -150, endPoint y: 487, distance: 647.9
click at [0, 487] on html "Order #72823 - Cash Sale - [PERSON_NAME] Close Options Edit Order Order details…" at bounding box center [665, 302] width 1330 height 1164
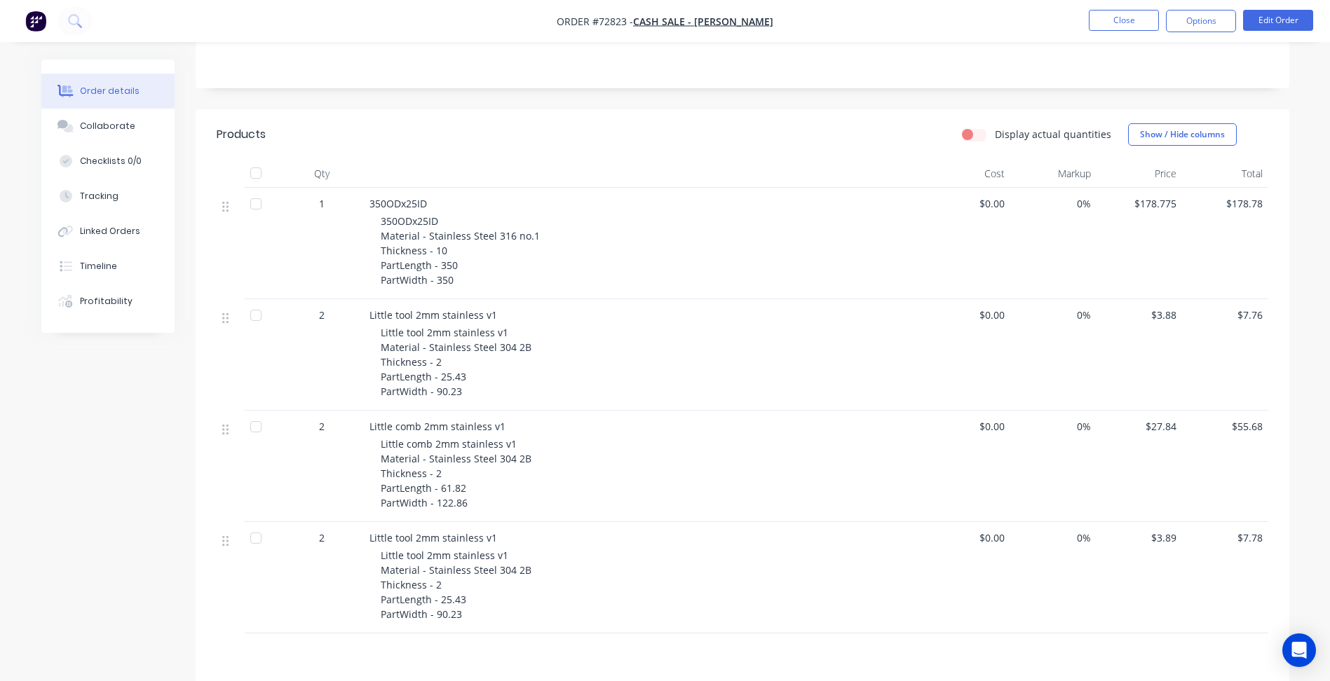
click at [487, 557] on span "Little tool 2mm stainless v1 Material - Stainless Steel 304 2B Thickness - 2 Pa…" at bounding box center [456, 585] width 151 height 72
click at [464, 538] on span "Little tool 2mm stainless v1" at bounding box center [433, 537] width 128 height 13
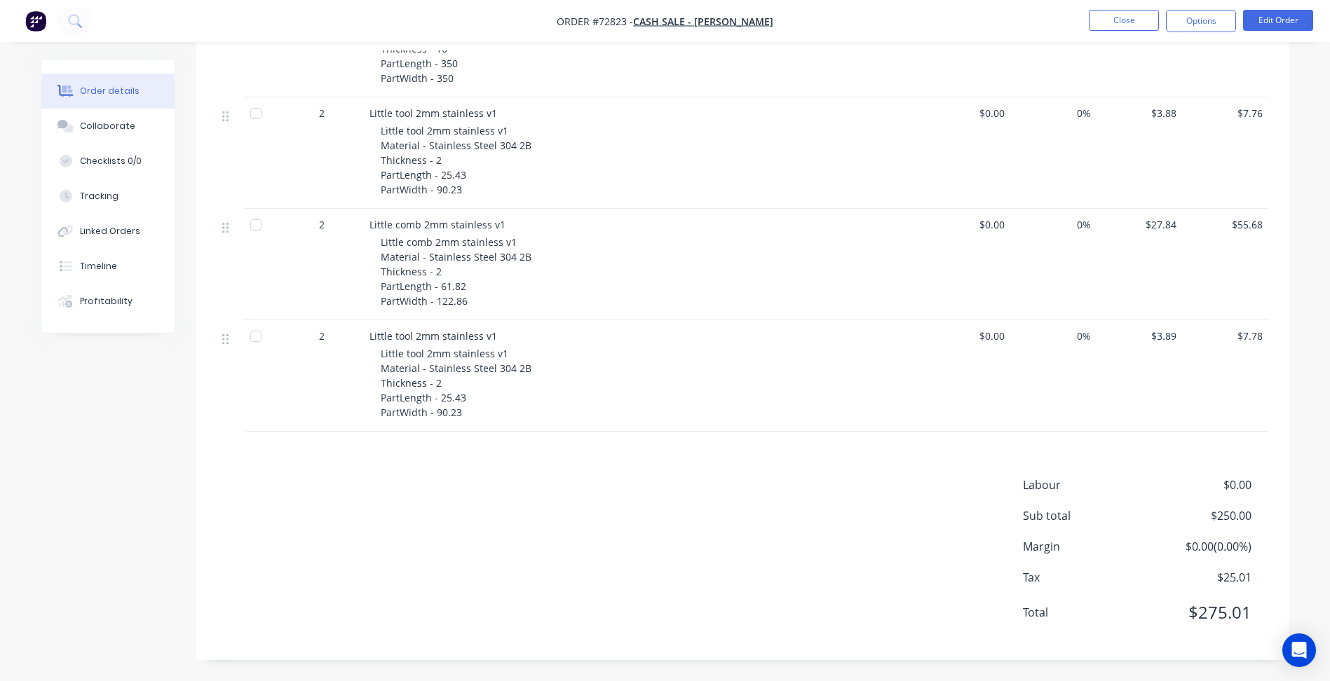
click at [463, 538] on div "Labour $0.00 Sub total $250.00 Margin $0.00 ( 0.00 %) Tax $25.01 Total $275.01" at bounding box center [743, 558] width 1052 height 163
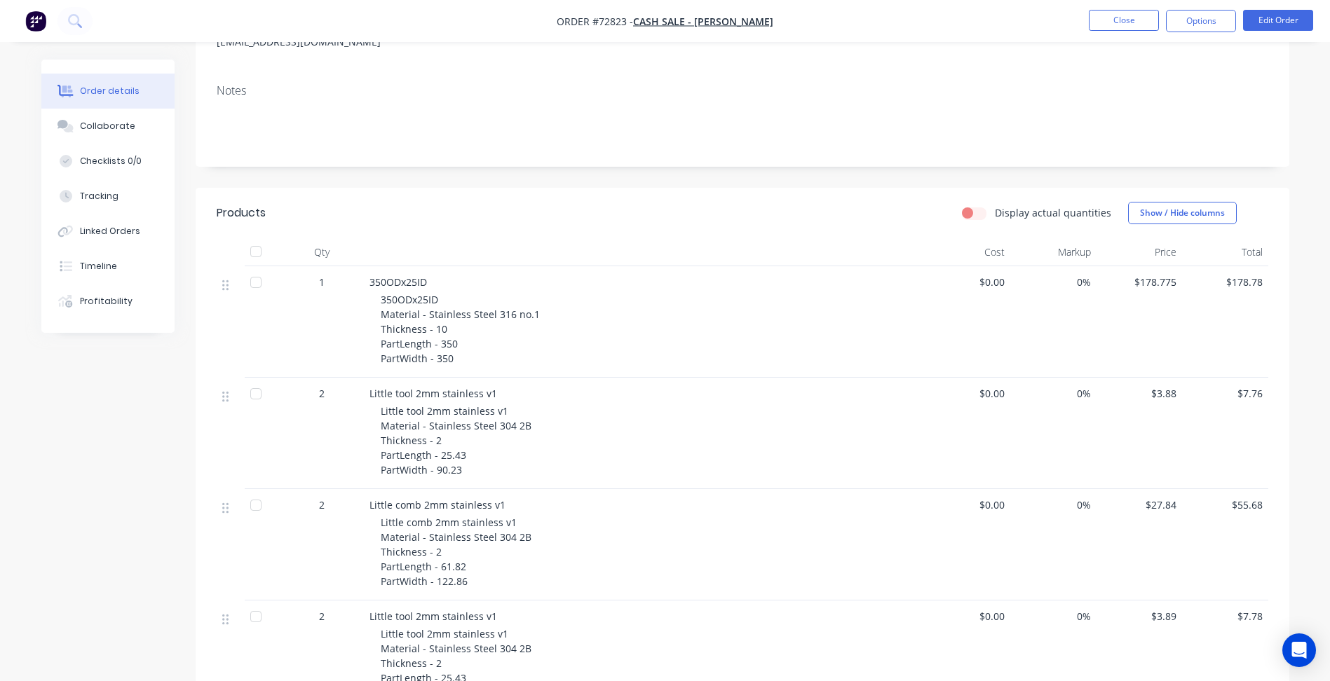
scroll to position [342, 0]
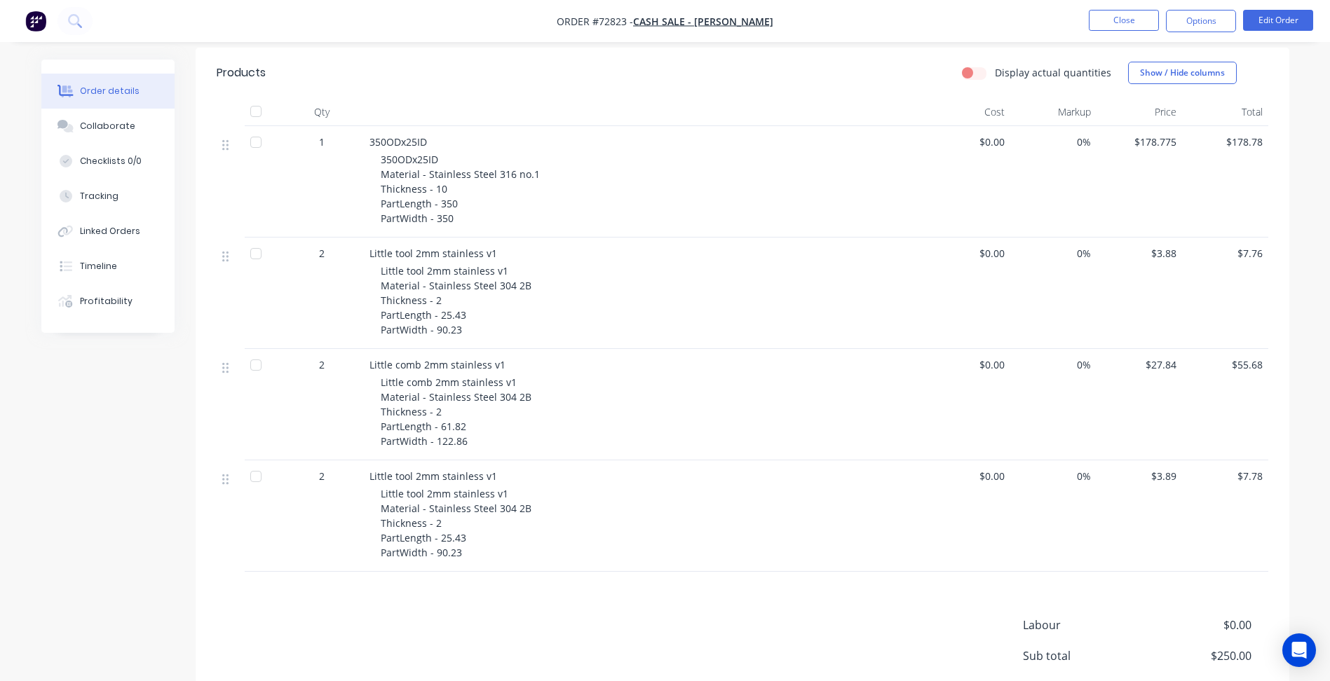
click at [570, 510] on div "Little tool 2mm stainless v1 Material - Stainless Steel 304 2B Thickness - 2 Pa…" at bounding box center [650, 524] width 538 height 74
click at [1255, 14] on button "Edit Order" at bounding box center [1278, 20] width 70 height 21
click button "Edit Order"
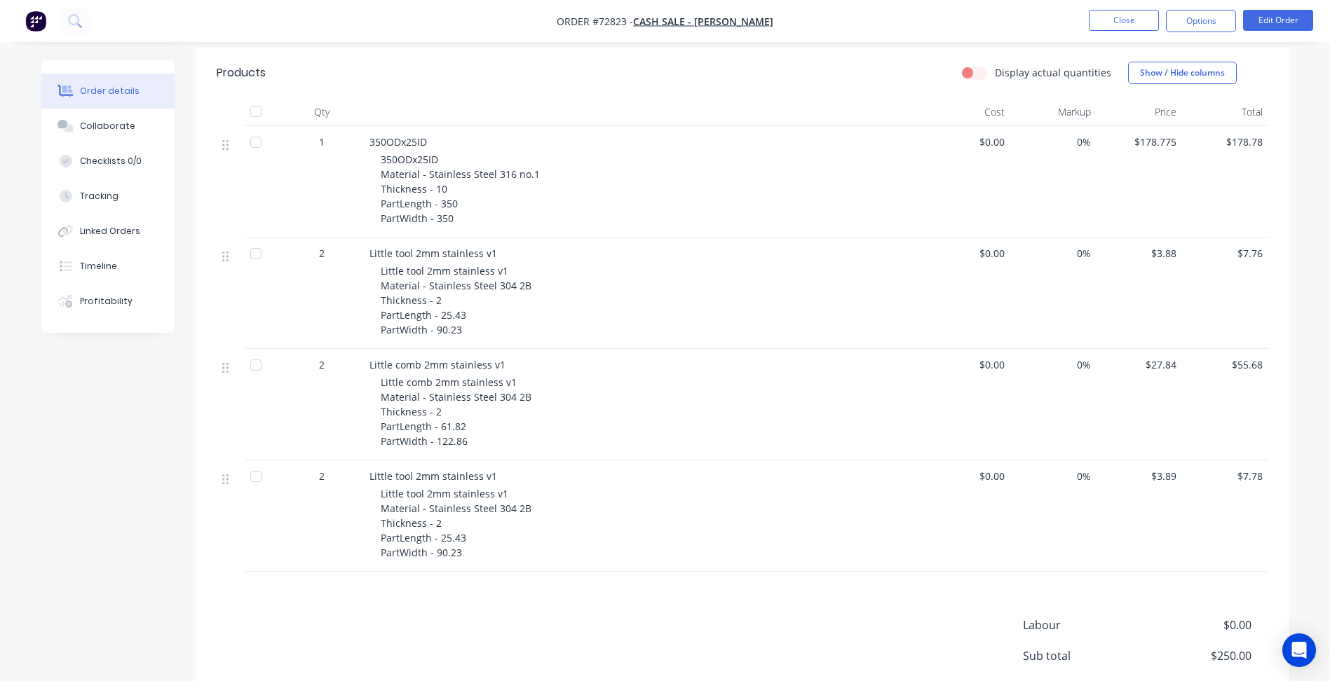
click button "button"
click div "Delete"
click button "button"
click div "Delete"
click button "button"
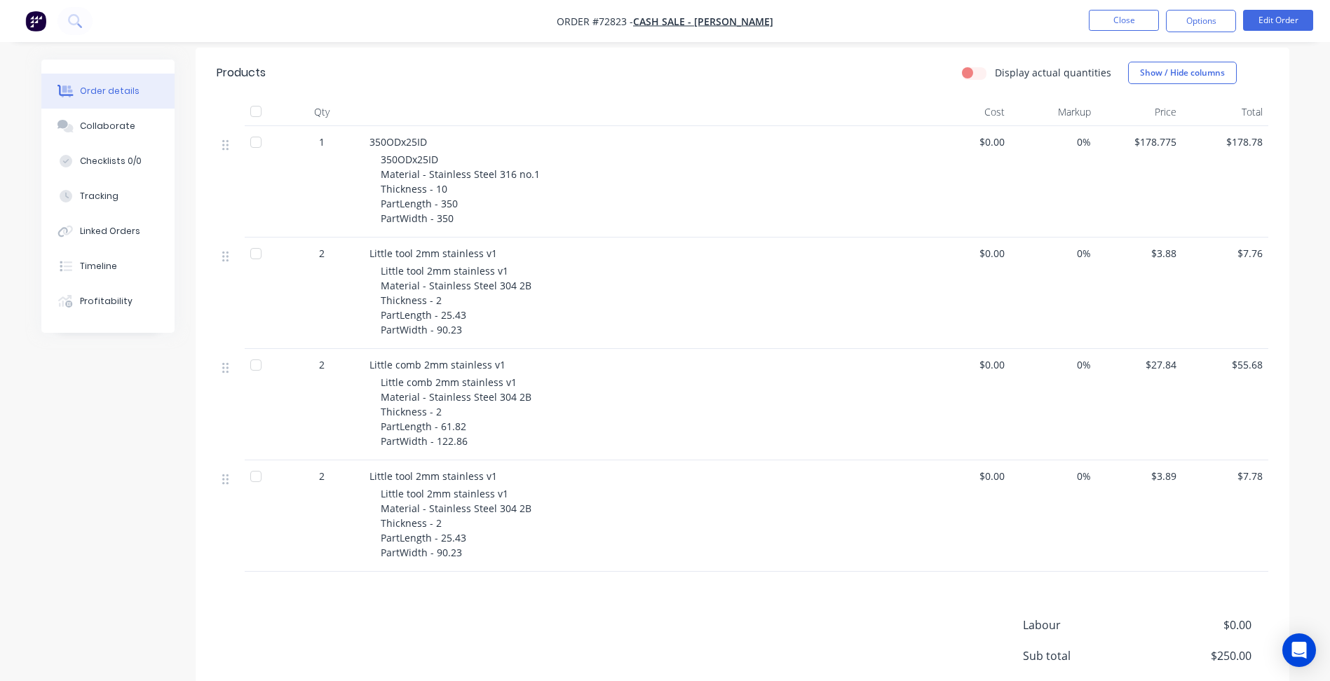
click button "Delete"
click button "button"
click div "Delete"
click button "Add product"
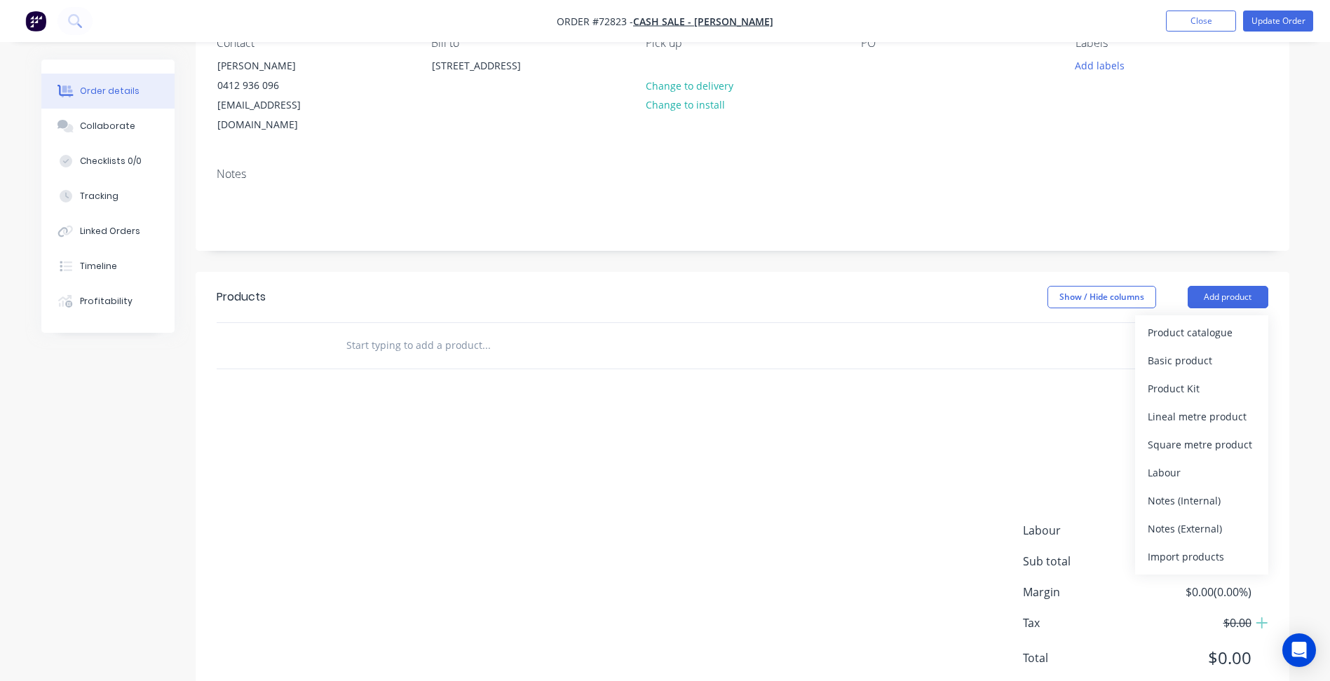
click at [198, 463] on div "add delivery fee add markup add discount Labour $0.00 Sub total $0.00 Margin $0…" at bounding box center [743, 549] width 1094 height 271
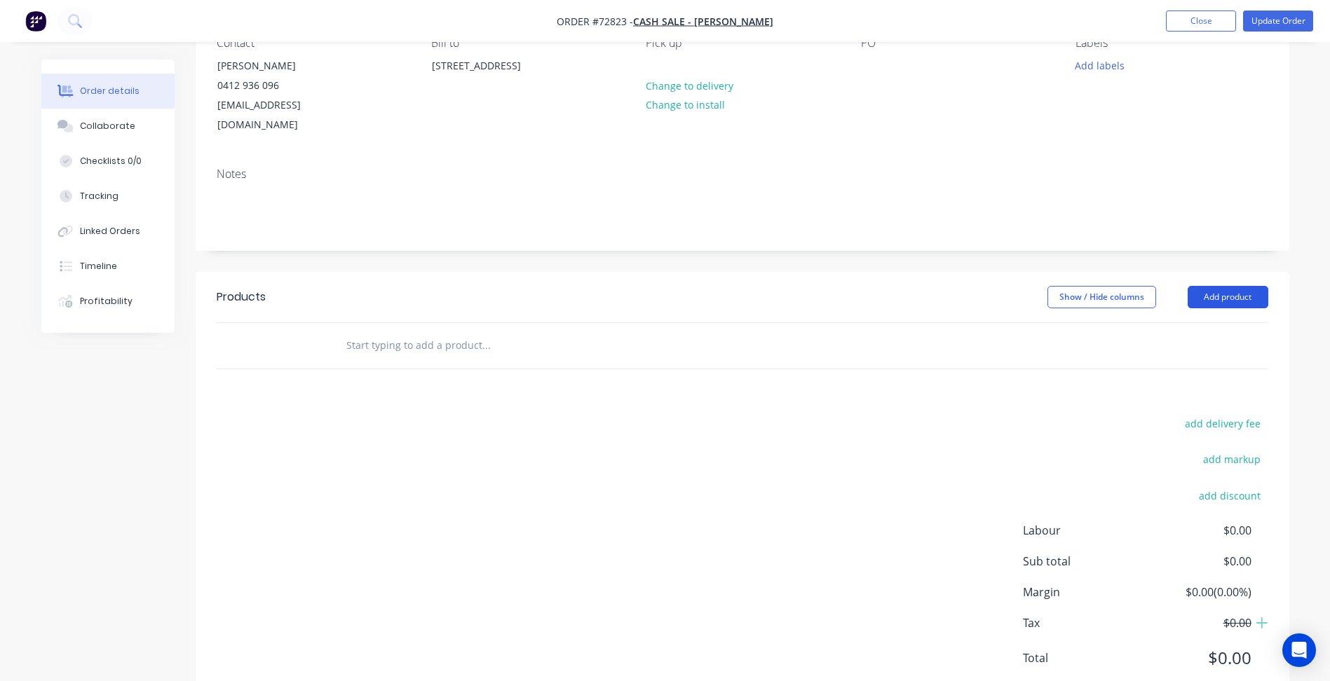
click at [1219, 287] on button "Add product" at bounding box center [1228, 297] width 81 height 22
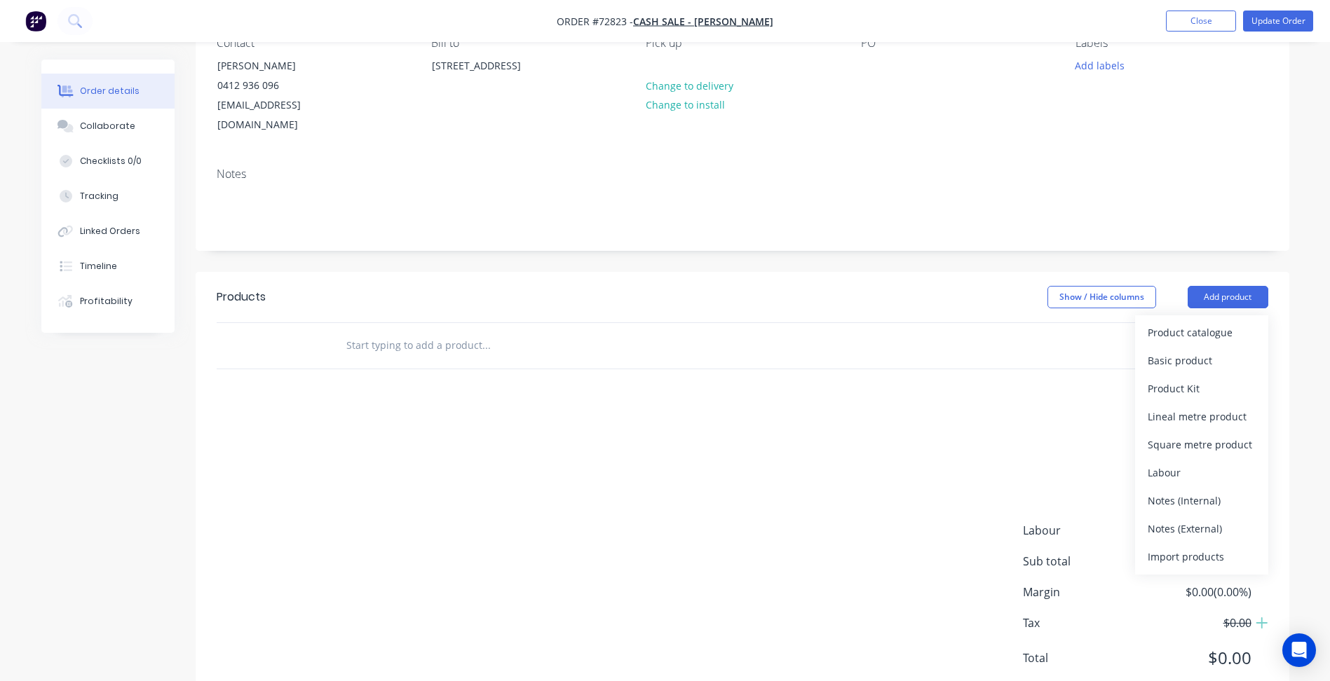
drag, startPoint x: 1162, startPoint y: 531, endPoint x: 1164, endPoint y: 517, distance: 14.1
click at [1162, 547] on div "Import products" at bounding box center [1202, 557] width 108 height 20
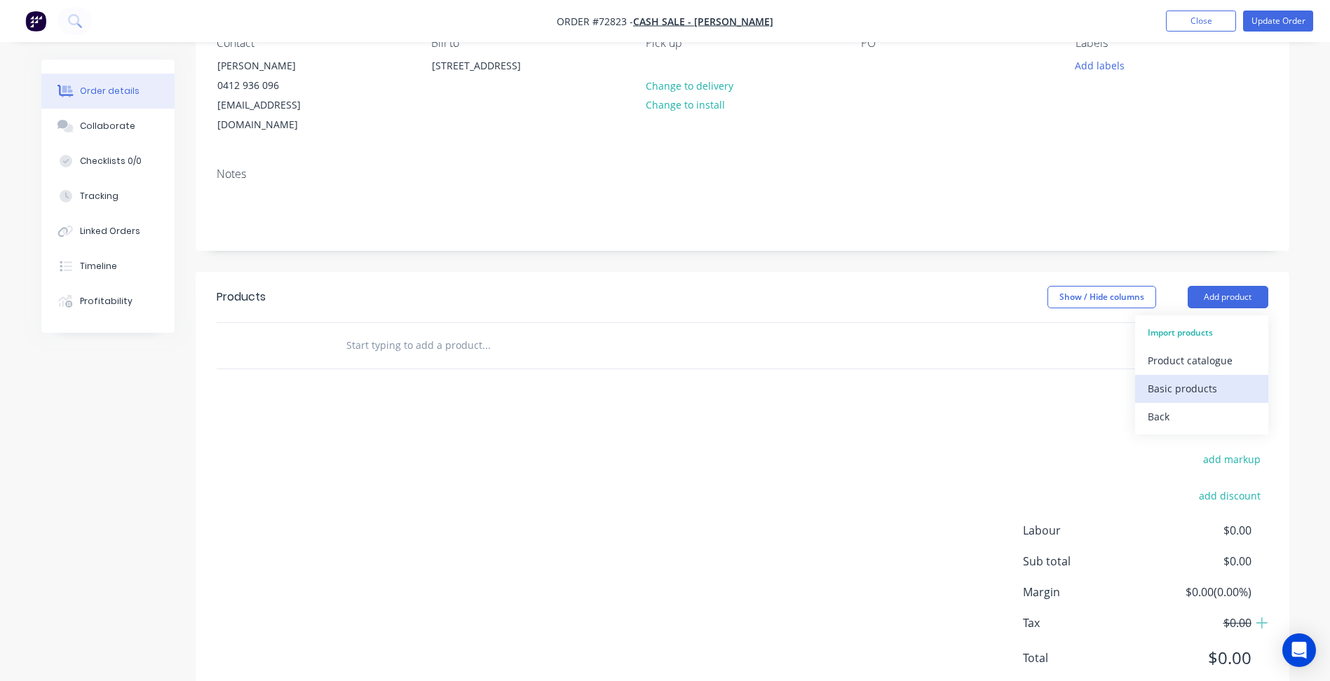
click at [1190, 379] on div "Basic products" at bounding box center [1202, 389] width 108 height 20
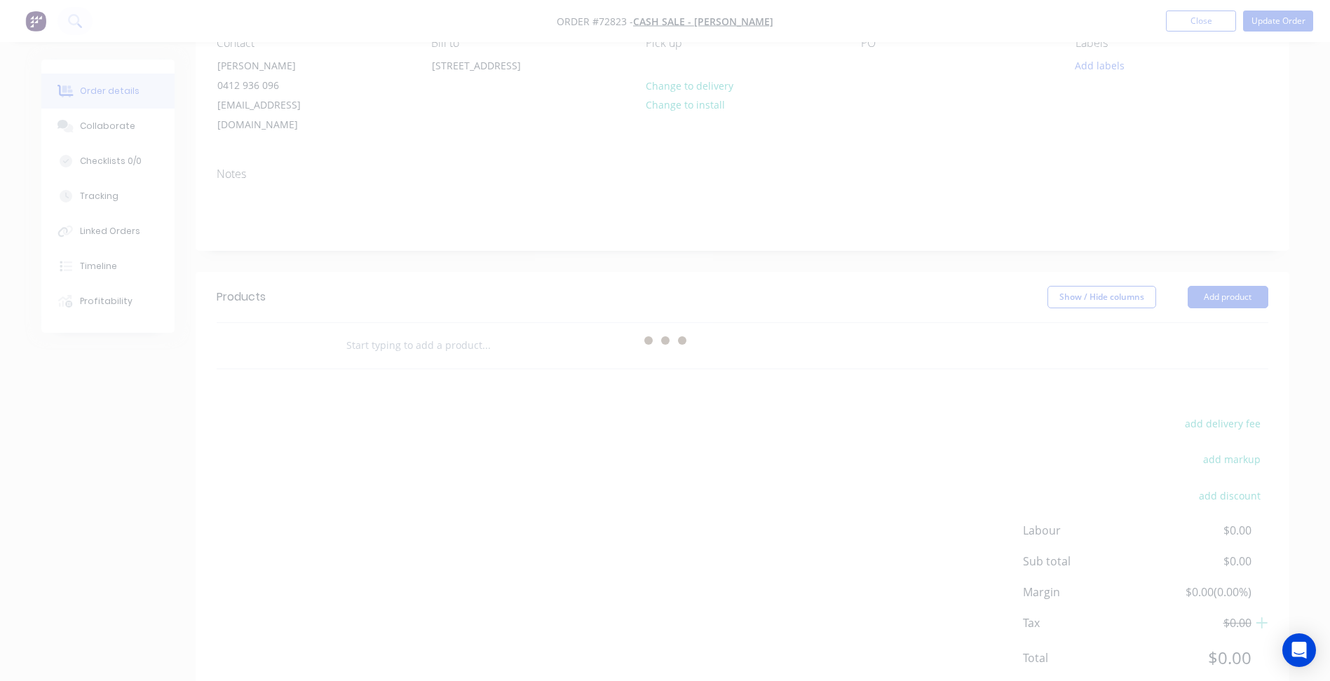
scroll to position [0, 0]
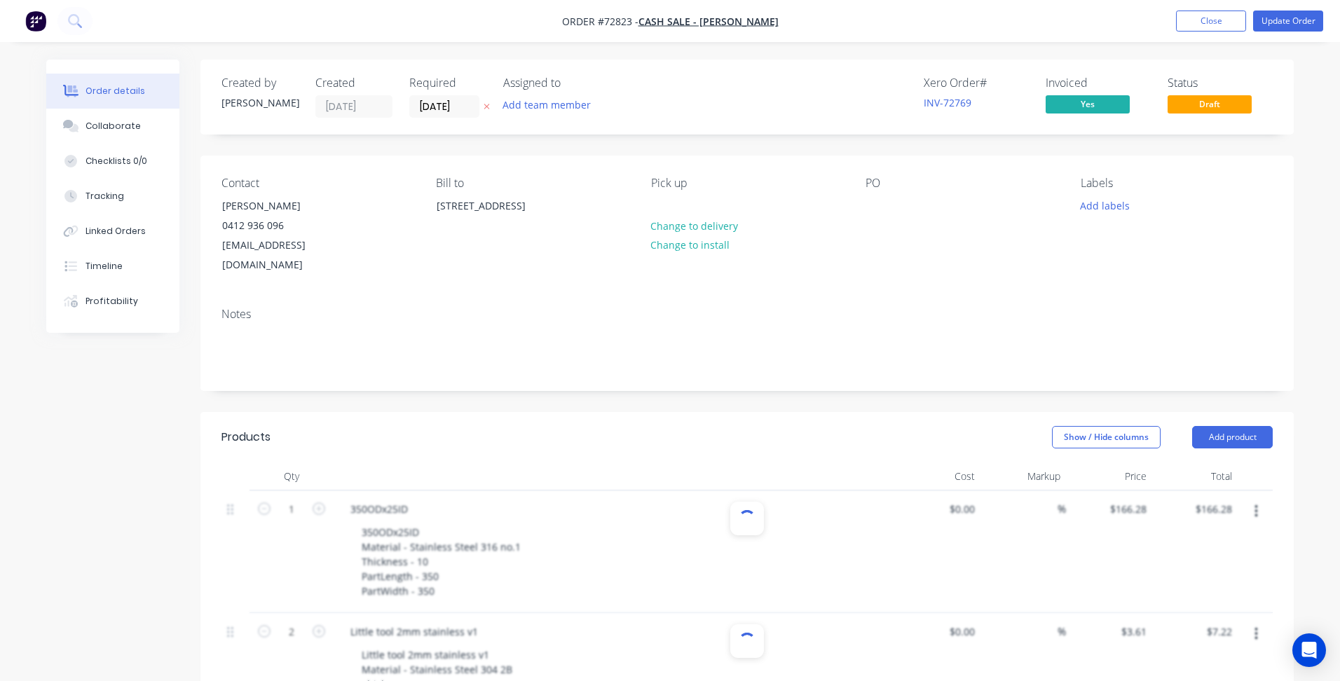
type input "1"
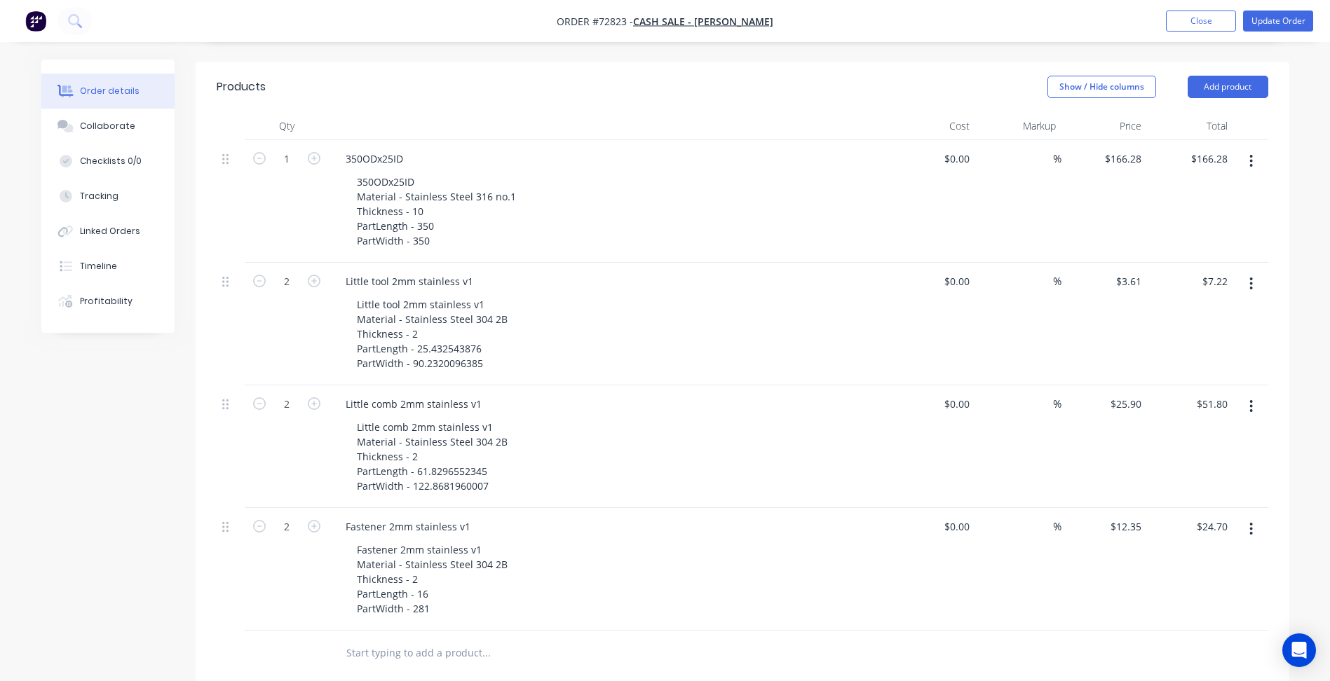
scroll to position [140, 0]
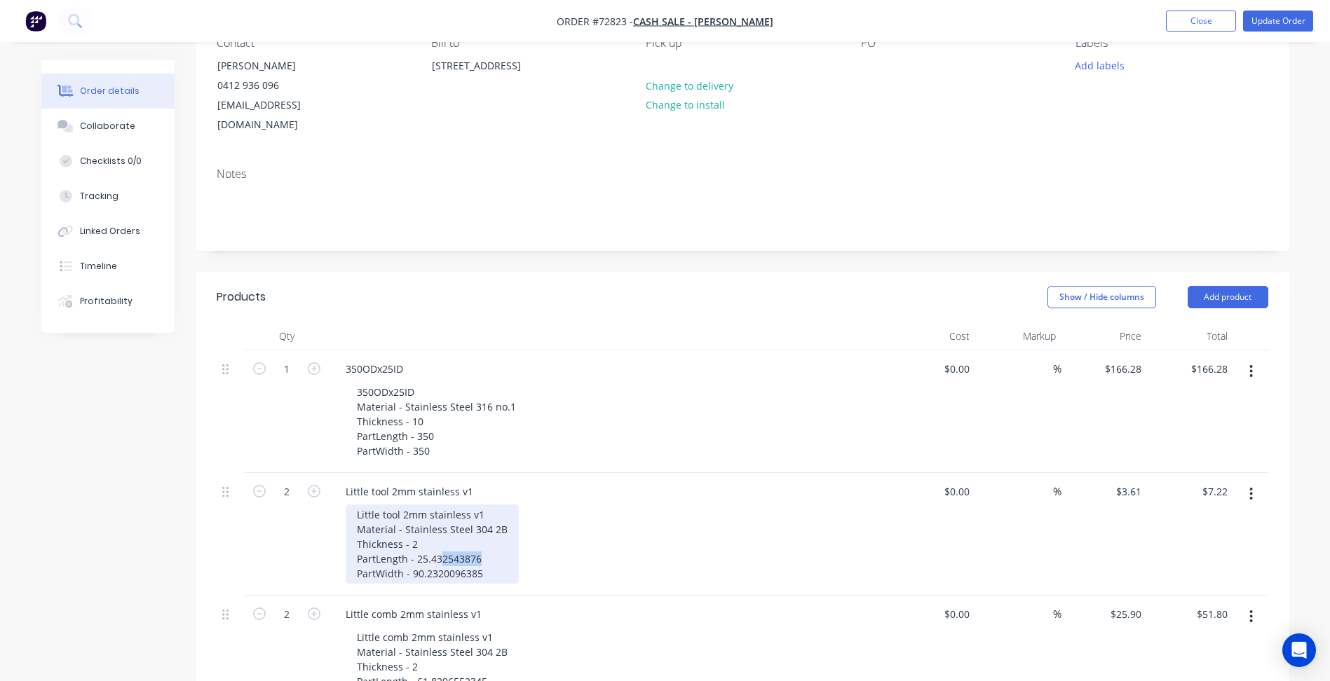
drag, startPoint x: 439, startPoint y: 538, endPoint x: 478, endPoint y: 543, distance: 39.5
click at [478, 543] on div "Little tool 2mm stainless v1 Material - Stainless Steel 304 2B Thickness - 2 Pa…" at bounding box center [432, 544] width 173 height 79
drag, startPoint x: 435, startPoint y: 553, endPoint x: 482, endPoint y: 553, distance: 46.3
click at [482, 553] on div "Little tool 2mm stainless v1 Material - Stainless Steel 304 2B Thickness - 2 Pa…" at bounding box center [432, 544] width 173 height 79
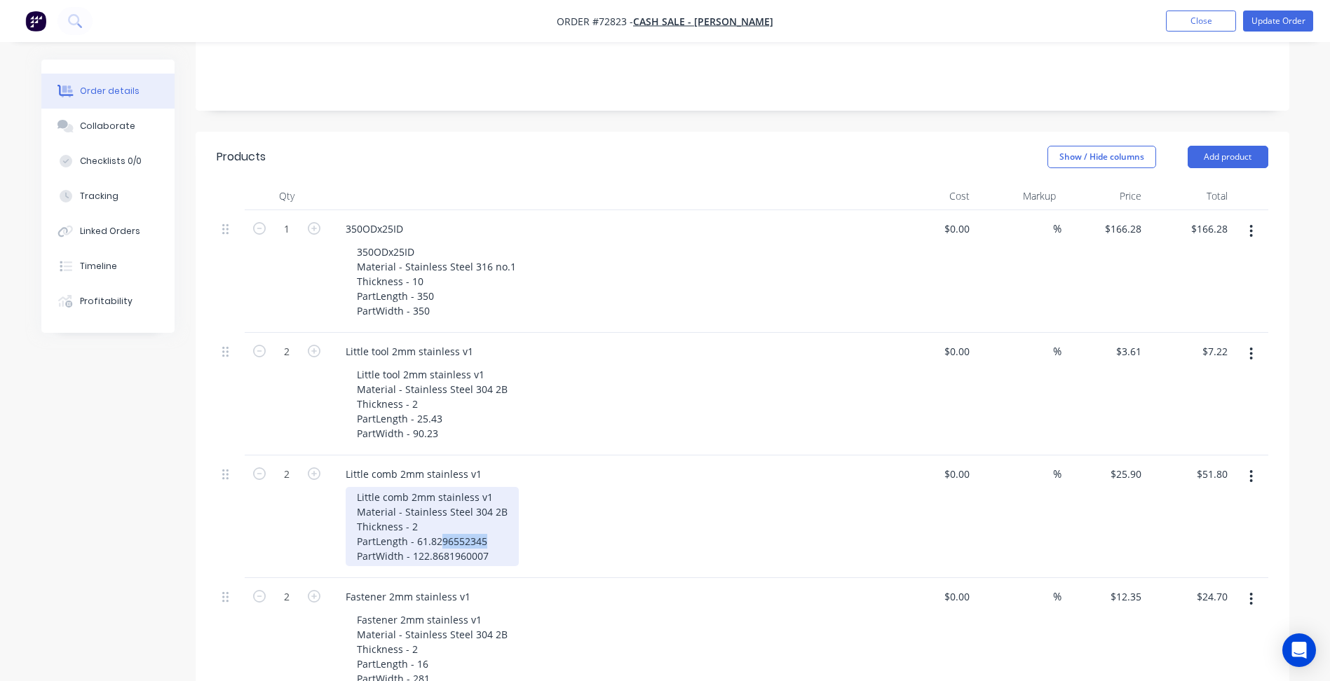
drag, startPoint x: 440, startPoint y: 526, endPoint x: 484, endPoint y: 526, distance: 44.2
click at [484, 526] on div "Little comb 2mm stainless v1 Material - Stainless Steel 304 2B Thickness - 2 Pa…" at bounding box center [432, 526] width 173 height 79
drag, startPoint x: 442, startPoint y: 537, endPoint x: 484, endPoint y: 540, distance: 42.2
click at [484, 540] on div "Little comb 2mm stainless v1 Material - Stainless Steel 304 2B Thickness - 2 Pa…" at bounding box center [432, 526] width 173 height 79
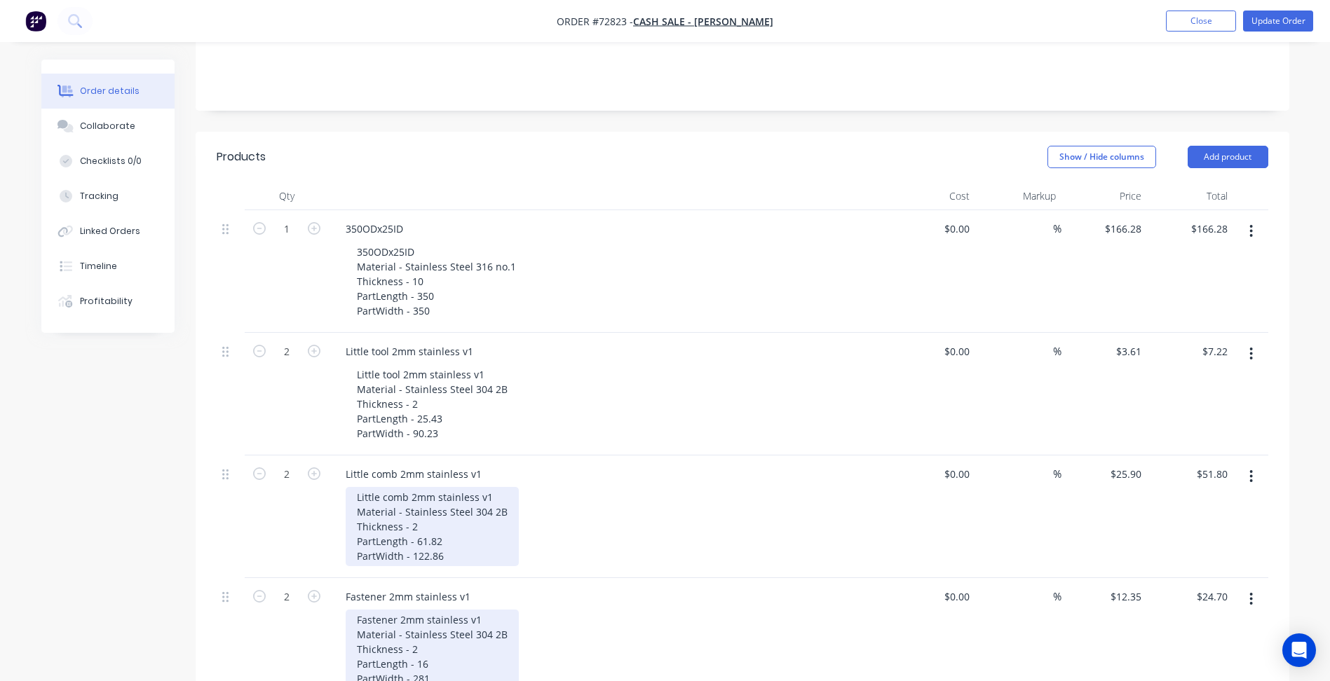
scroll to position [351, 0]
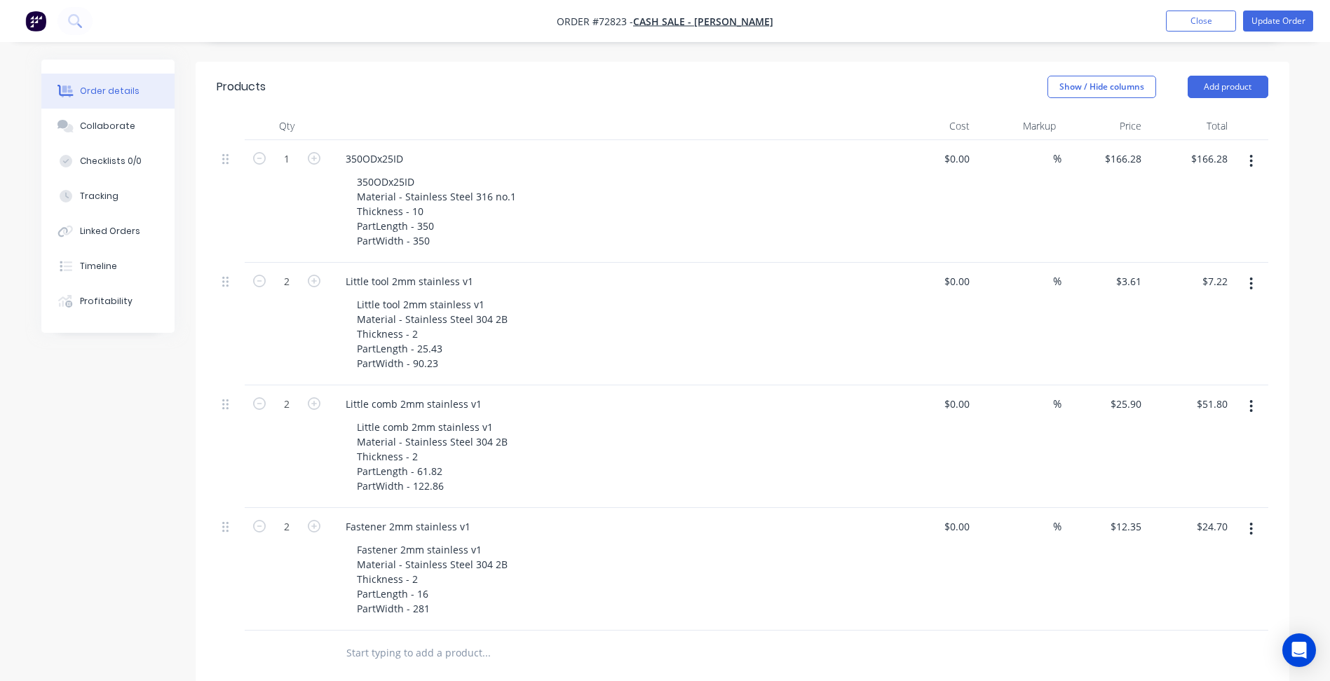
click at [233, 591] on div at bounding box center [231, 569] width 28 height 123
click at [1272, 23] on button "Update Order" at bounding box center [1278, 21] width 70 height 21
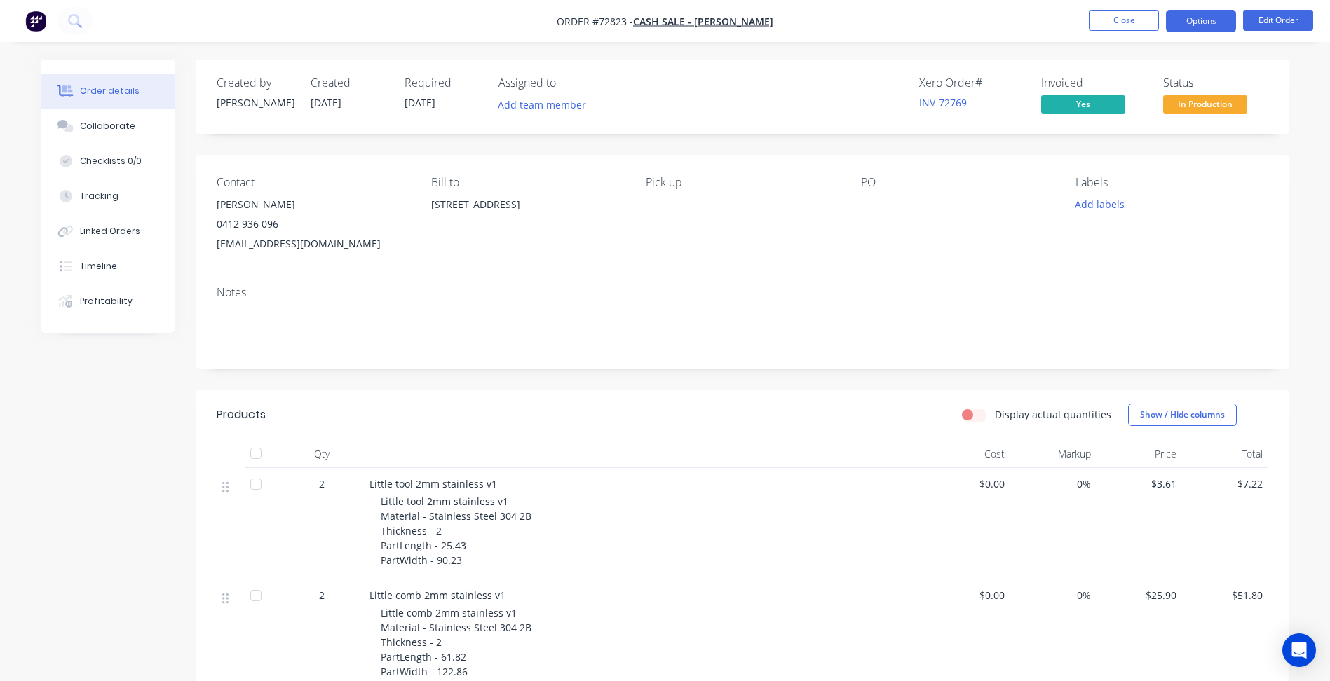
click at [1197, 20] on button "Options" at bounding box center [1201, 21] width 70 height 22
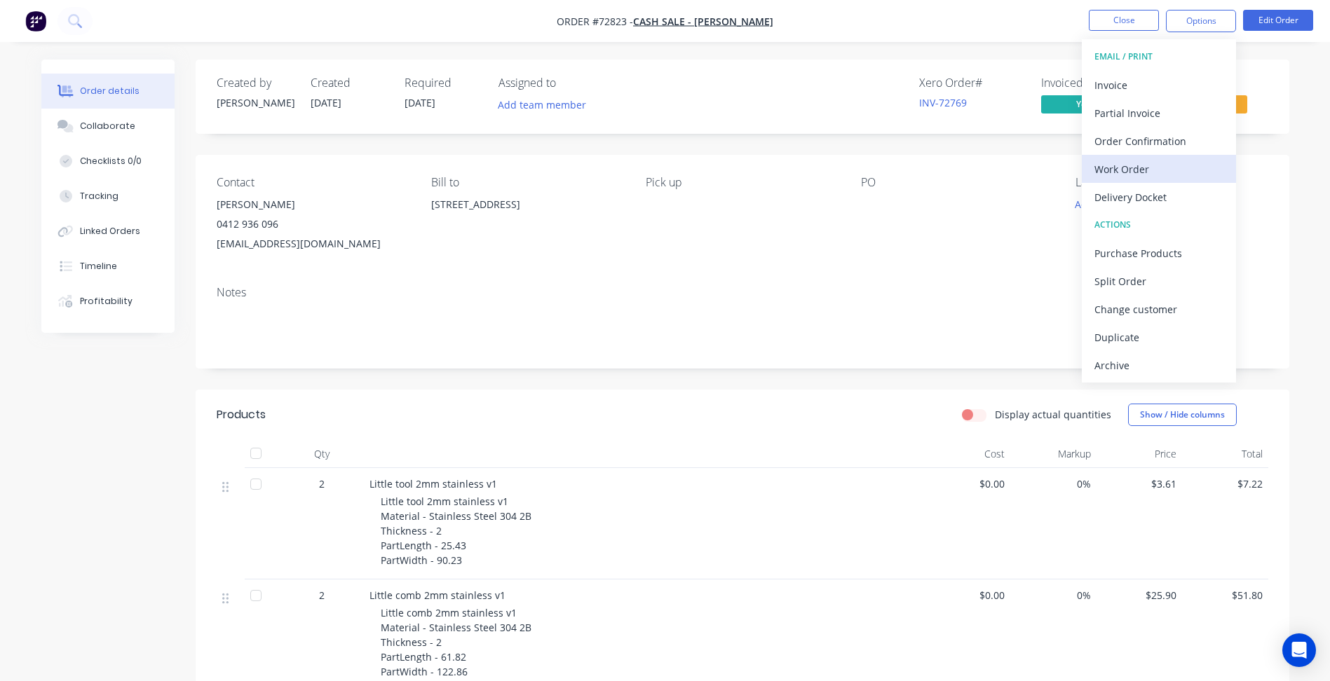
click at [1167, 163] on div "Work Order" at bounding box center [1158, 169] width 129 height 20
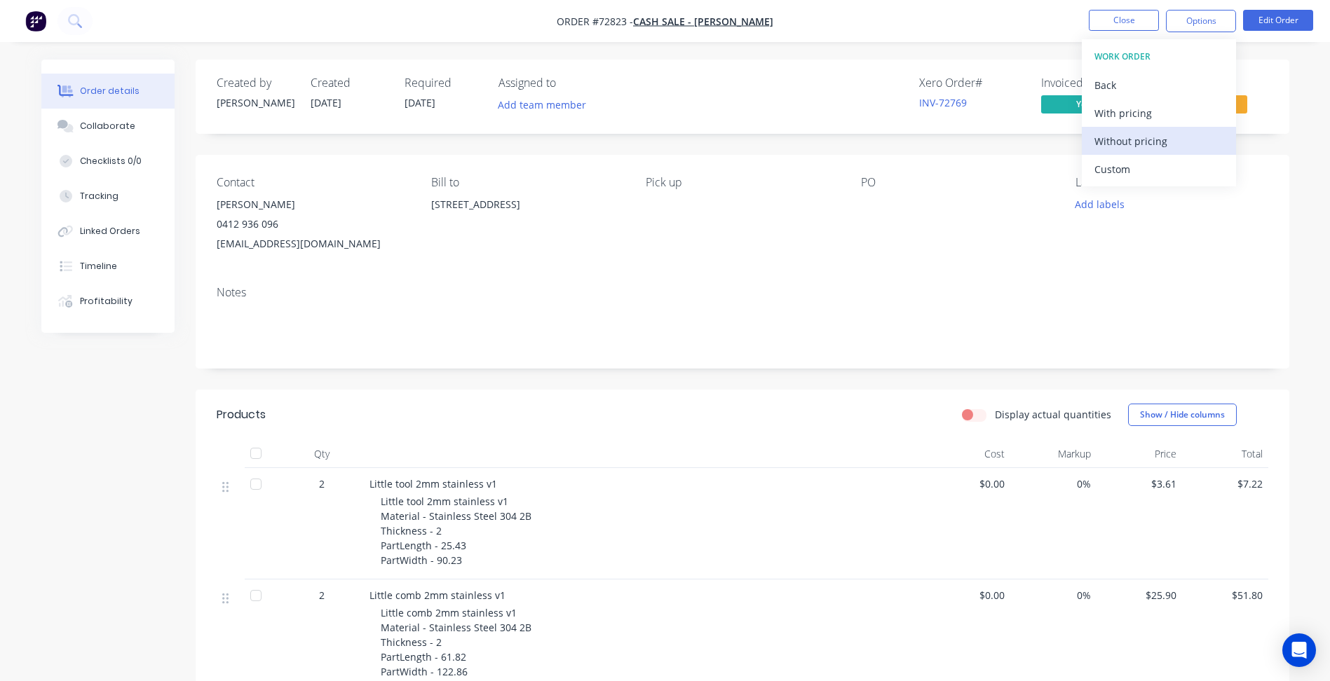
click at [1153, 140] on div "Without pricing" at bounding box center [1158, 141] width 129 height 20
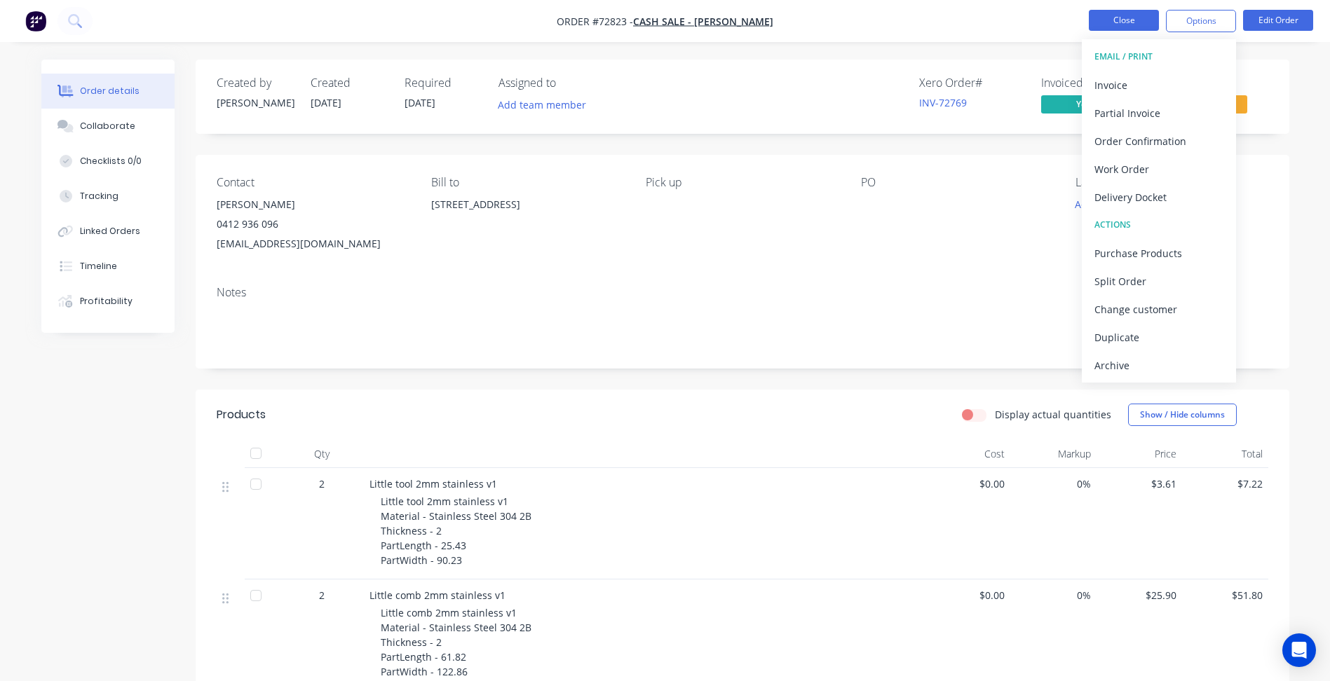
click at [1108, 23] on button "Close" at bounding box center [1124, 20] width 70 height 21
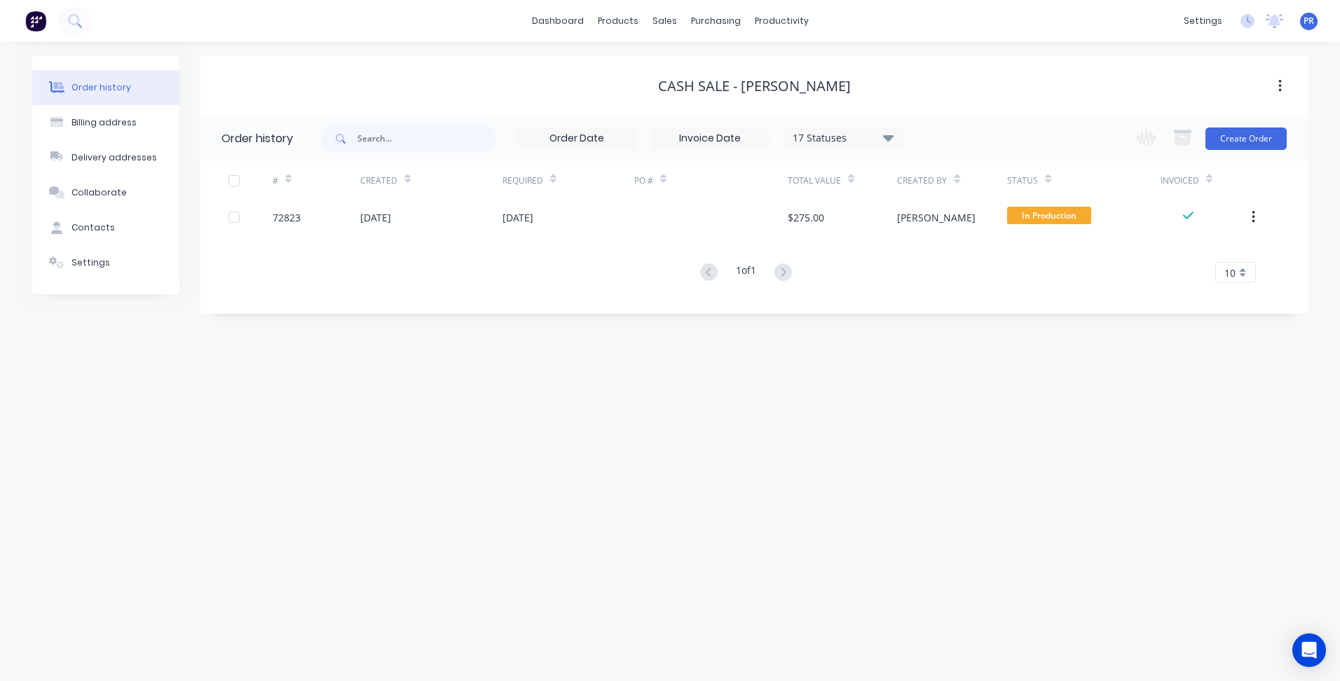
click at [986, 18] on div "dashboard products sales purchasing productivity dashboard products Product Cat…" at bounding box center [670, 21] width 1340 height 42
